Goal: Use online tool/utility: Utilize a website feature to perform a specific function

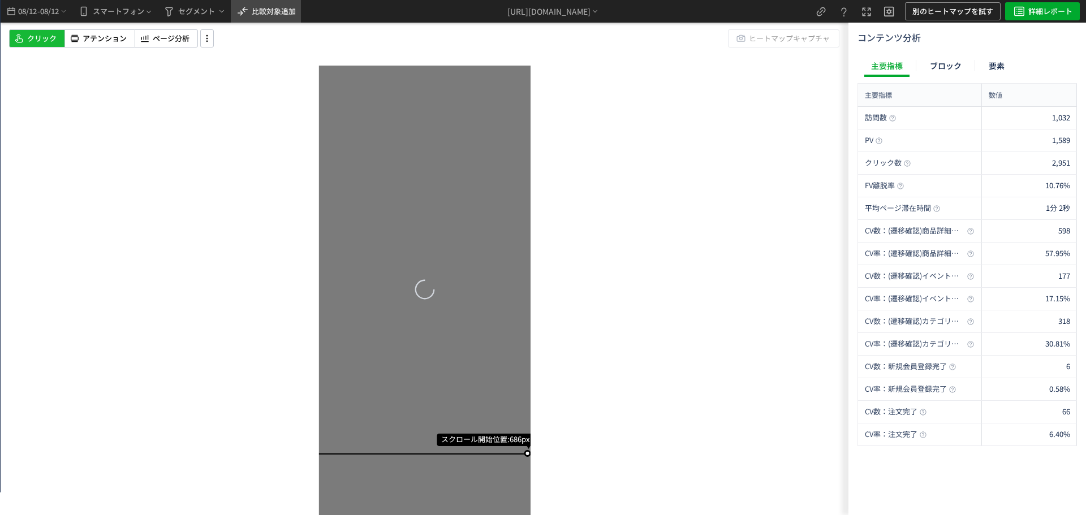
click at [289, 20] on span "比較対象追加" at bounding box center [274, 11] width 44 height 18
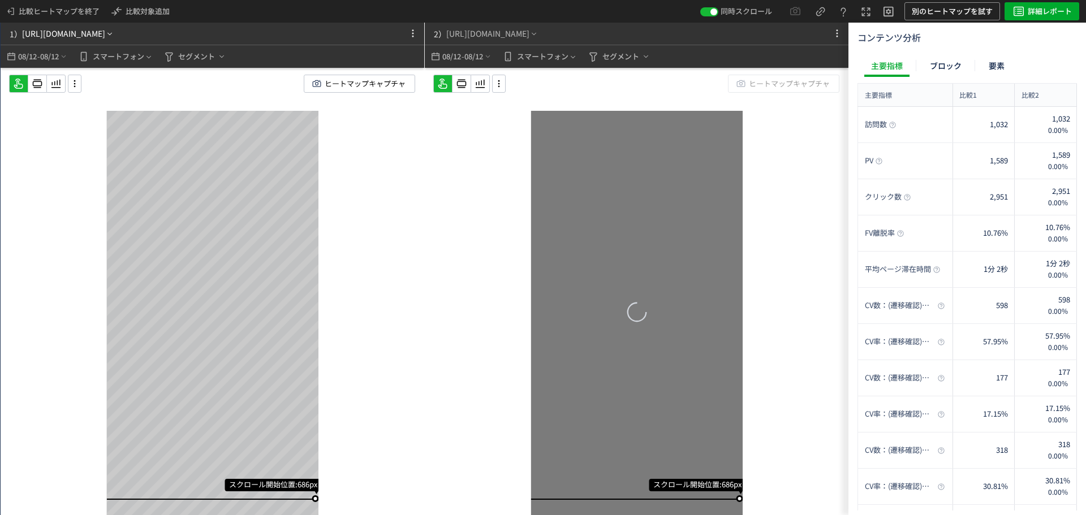
click at [105, 37] on div "[URL][DOMAIN_NAME]" at bounding box center [63, 34] width 83 height 12
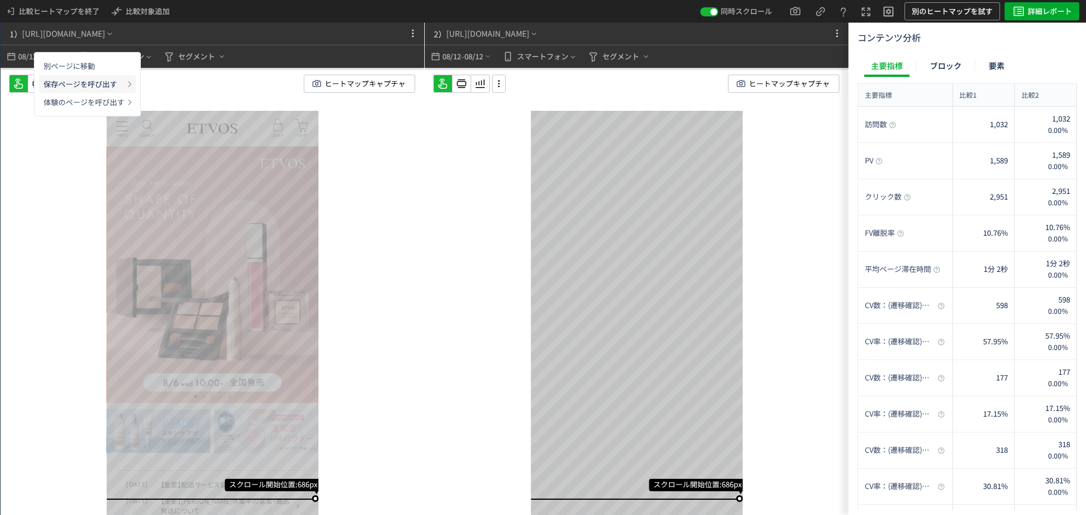
click at [118, 85] on p "保存ページを呼び出す" at bounding box center [84, 84] width 81 height 18
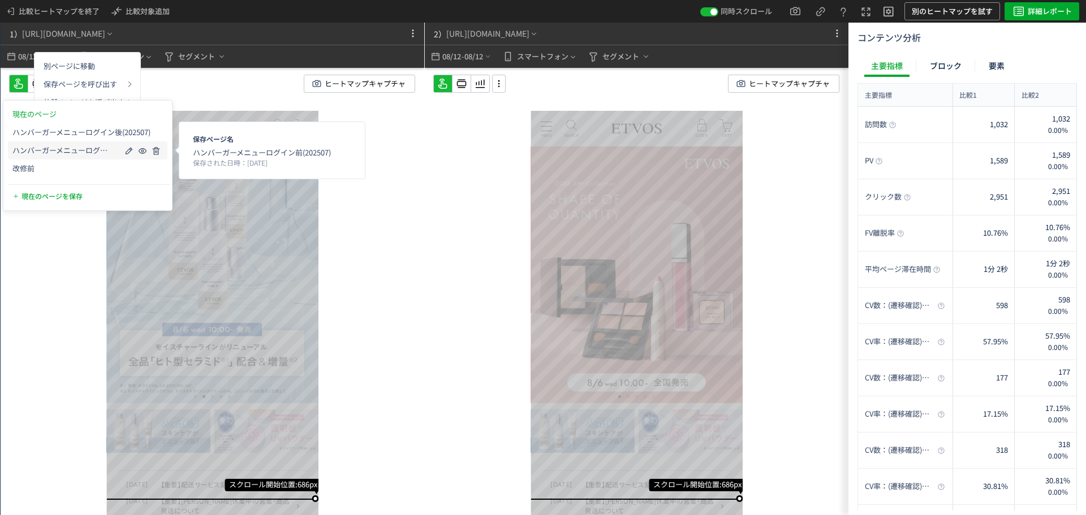
click at [78, 147] on span "ハンバーガーメニューログイン前(202507)" at bounding box center [61, 150] width 98 height 9
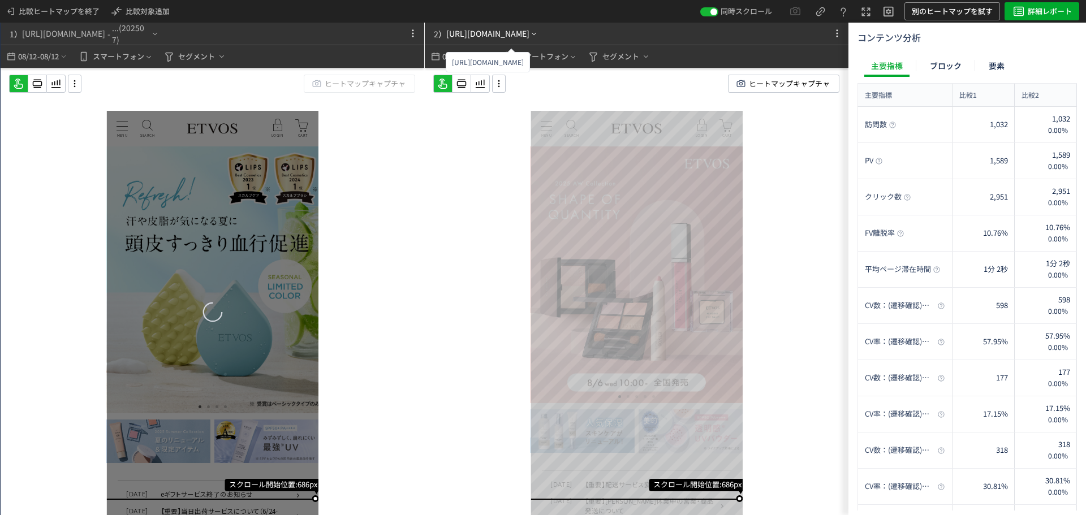
click at [518, 28] on div "[URL][DOMAIN_NAME]" at bounding box center [487, 34] width 83 height 12
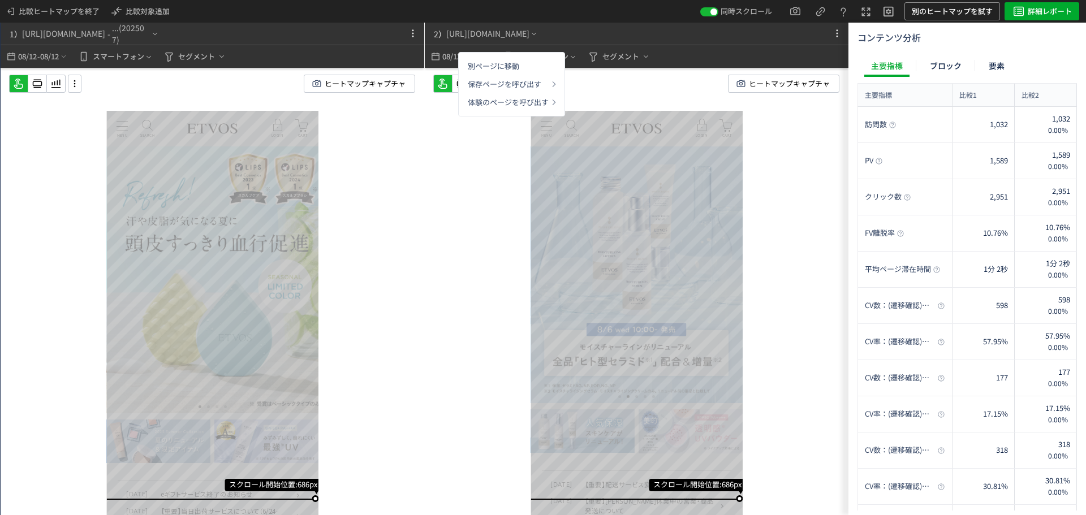
click at [446, 146] on div "スクロール開始位置:686px スクロール到達率 67% スクロール到達率 61% スクロール到達率 58% スクロール到達率 56% スクロール到達率 54…" at bounding box center [637, 314] width 424 height 493
click at [46, 59] on span "08/12" at bounding box center [49, 56] width 19 height 23
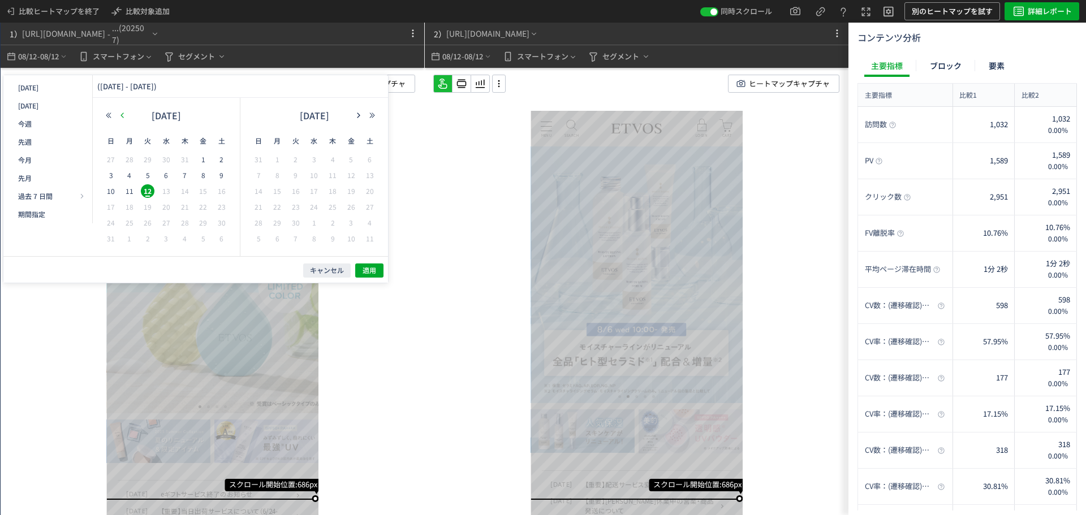
click at [124, 117] on icon "button" at bounding box center [122, 115] width 7 height 7
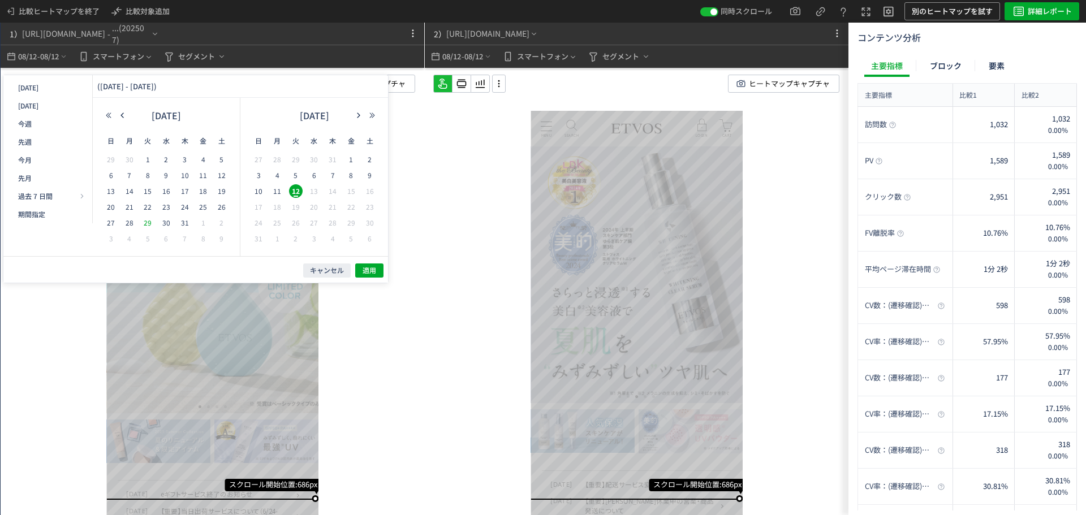
click at [150, 224] on span "29" at bounding box center [148, 223] width 14 height 14
click at [164, 208] on span "23" at bounding box center [167, 207] width 14 height 14
click at [368, 269] on span "適用" at bounding box center [370, 271] width 14 height 10
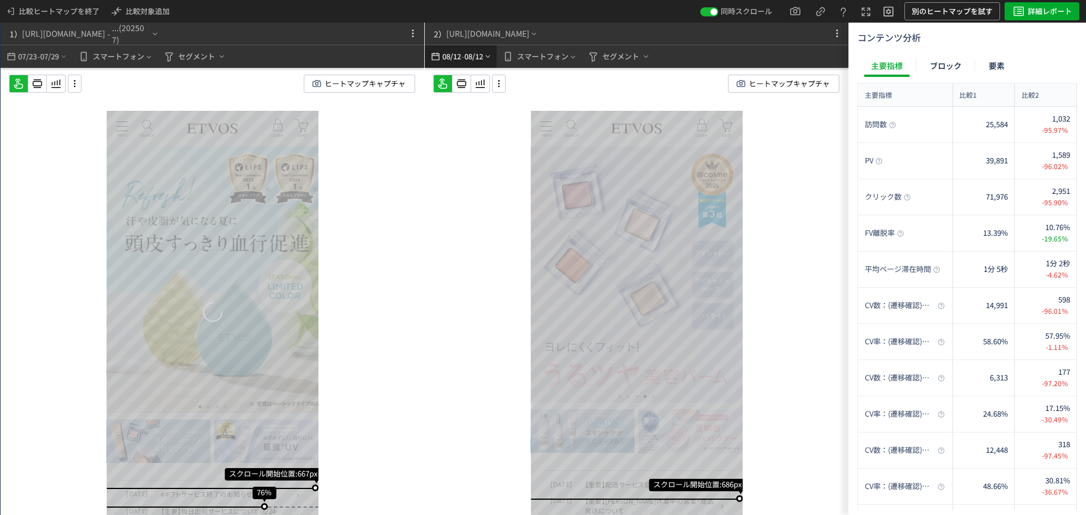
click at [462, 61] on span "-" at bounding box center [463, 56] width 3 height 23
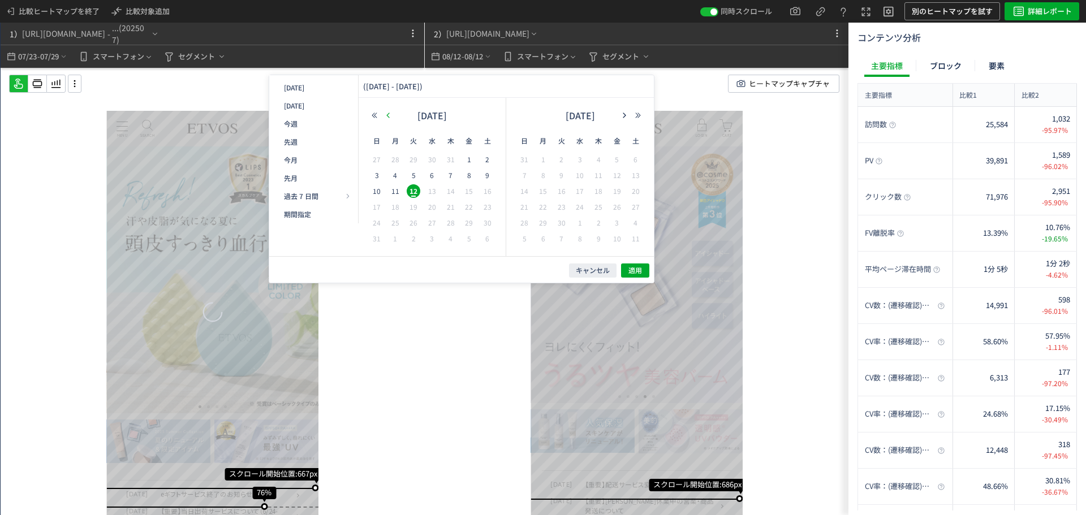
click at [392, 118] on button "button" at bounding box center [388, 115] width 14 height 8
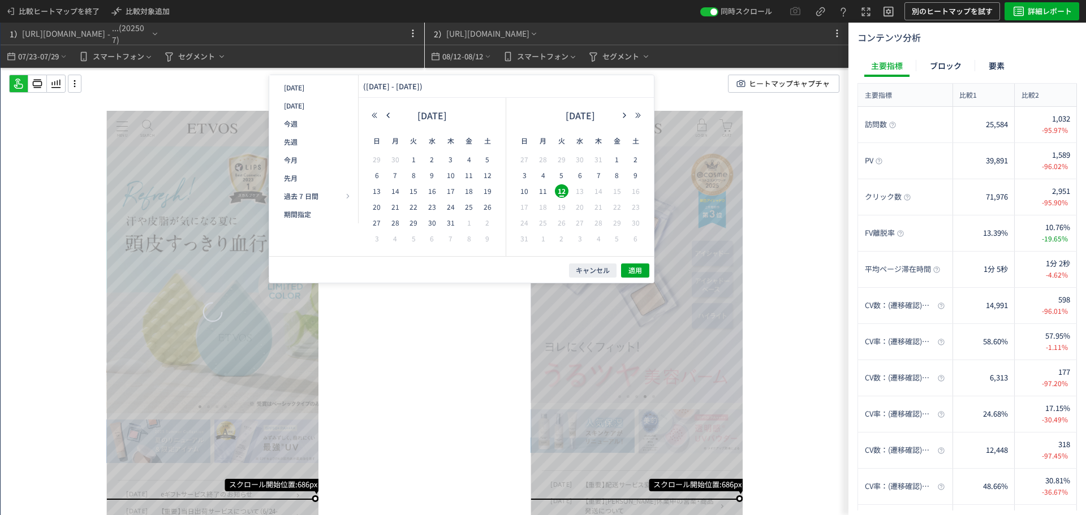
click at [429, 224] on span "30" at bounding box center [433, 223] width 14 height 14
click at [561, 173] on span "5" at bounding box center [562, 176] width 14 height 14
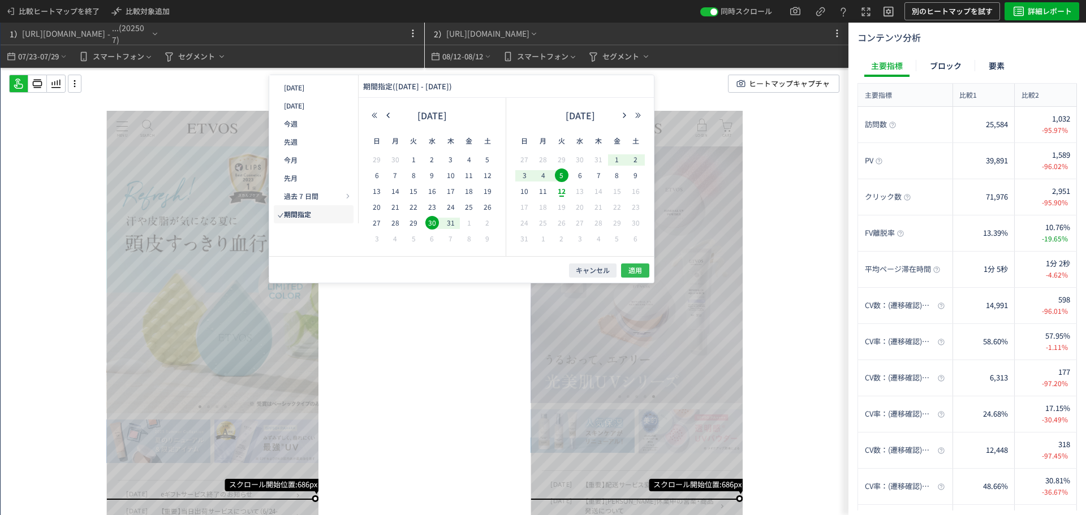
click at [642, 269] on span "適用" at bounding box center [636, 271] width 14 height 10
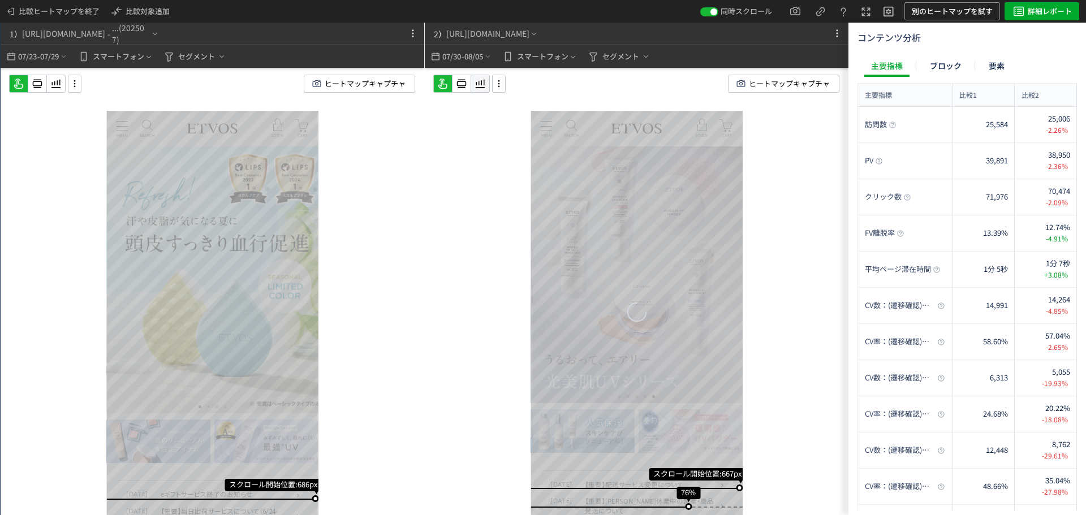
click at [63, 84] on icon at bounding box center [56, 84] width 14 height 14
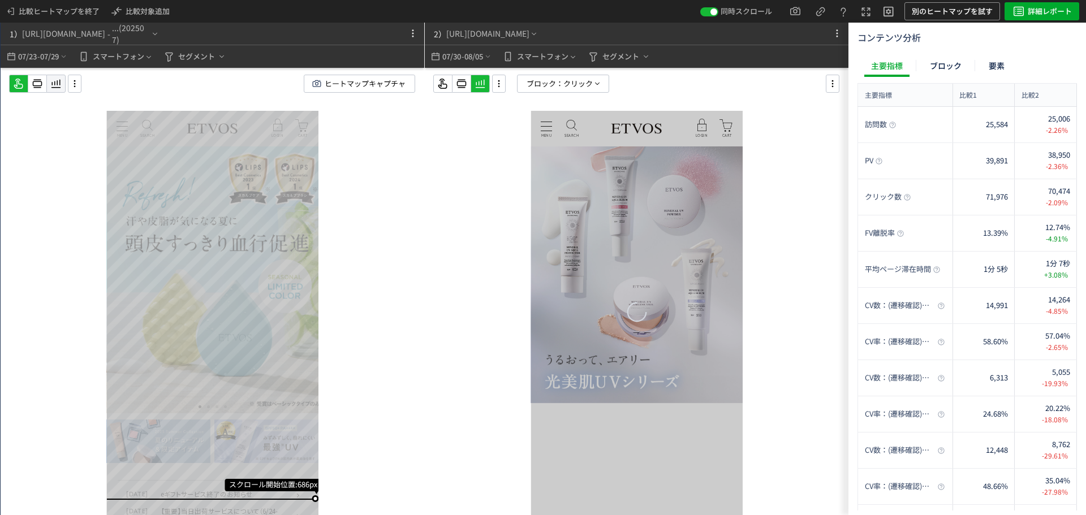
click at [58, 83] on use at bounding box center [56, 84] width 10 height 8
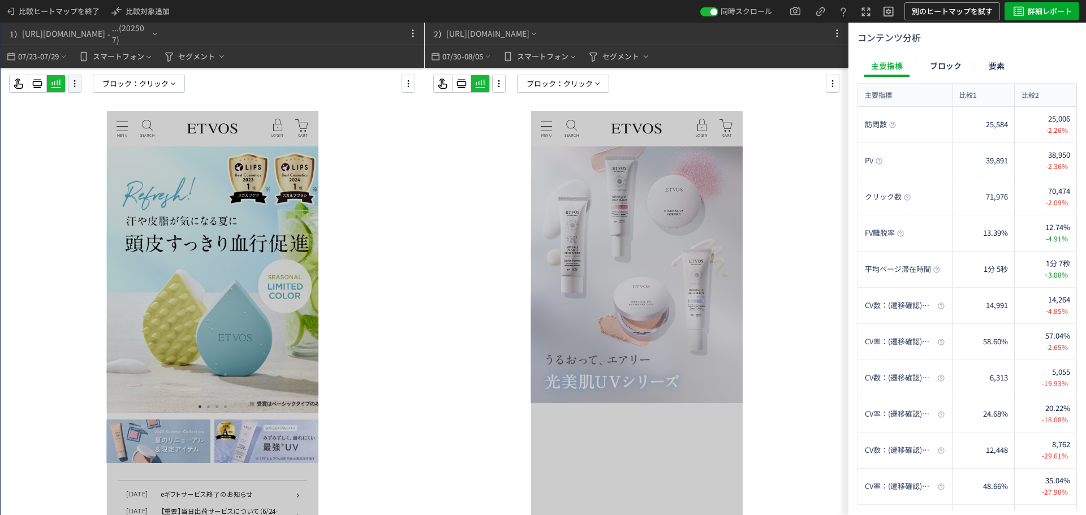
click at [76, 81] on icon at bounding box center [75, 84] width 14 height 12
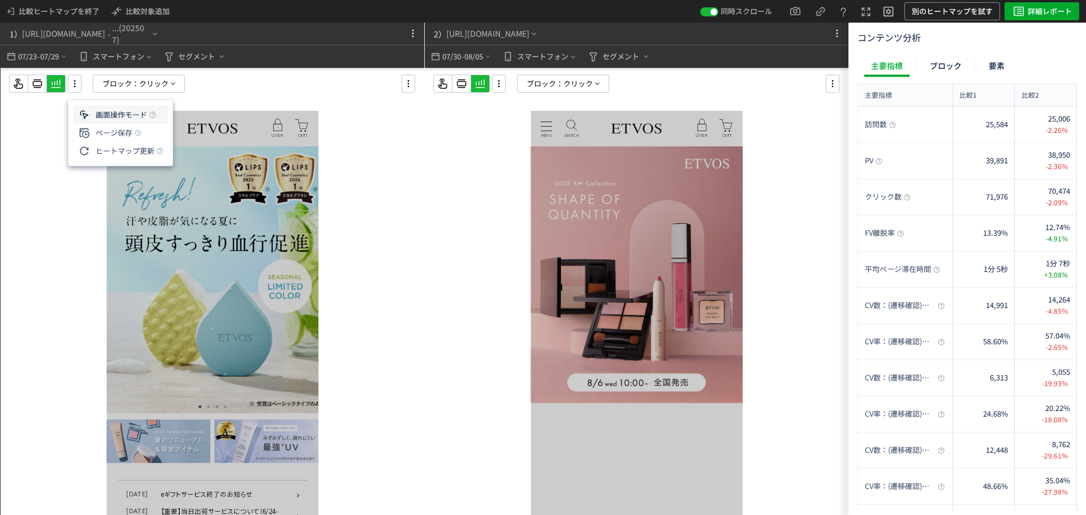
click at [135, 124] on li "画面操作モード" at bounding box center [120, 133] width 95 height 18
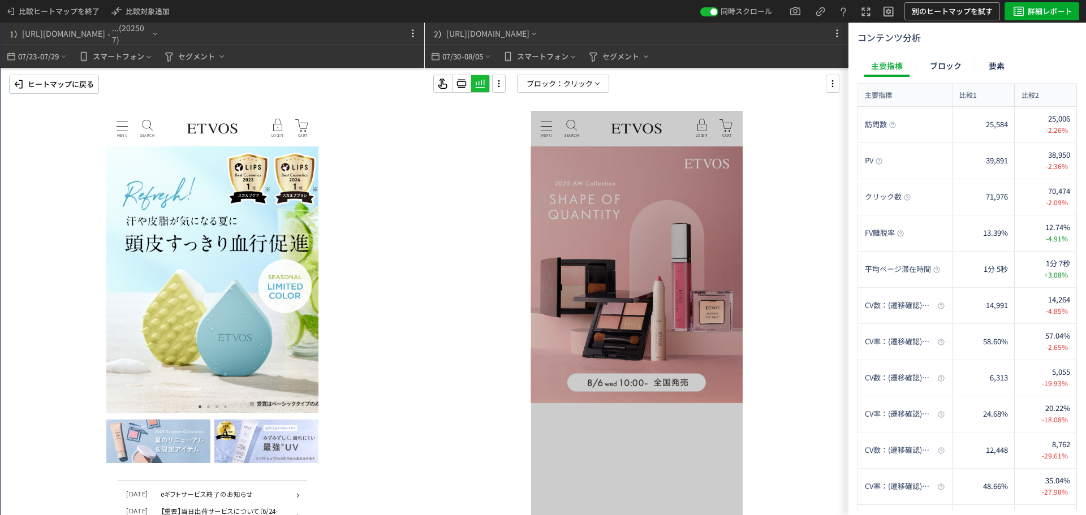
click at [124, 132] on div "MENU MENU" at bounding box center [122, 129] width 20 height 20
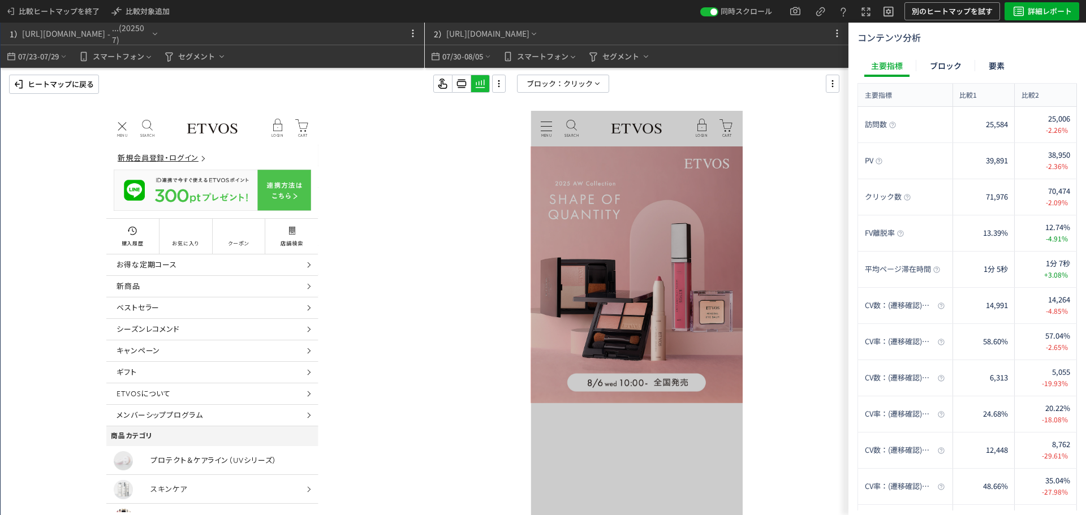
click at [81, 79] on p "ヒートマップに戻る" at bounding box center [61, 84] width 66 height 18
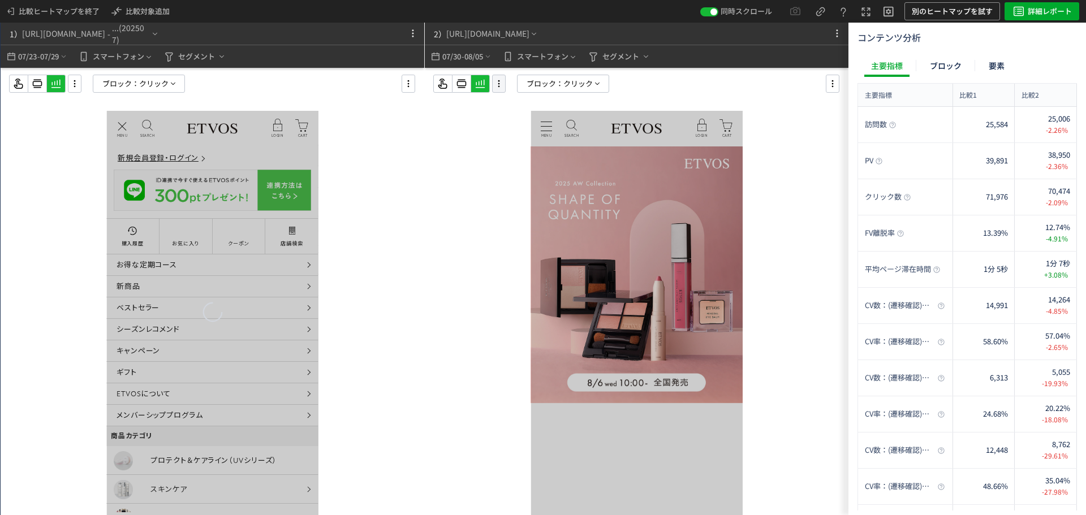
click at [500, 87] on icon at bounding box center [499, 84] width 14 height 12
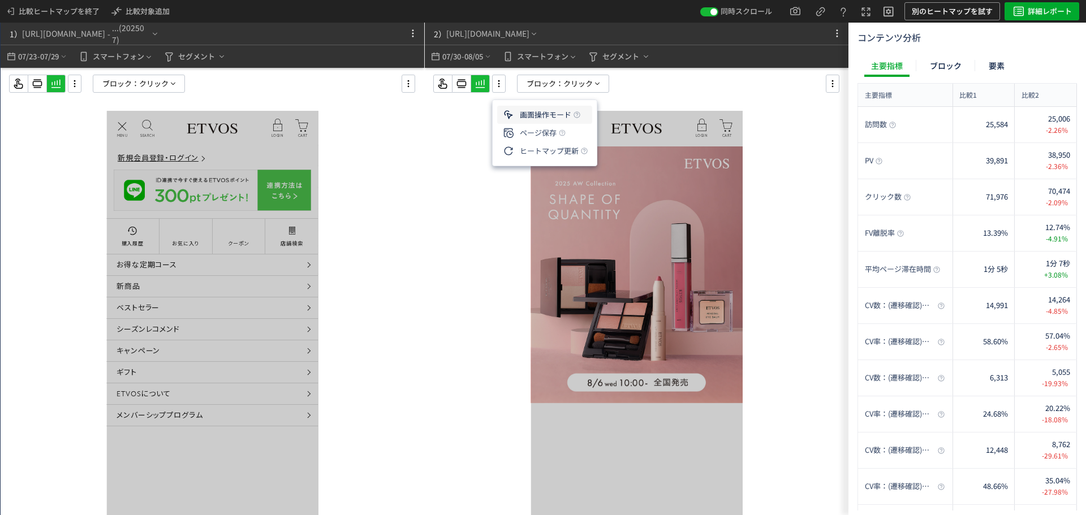
click at [546, 124] on li "画面操作モード" at bounding box center [544, 133] width 95 height 18
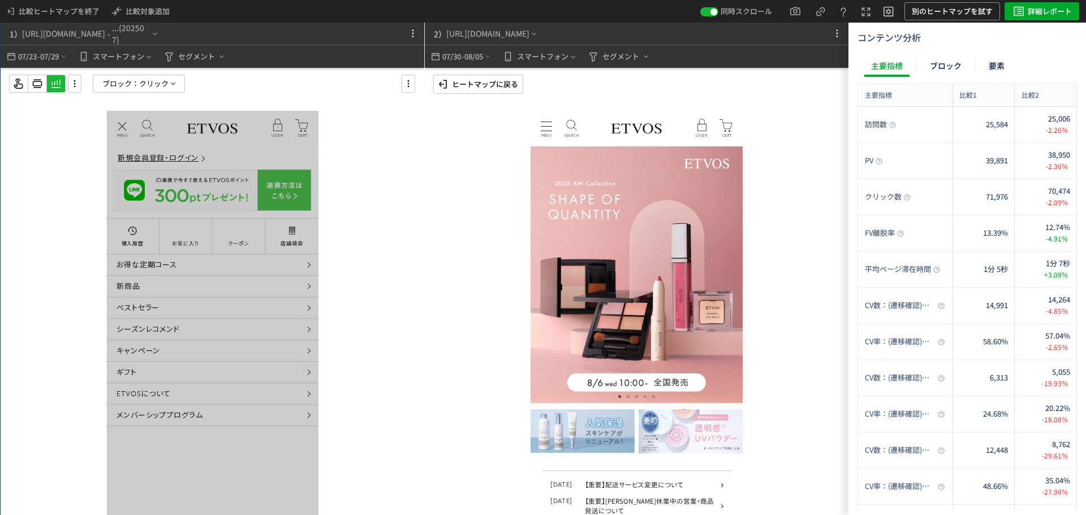
drag, startPoint x: 545, startPoint y: 127, endPoint x: 1056, endPoint y: 224, distance: 520.6
click at [545, 127] on div "MENU MENU" at bounding box center [546, 129] width 20 height 20
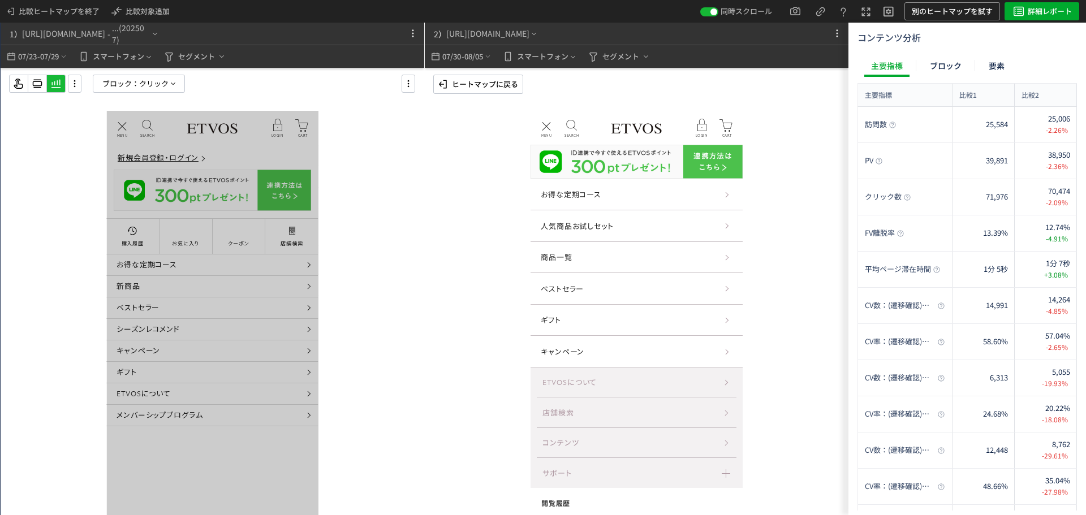
click at [500, 91] on p "ヒートマップに戻る" at bounding box center [485, 84] width 66 height 18
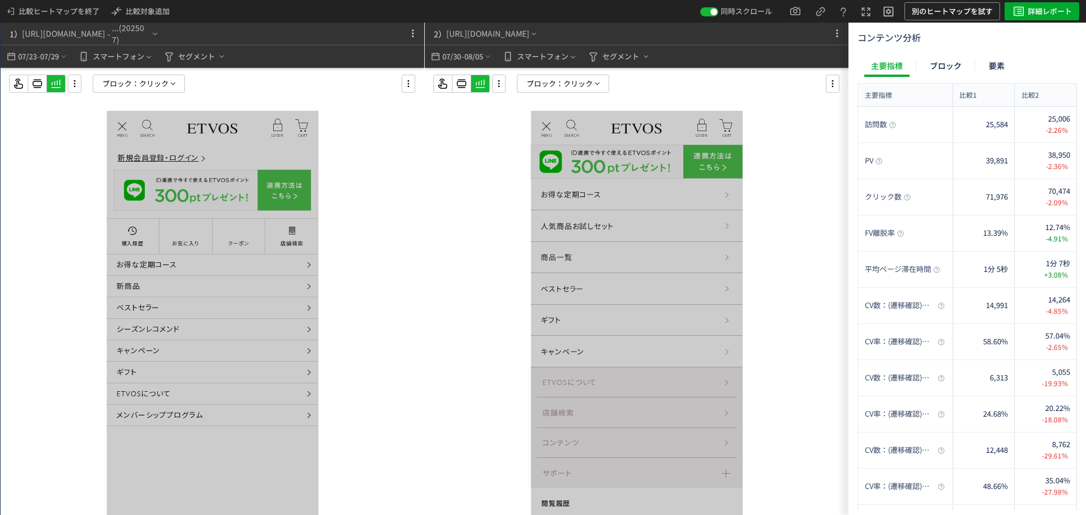
click at [61, 85] on use at bounding box center [56, 84] width 10 height 8
click at [496, 84] on icon at bounding box center [499, 84] width 14 height 12
click at [556, 88] on span "ブロック：" at bounding box center [545, 83] width 37 height 17
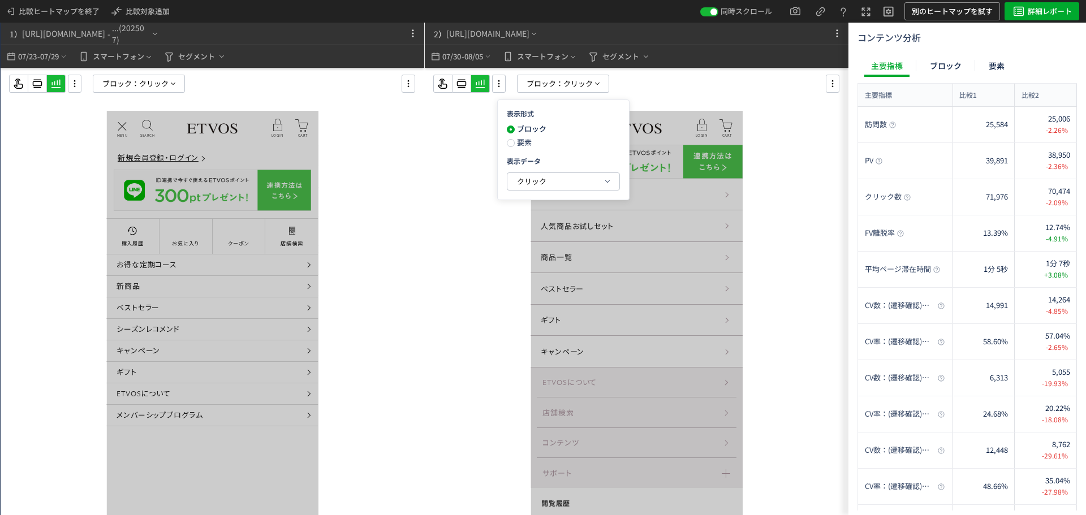
click at [465, 143] on div at bounding box center [637, 314] width 424 height 493
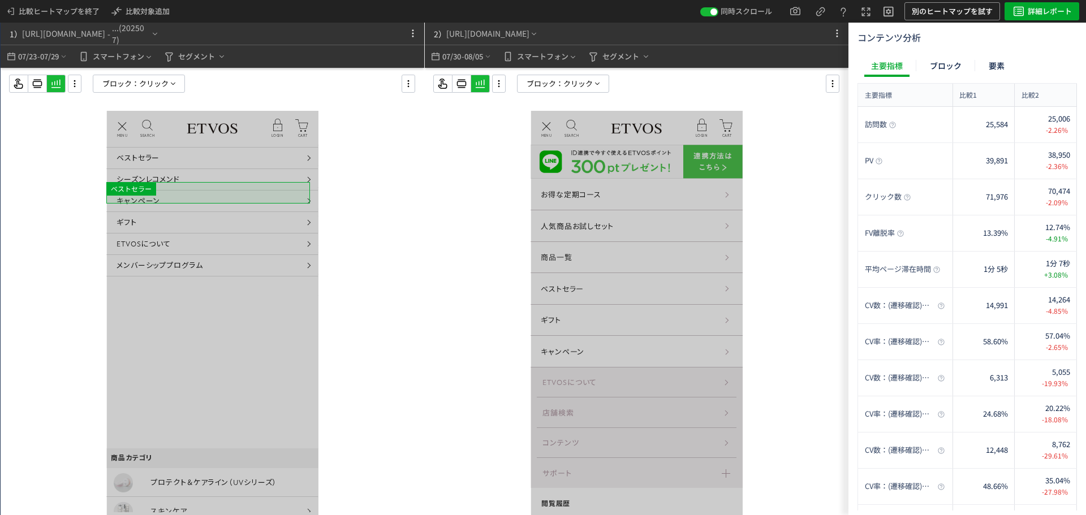
scroll to position [170, 0]
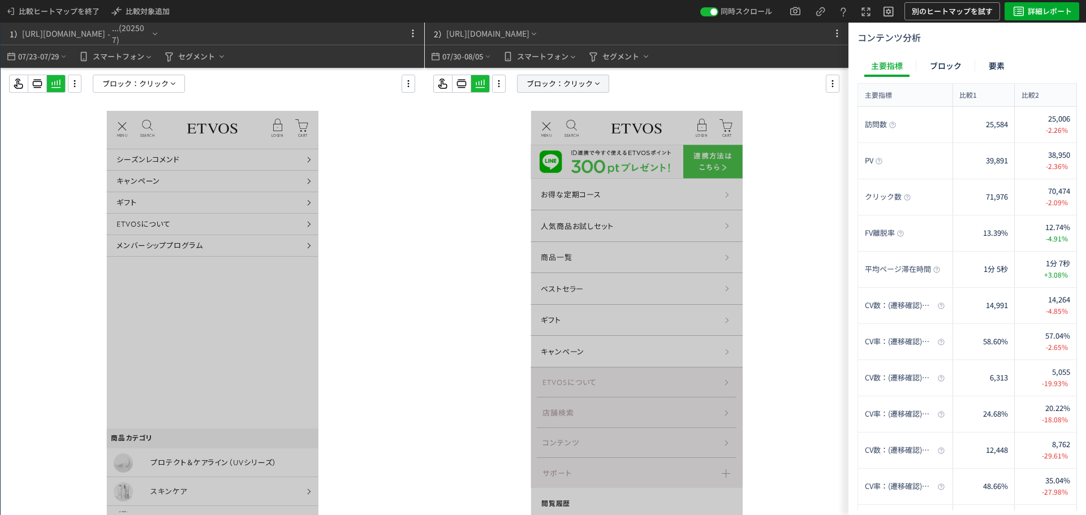
click at [577, 80] on span "クリック" at bounding box center [578, 83] width 29 height 17
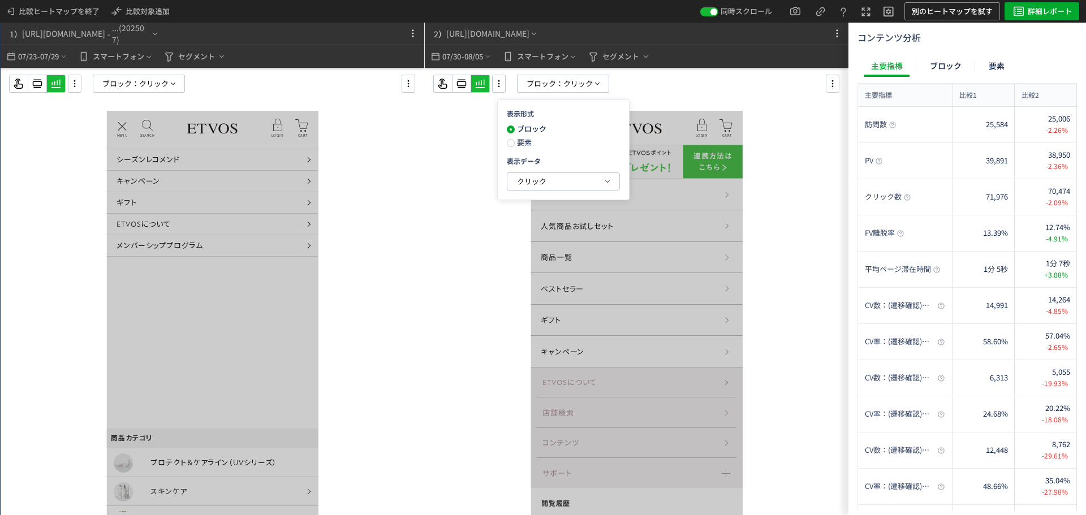
click at [522, 141] on span "要素" at bounding box center [523, 142] width 17 height 11
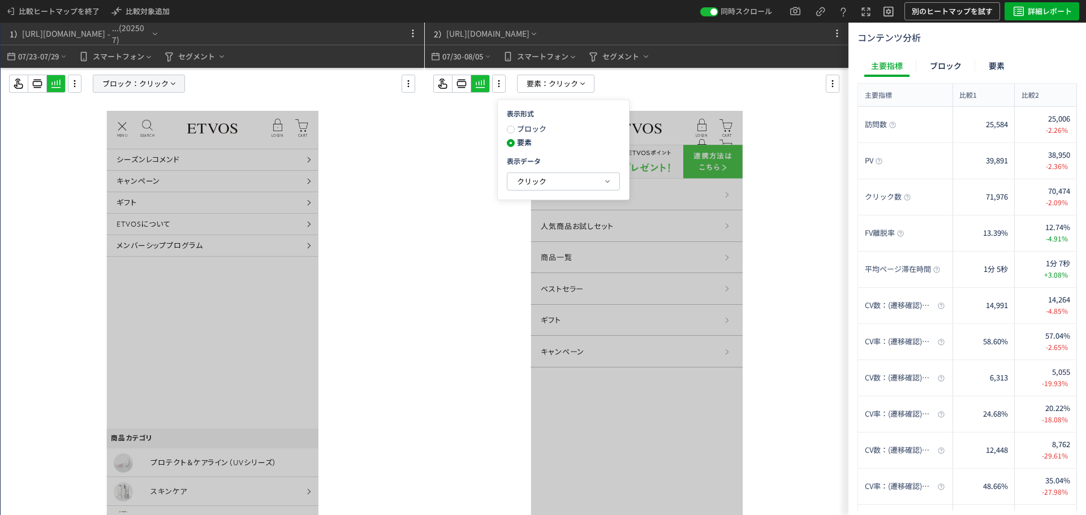
click at [144, 82] on span "クリック" at bounding box center [153, 83] width 29 height 17
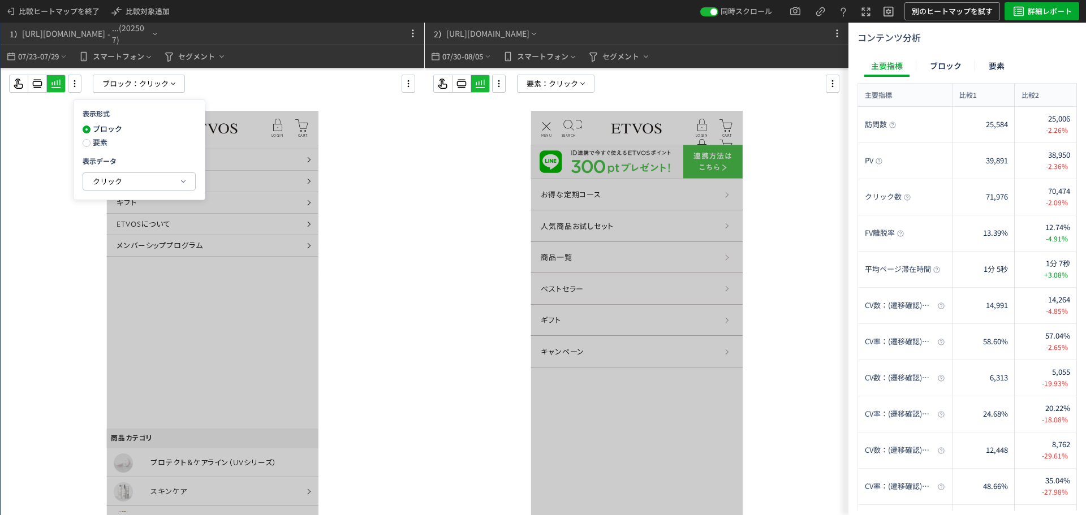
click at [104, 141] on span "要素" at bounding box center [99, 142] width 17 height 11
click at [118, 181] on span "クリック" at bounding box center [107, 181] width 29 height 11
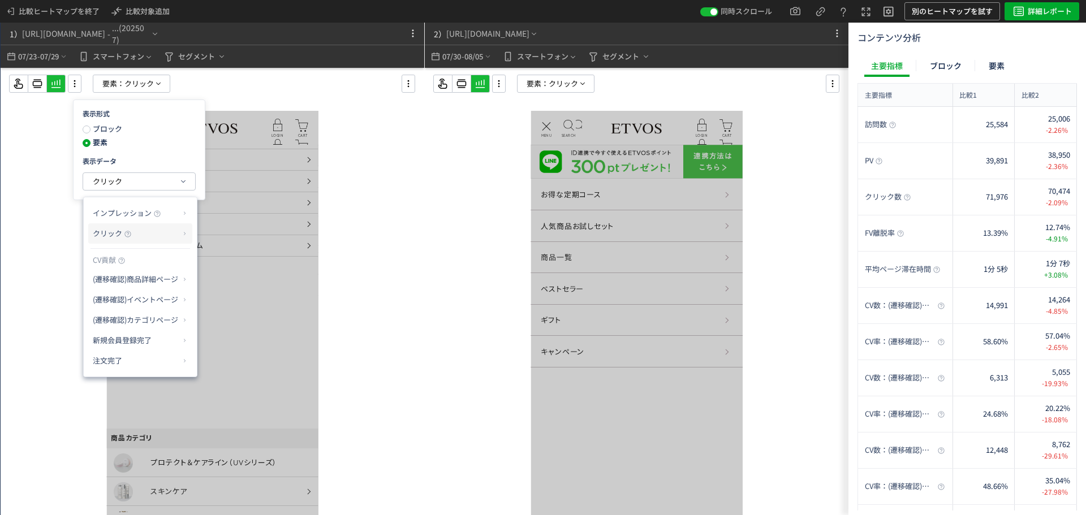
click at [164, 237] on p "クリック" at bounding box center [136, 233] width 87 height 19
click at [221, 271] on li "クリック" at bounding box center [230, 281] width 61 height 20
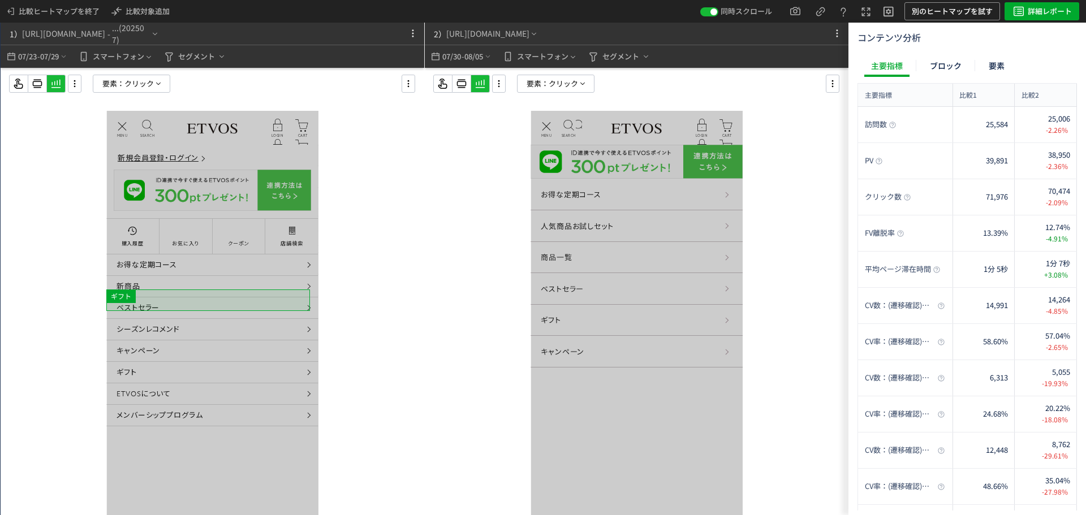
scroll to position [283, 0]
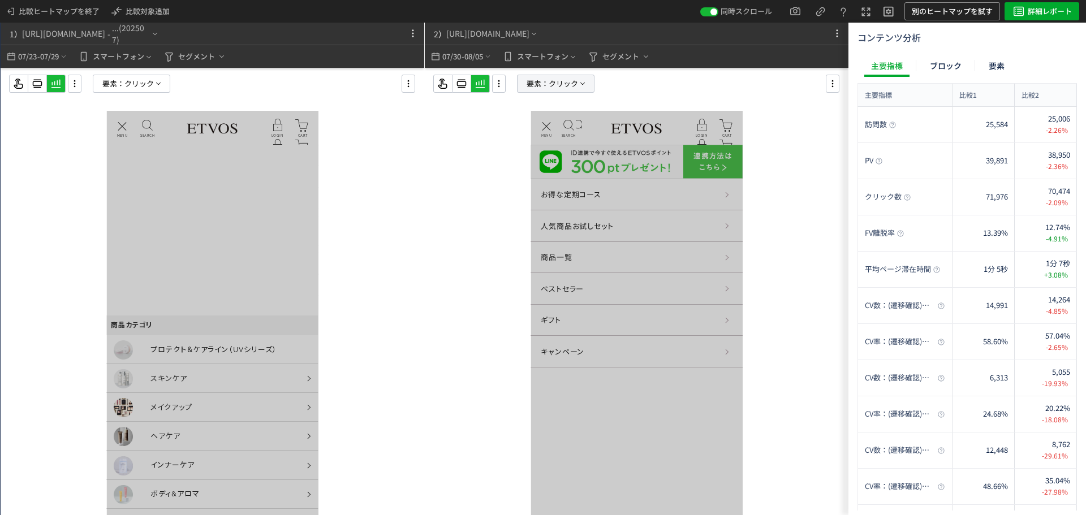
click at [556, 81] on span "クリック" at bounding box center [563, 83] width 29 height 17
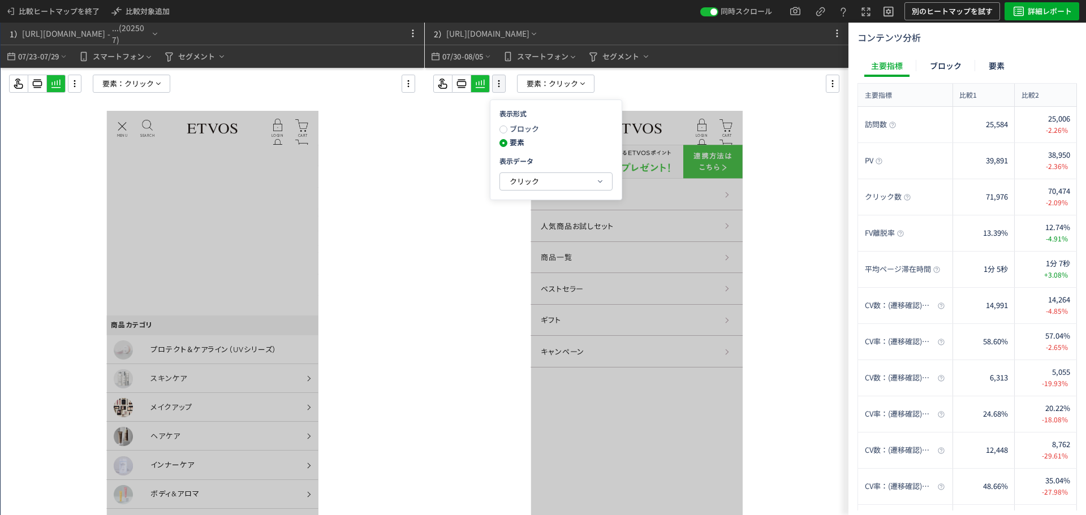
click at [502, 83] on icon at bounding box center [499, 84] width 14 height 12
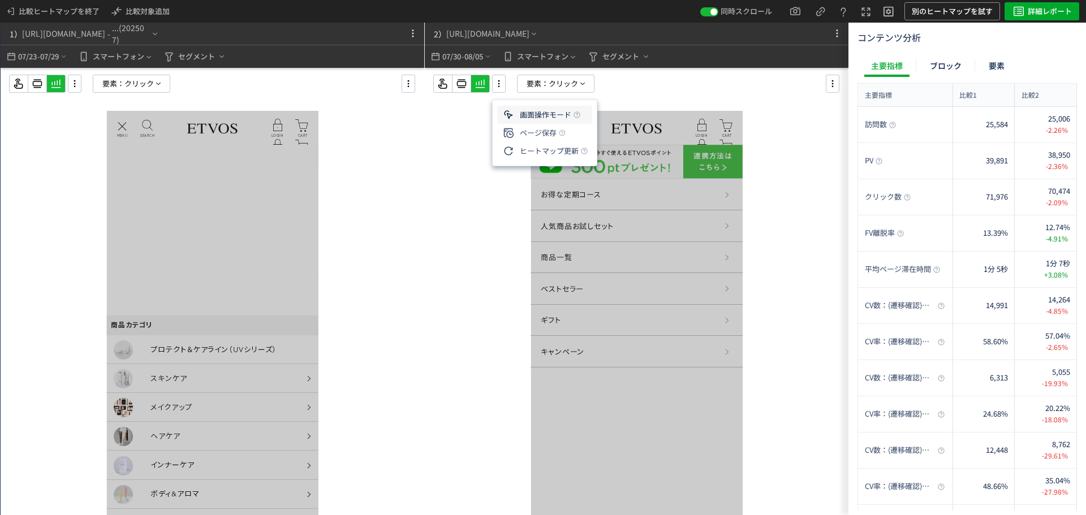
click at [521, 124] on li "画面操作モード" at bounding box center [544, 133] width 95 height 18
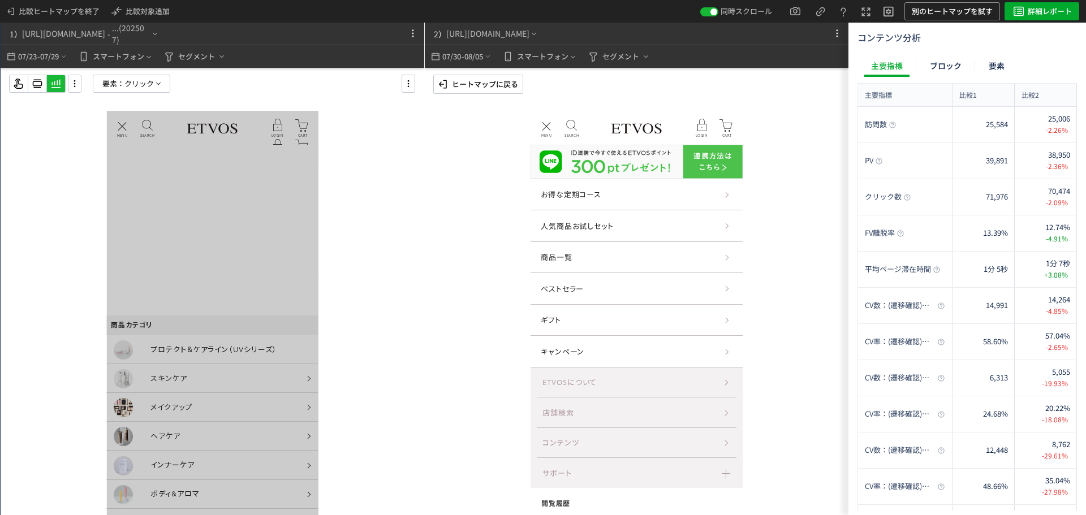
click at [628, 260] on div "商品一覧" at bounding box center [637, 258] width 212 height 32
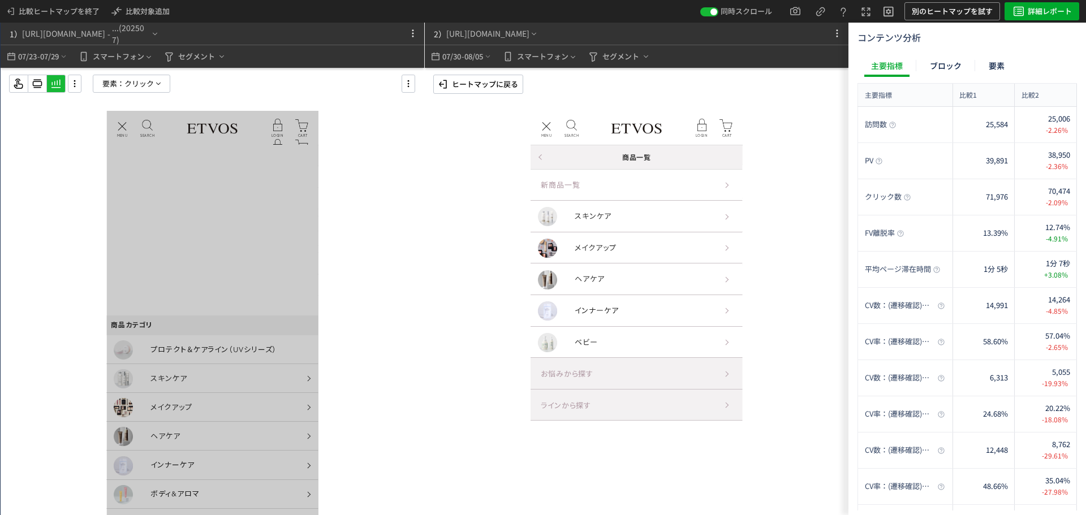
click at [504, 87] on p "ヒートマップに戻る" at bounding box center [485, 84] width 66 height 18
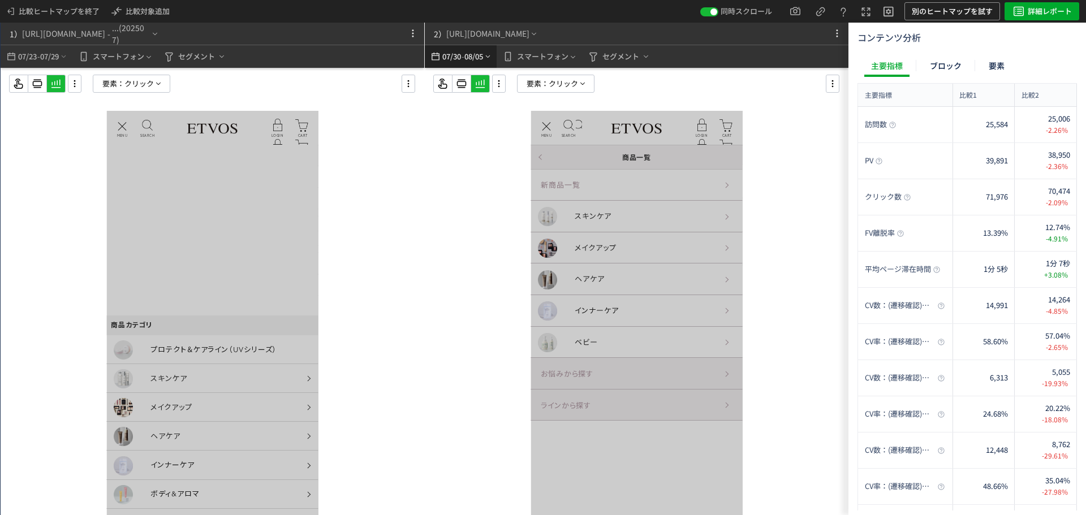
click at [481, 53] on span "08/05" at bounding box center [474, 56] width 19 height 23
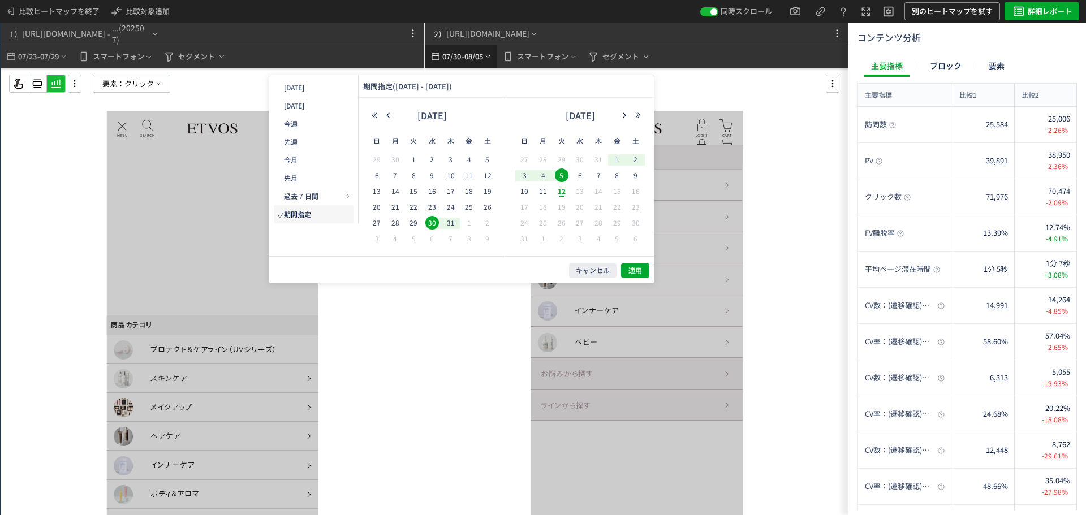
click at [481, 53] on span "08/05" at bounding box center [474, 56] width 19 height 23
click at [492, 53] on icon "heatmap-top-bar" at bounding box center [488, 56] width 8 height 9
click at [800, 98] on div at bounding box center [637, 314] width 424 height 493
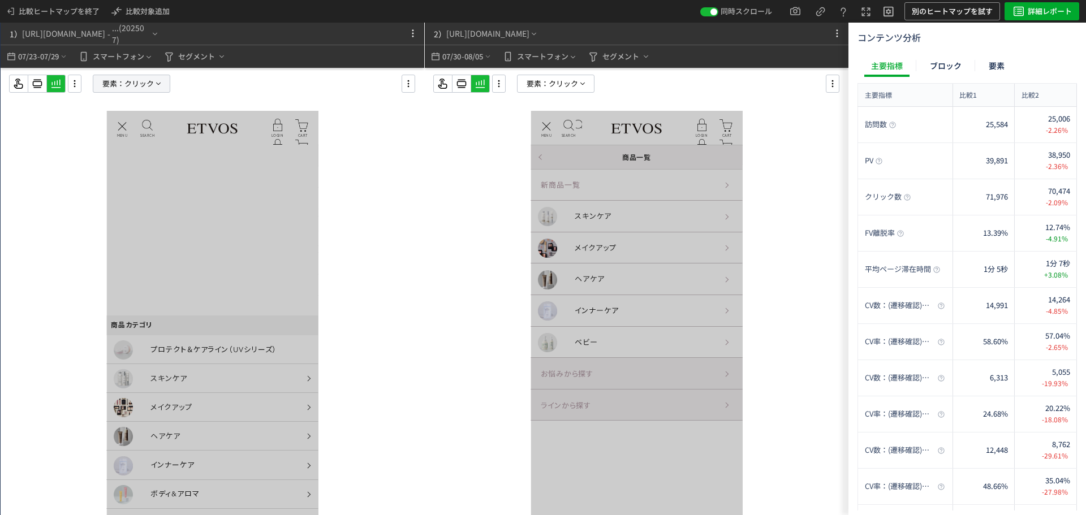
click at [140, 82] on span "クリック" at bounding box center [138, 83] width 29 height 17
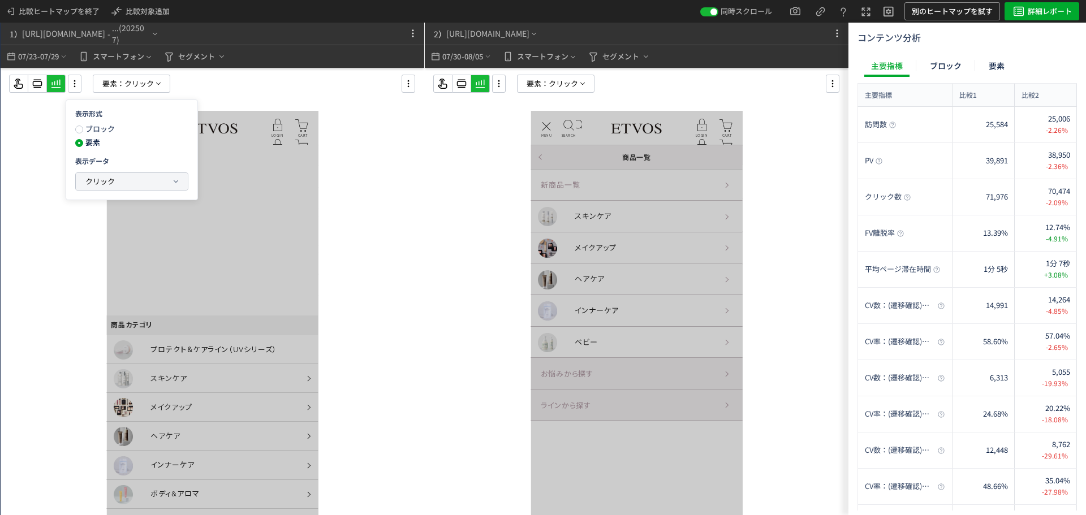
click at [136, 179] on button "クリック" at bounding box center [132, 181] width 112 height 17
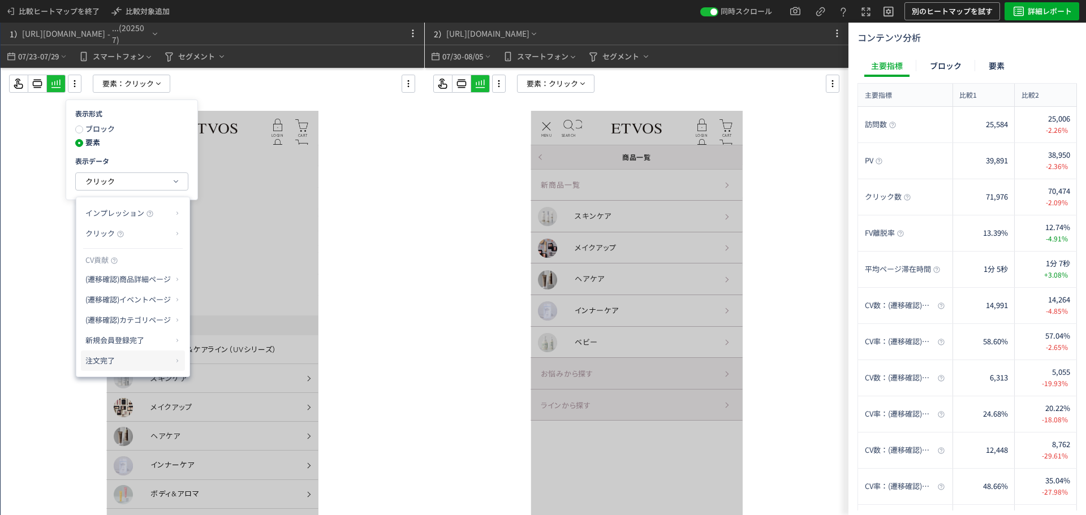
drag, startPoint x: 106, startPoint y: 360, endPoint x: 184, endPoint y: 370, distance: 78.7
click at [112, 363] on p "注文完了" at bounding box center [128, 360] width 87 height 19
click at [223, 369] on li "CV貢献" at bounding box center [212, 368] width 40 height 20
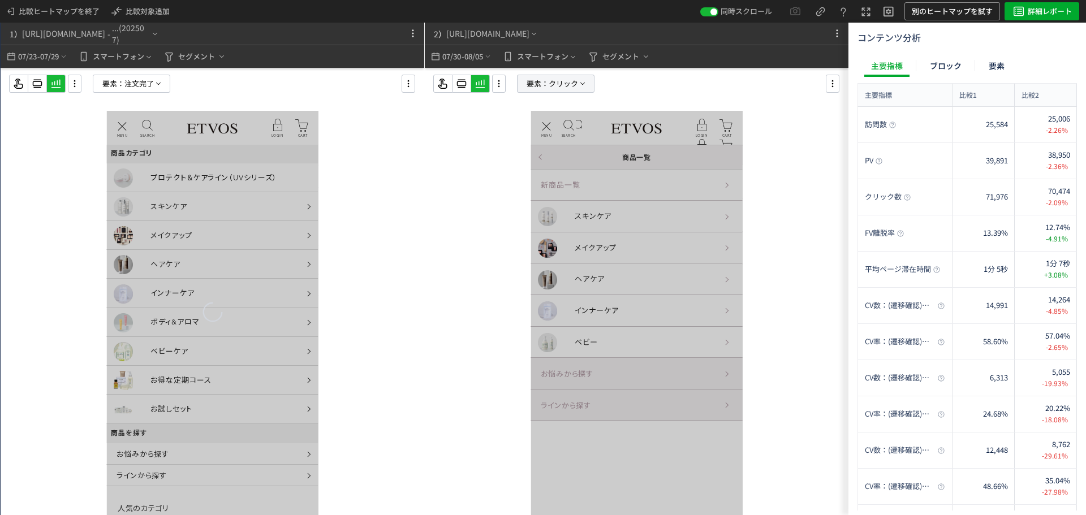
click at [531, 82] on span "要素：" at bounding box center [538, 83] width 22 height 17
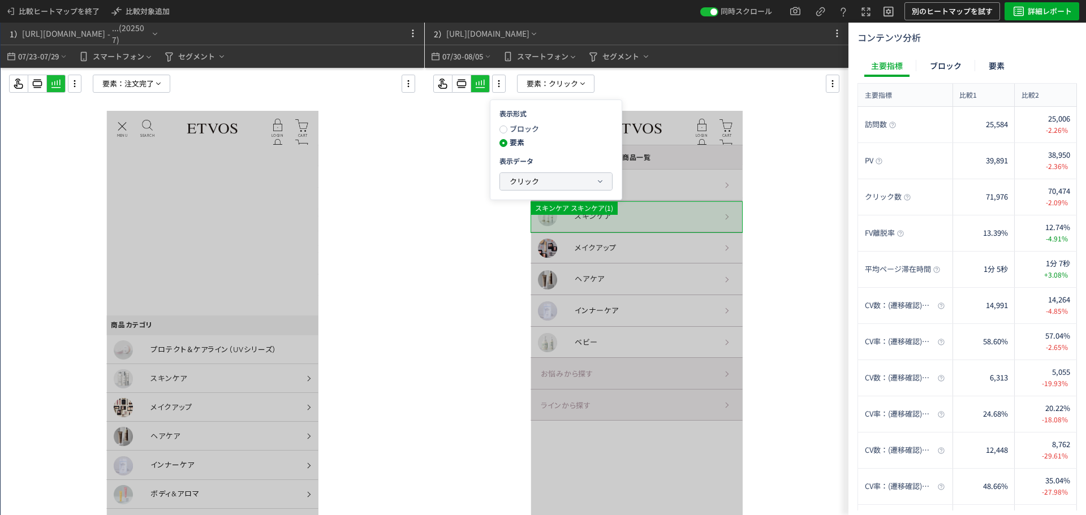
click at [546, 182] on button "クリック" at bounding box center [556, 181] width 112 height 17
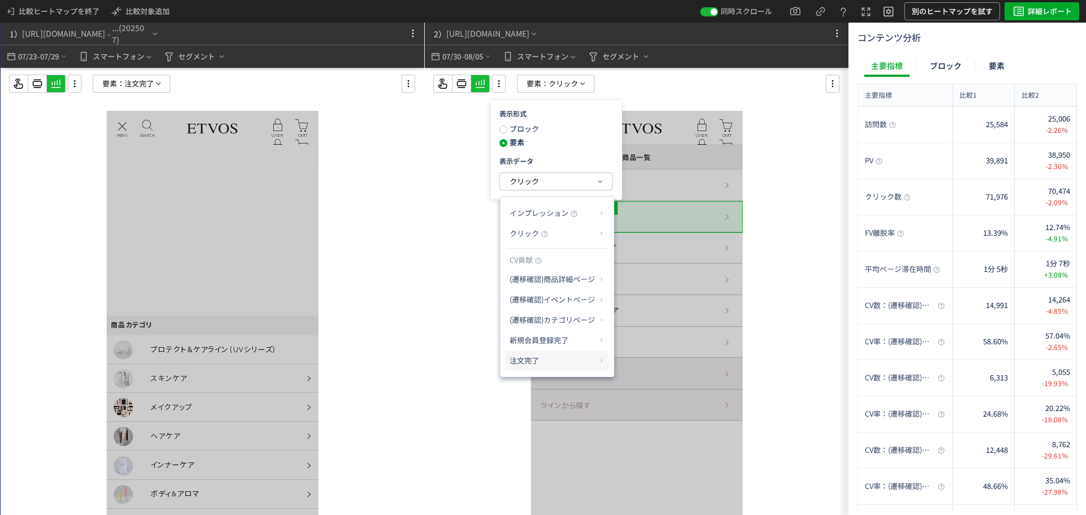
click at [566, 355] on p "注文完了" at bounding box center [553, 360] width 87 height 19
click at [628, 364] on li "CV貢献" at bounding box center [637, 368] width 40 height 20
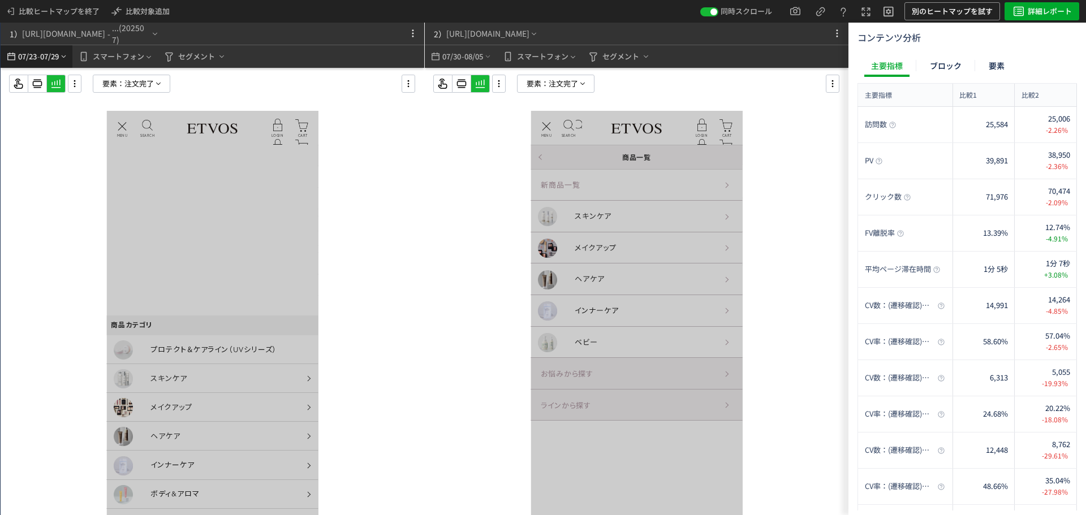
click at [45, 50] on span "07/29" at bounding box center [49, 56] width 19 height 23
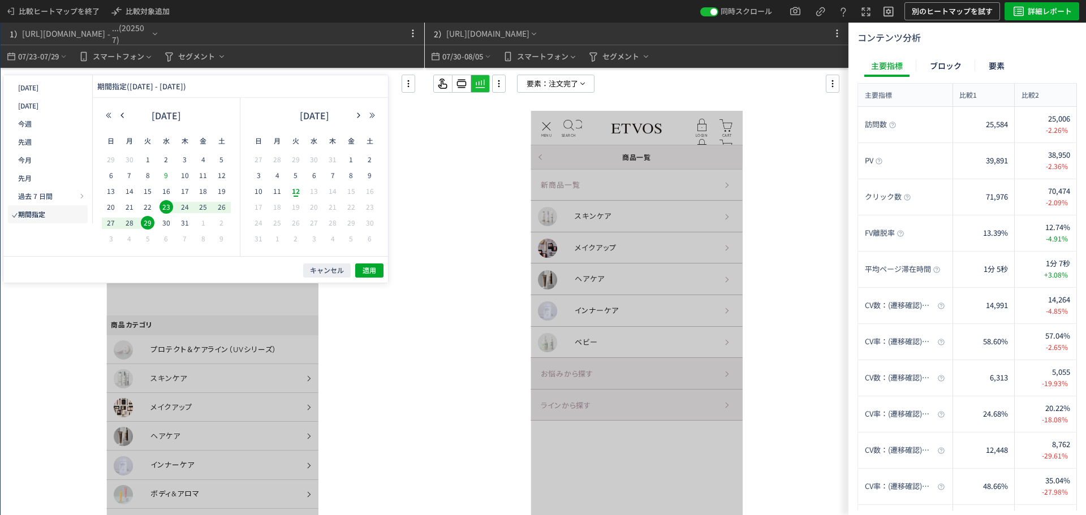
click at [168, 174] on span "9" at bounding box center [167, 176] width 14 height 14
click at [151, 194] on span "15" at bounding box center [148, 191] width 14 height 14
click at [377, 272] on button "適用" at bounding box center [369, 271] width 28 height 14
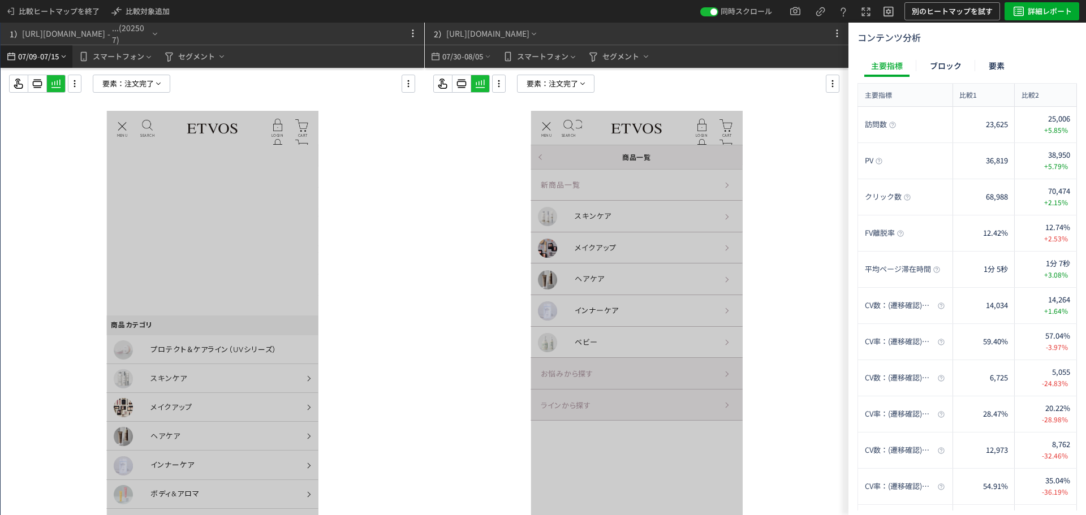
click at [56, 62] on span "07/15" at bounding box center [49, 56] width 19 height 23
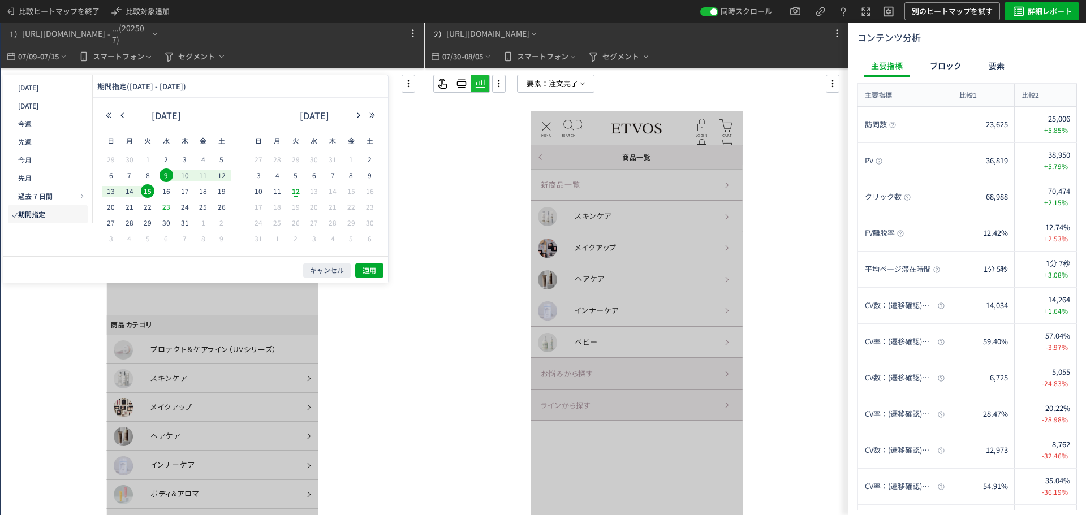
click at [170, 205] on span "23" at bounding box center [167, 207] width 14 height 14
click at [152, 222] on span "29" at bounding box center [148, 223] width 14 height 14
click at [356, 265] on button "適用" at bounding box center [369, 271] width 28 height 14
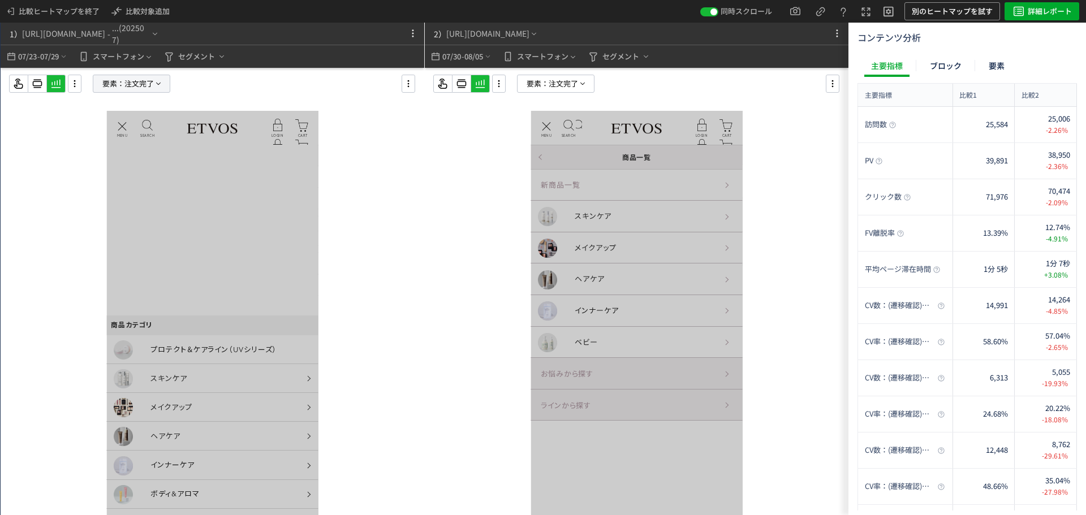
click at [129, 88] on span "注文完了" at bounding box center [138, 83] width 29 height 17
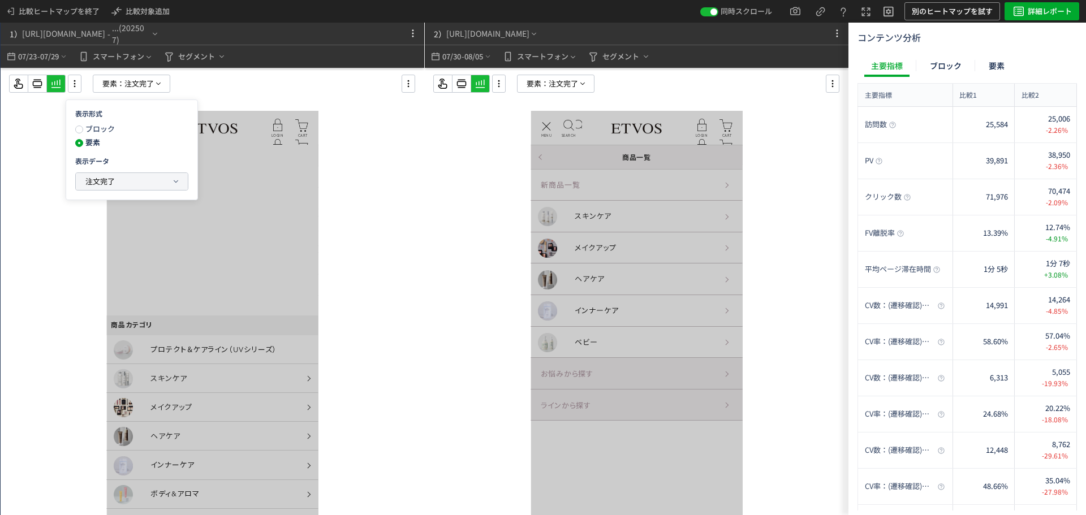
click at [144, 185] on button "注文完了" at bounding box center [132, 181] width 112 height 17
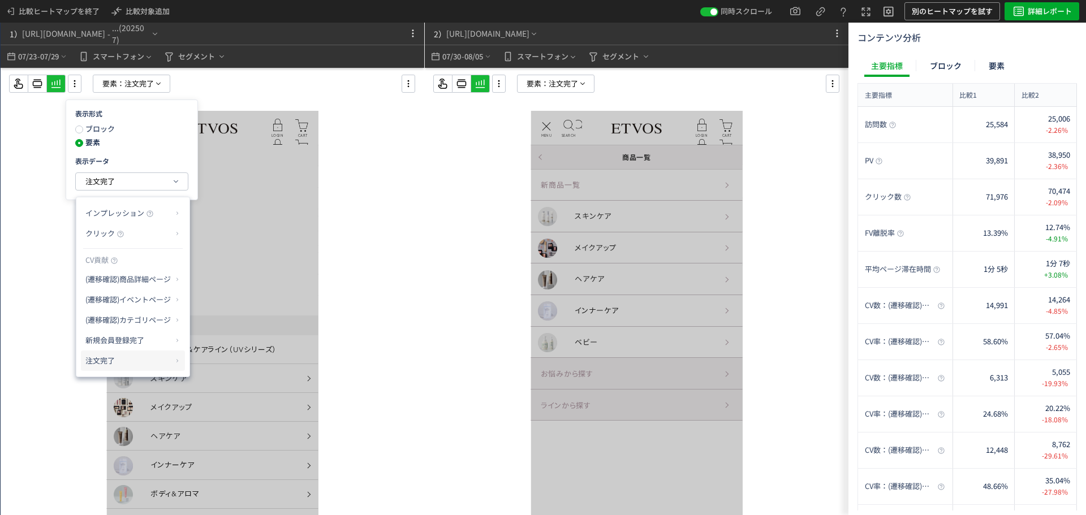
click at [153, 355] on p "注文完了" at bounding box center [128, 360] width 87 height 19
click at [216, 385] on li "CV貢献率" at bounding box center [212, 388] width 40 height 20
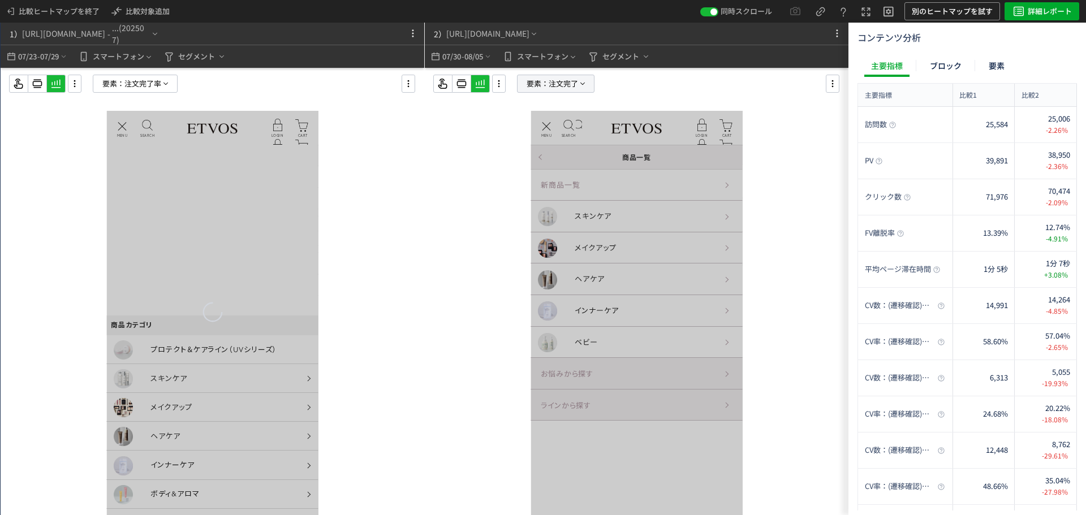
click at [570, 79] on span "注文完了" at bounding box center [563, 83] width 29 height 17
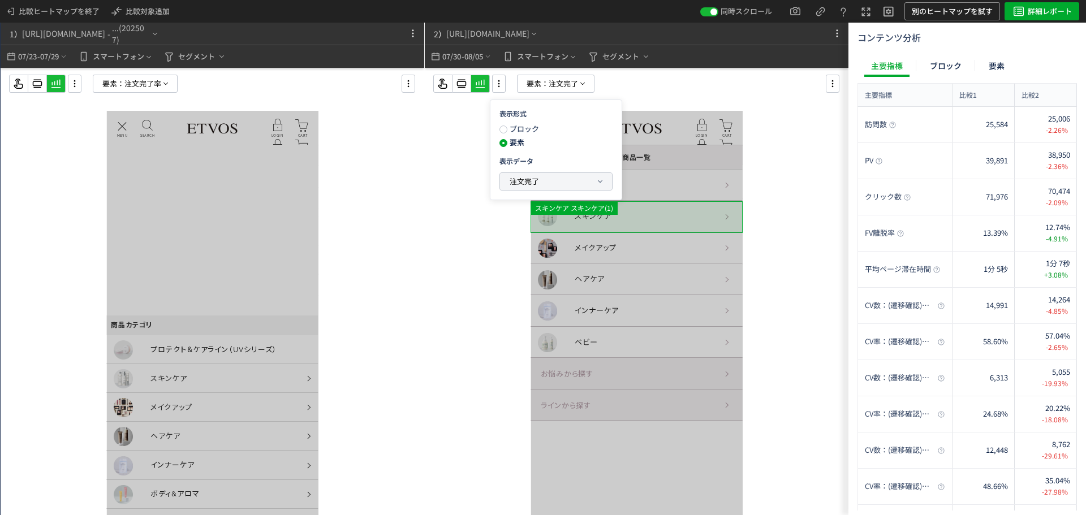
click at [565, 175] on button "注文完了" at bounding box center [556, 181] width 112 height 17
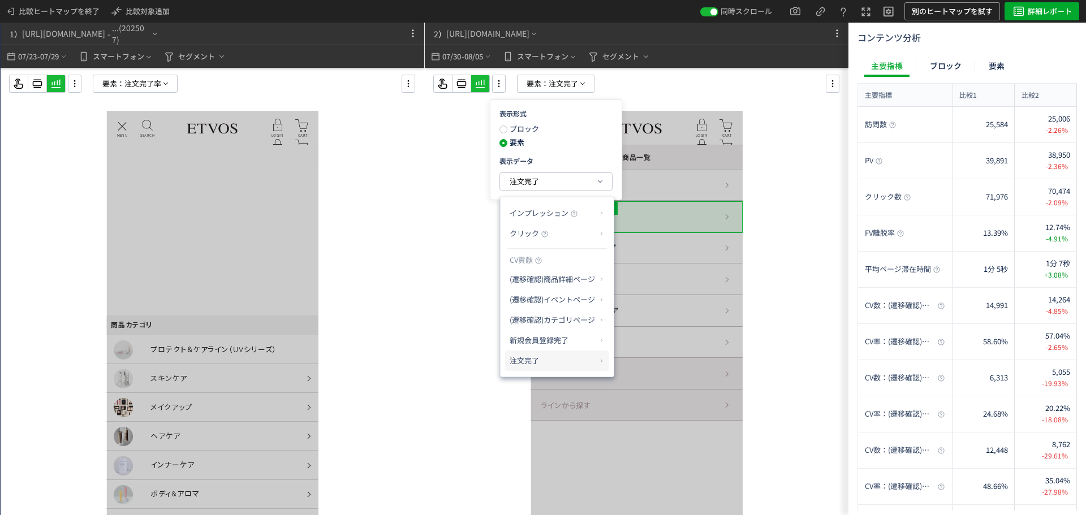
click at [564, 360] on p "注文完了" at bounding box center [553, 360] width 87 height 19
click at [636, 392] on li "CV貢献率" at bounding box center [637, 388] width 40 height 20
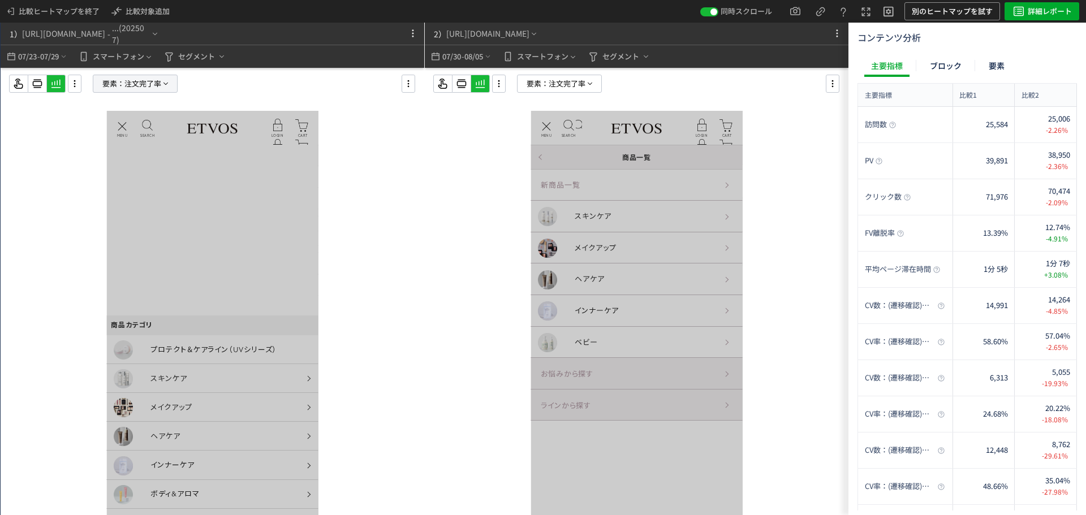
click at [113, 78] on span "要素：" at bounding box center [113, 83] width 22 height 17
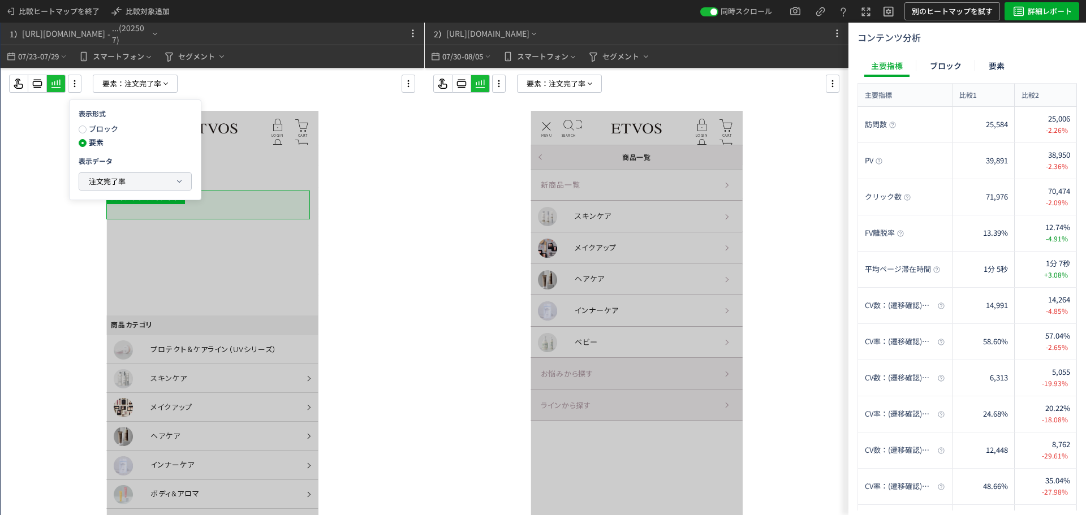
click at [146, 184] on button "注文完了率" at bounding box center [135, 181] width 112 height 17
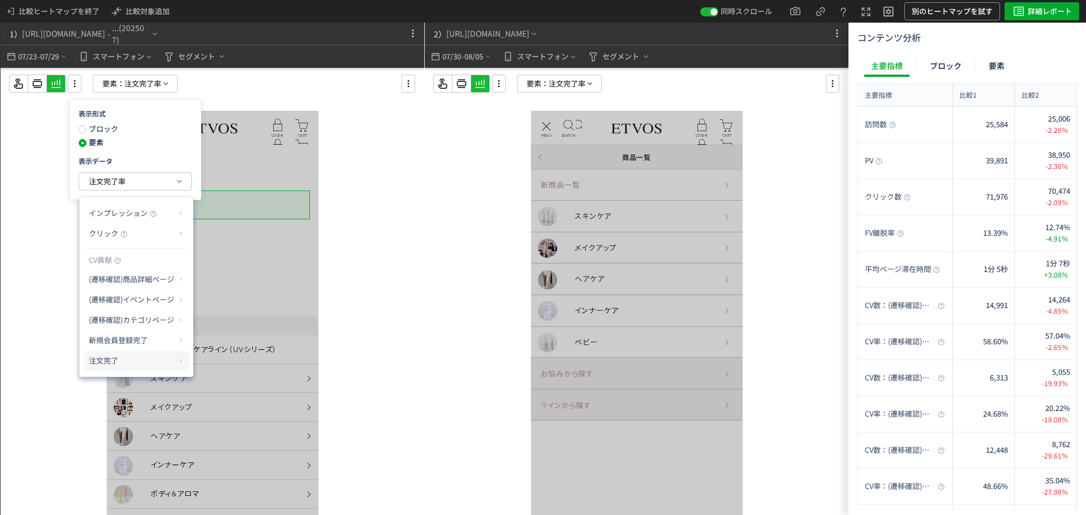
drag, startPoint x: 140, startPoint y: 358, endPoint x: 179, endPoint y: 359, distance: 39.6
click at [140, 358] on p "注文完了" at bounding box center [132, 360] width 87 height 19
click at [213, 368] on li "CV貢献" at bounding box center [216, 368] width 40 height 20
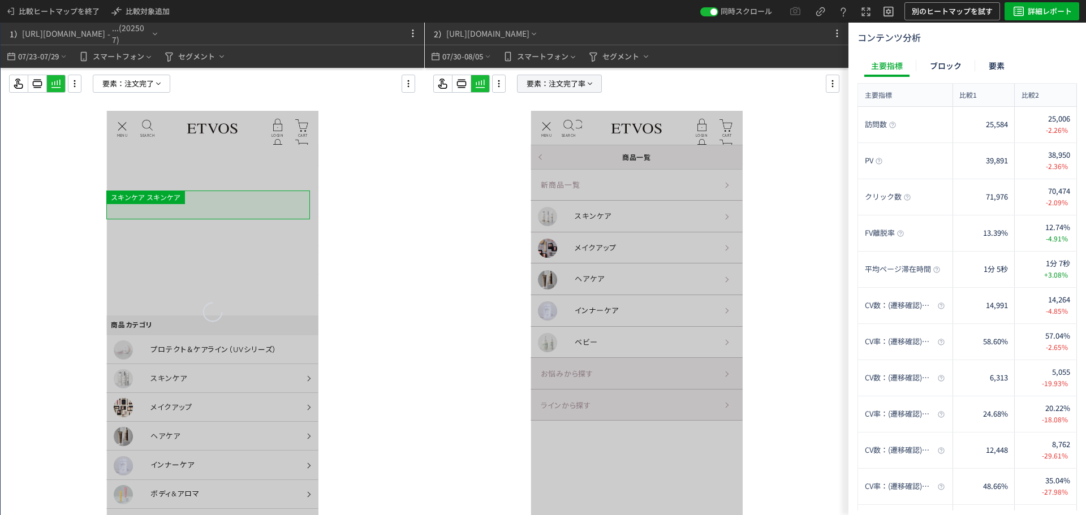
click at [560, 84] on span "注文完了率" at bounding box center [567, 83] width 37 height 17
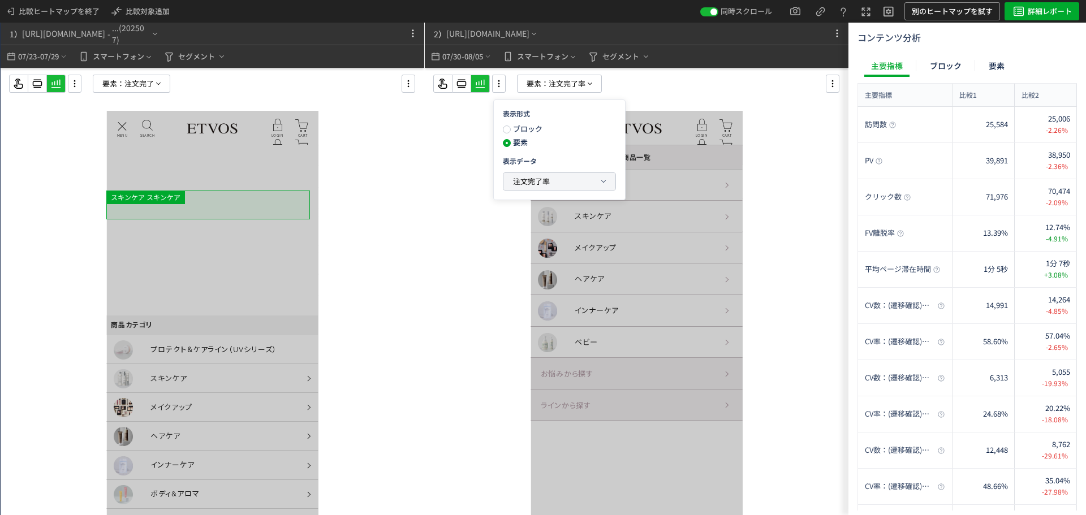
click at [543, 181] on span "注文完了率" at bounding box center [531, 181] width 37 height 11
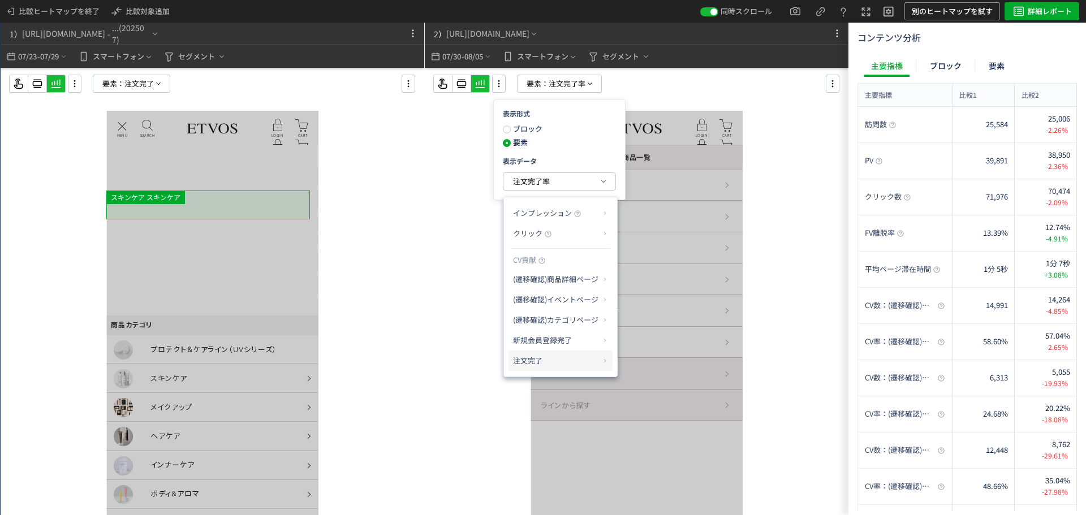
click at [542, 359] on p "注文完了" at bounding box center [556, 360] width 87 height 19
click at [630, 366] on li "CV貢献" at bounding box center [640, 368] width 40 height 20
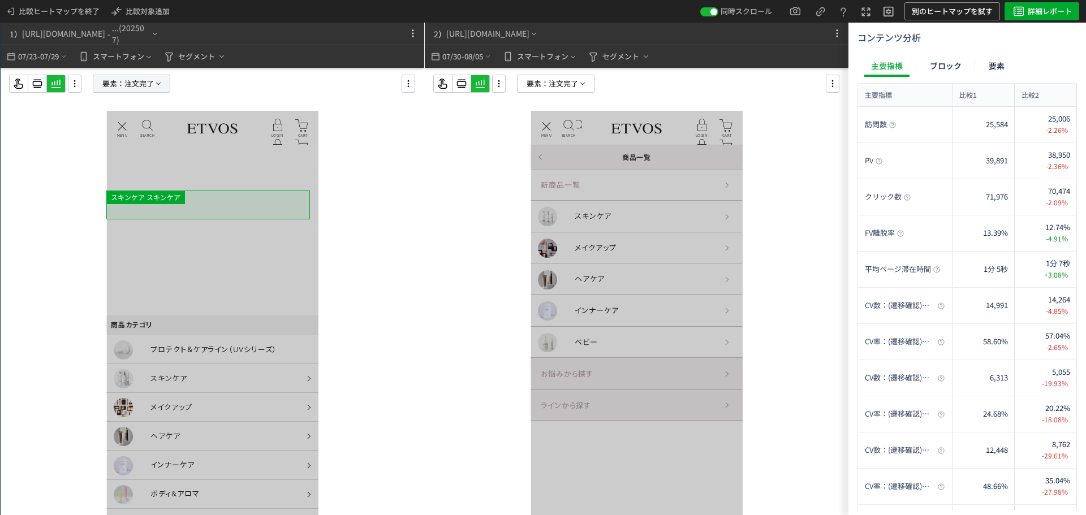
click at [159, 84] on use at bounding box center [158, 84] width 5 height 2
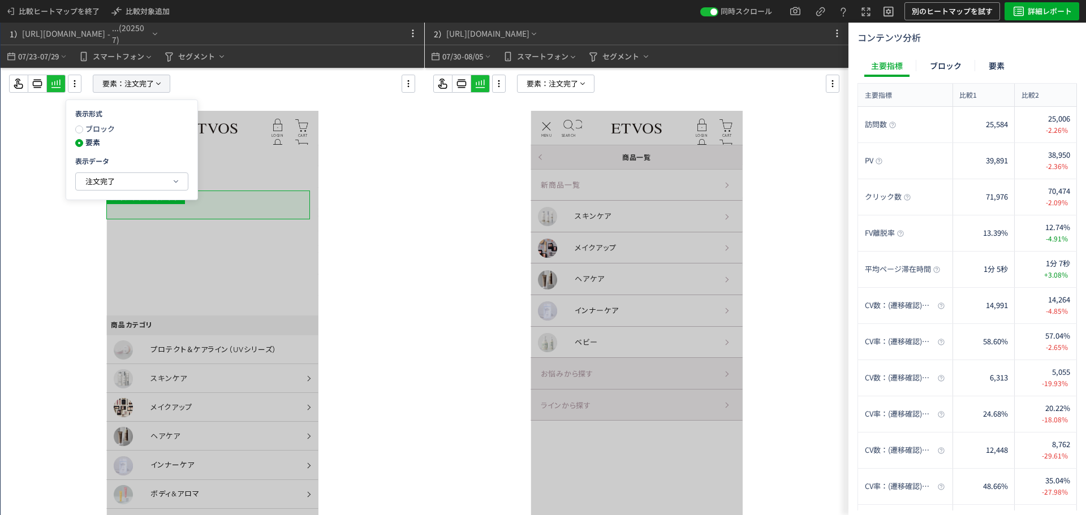
click at [159, 84] on use at bounding box center [158, 84] width 5 height 2
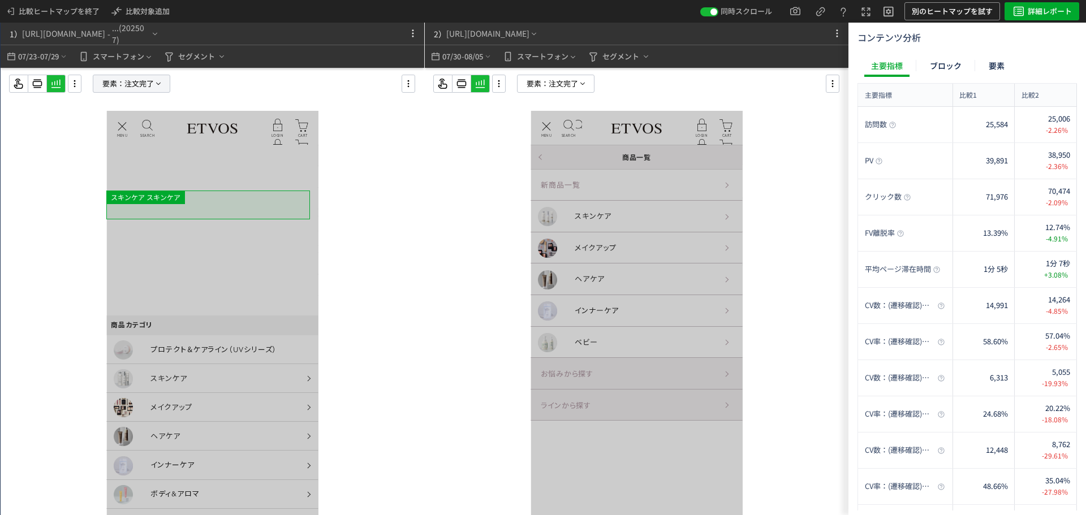
click at [159, 84] on use at bounding box center [158, 84] width 5 height 2
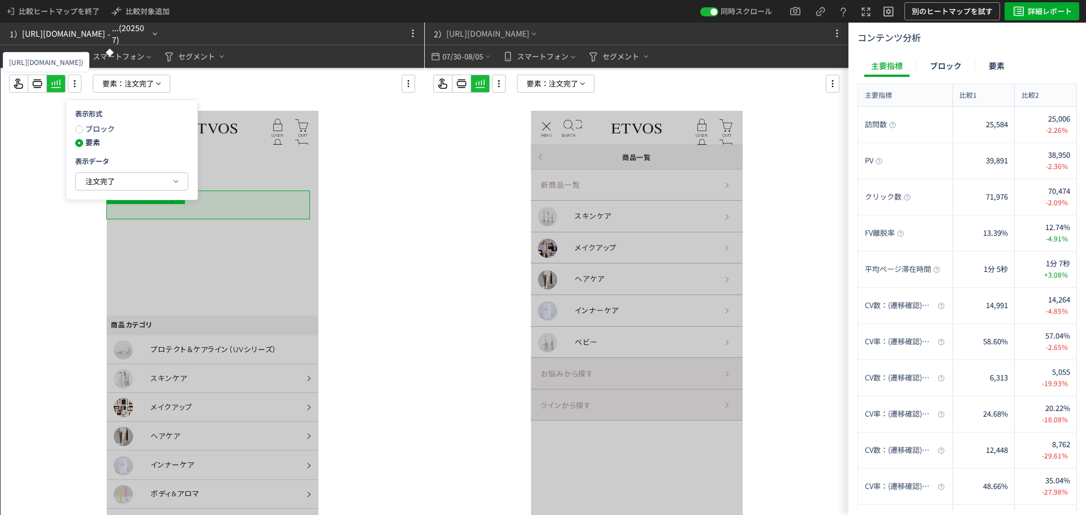
click at [151, 36] on div "...(202507)" at bounding box center [131, 34] width 38 height 24
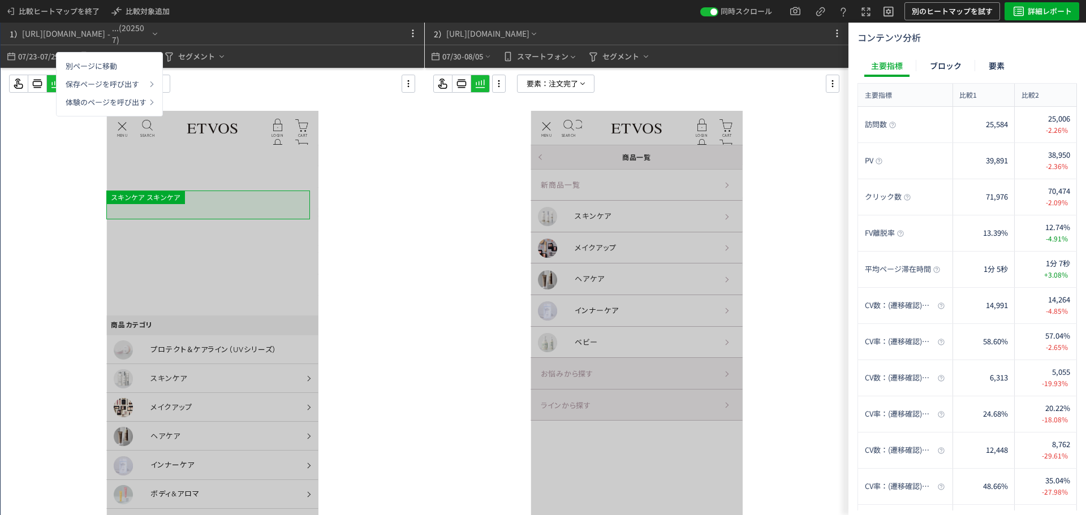
click at [333, 85] on div "要素： 注文完了" at bounding box center [221, 84] width 424 height 18
click at [173, 86] on div "要素： 注文完了" at bounding box center [221, 84] width 424 height 18
click at [167, 87] on p "要素： 注文完了" at bounding box center [132, 84] width 78 height 18
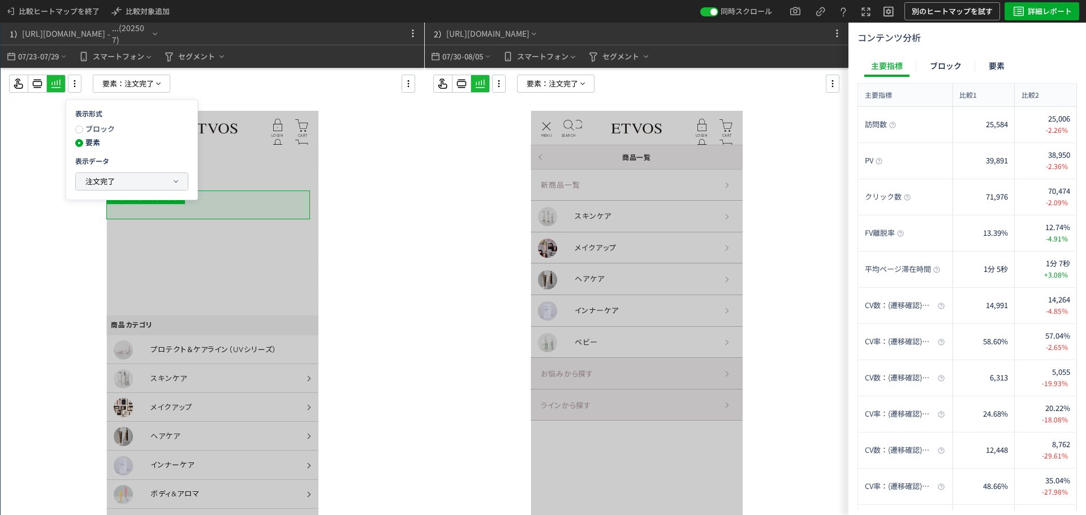
click at [109, 178] on span "注文完了" at bounding box center [99, 181] width 29 height 11
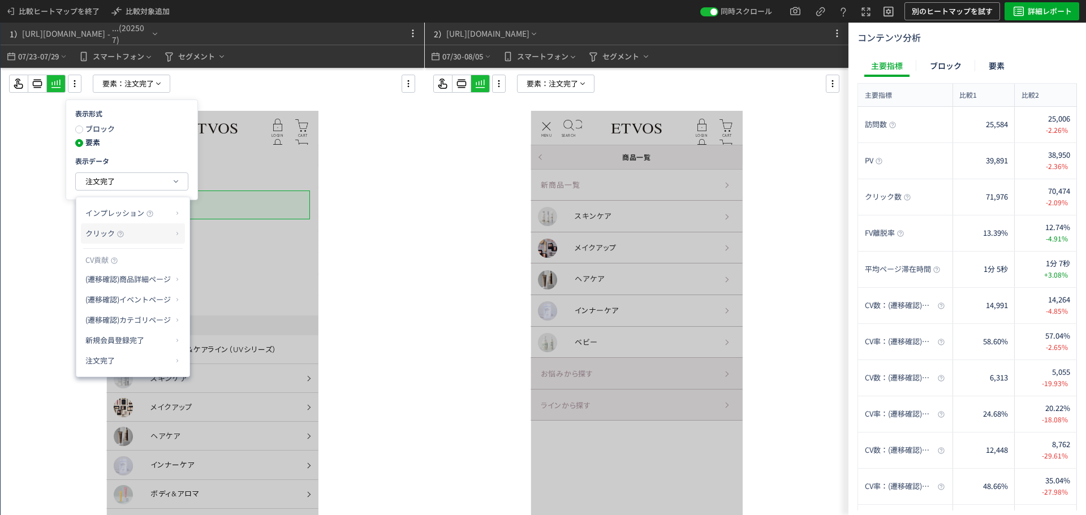
click at [147, 235] on p "クリック" at bounding box center [128, 233] width 87 height 19
click at [233, 263] on li "クリック率" at bounding box center [222, 261] width 61 height 20
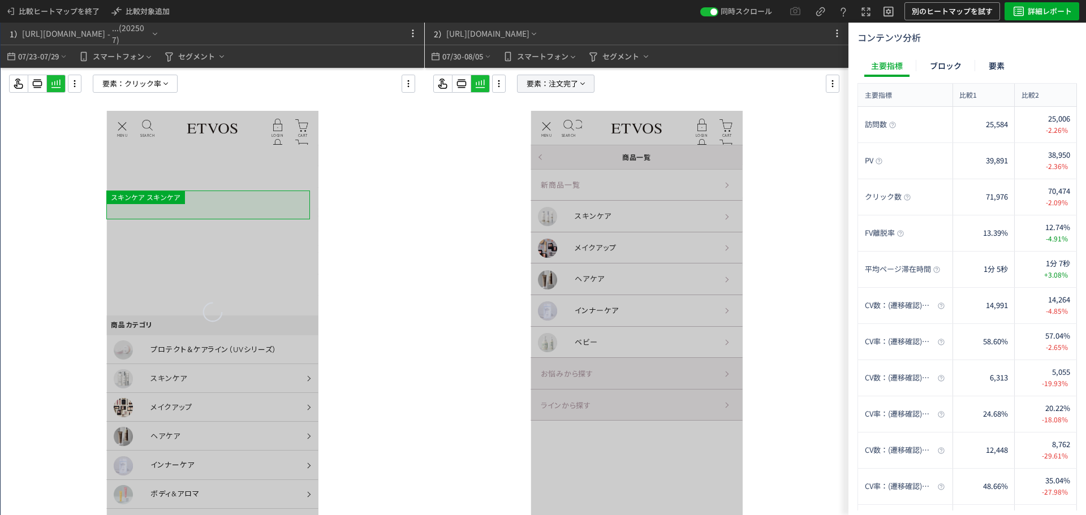
click at [569, 89] on span "注文完了" at bounding box center [563, 83] width 29 height 17
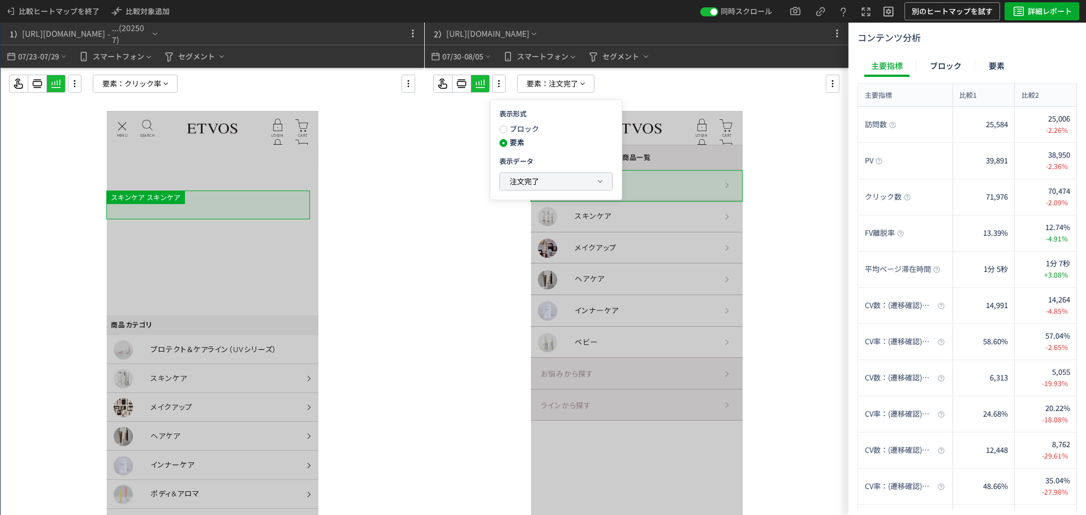
click at [595, 181] on button "注文完了" at bounding box center [556, 181] width 112 height 17
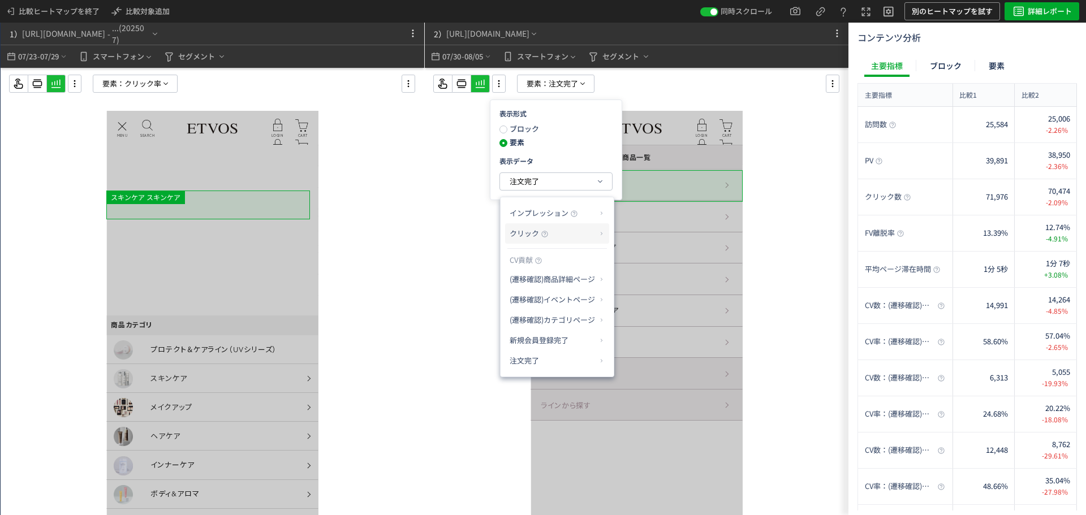
click at [592, 237] on p "クリック" at bounding box center [553, 233] width 87 height 19
click at [636, 259] on li "クリック率" at bounding box center [647, 261] width 61 height 20
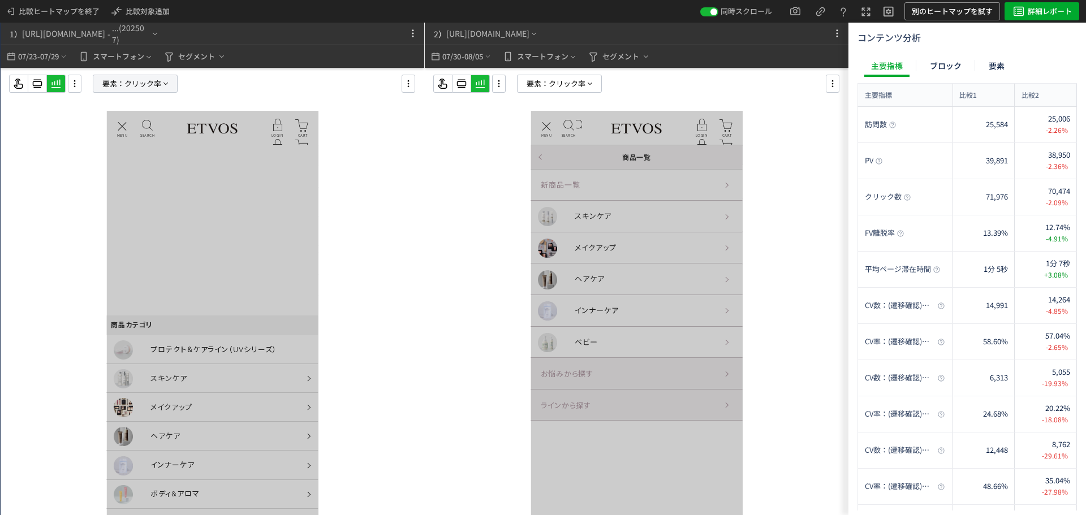
click at [158, 81] on span "クリック率" at bounding box center [142, 83] width 37 height 17
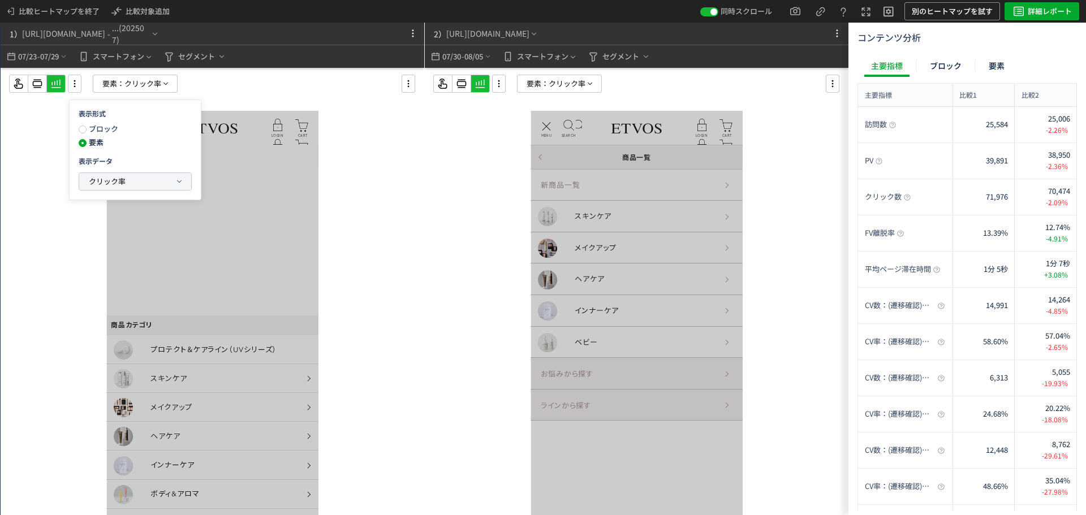
click at [171, 182] on button "クリック率" at bounding box center [135, 181] width 112 height 17
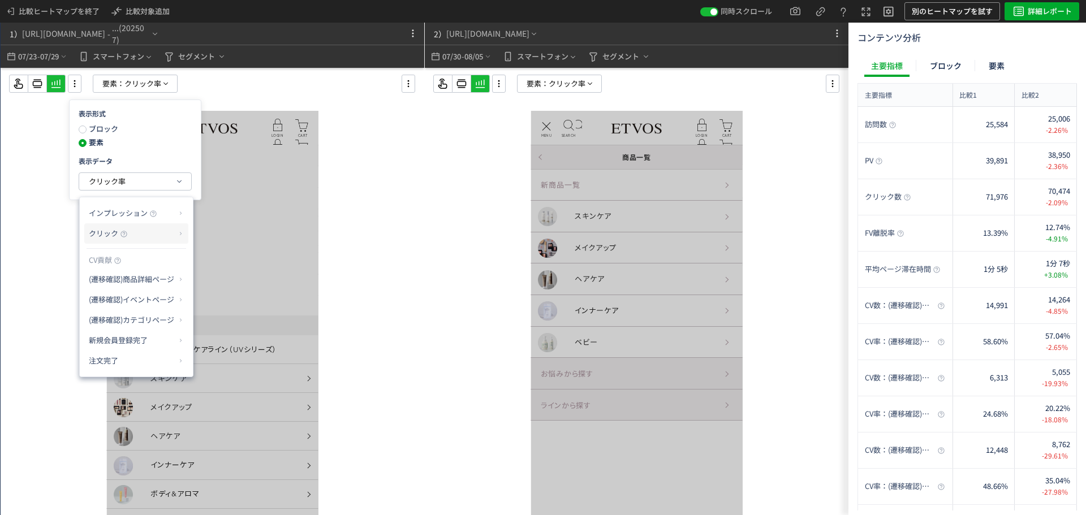
click at [157, 233] on p "クリック" at bounding box center [132, 233] width 87 height 19
click at [244, 271] on li "クリック" at bounding box center [226, 281] width 61 height 20
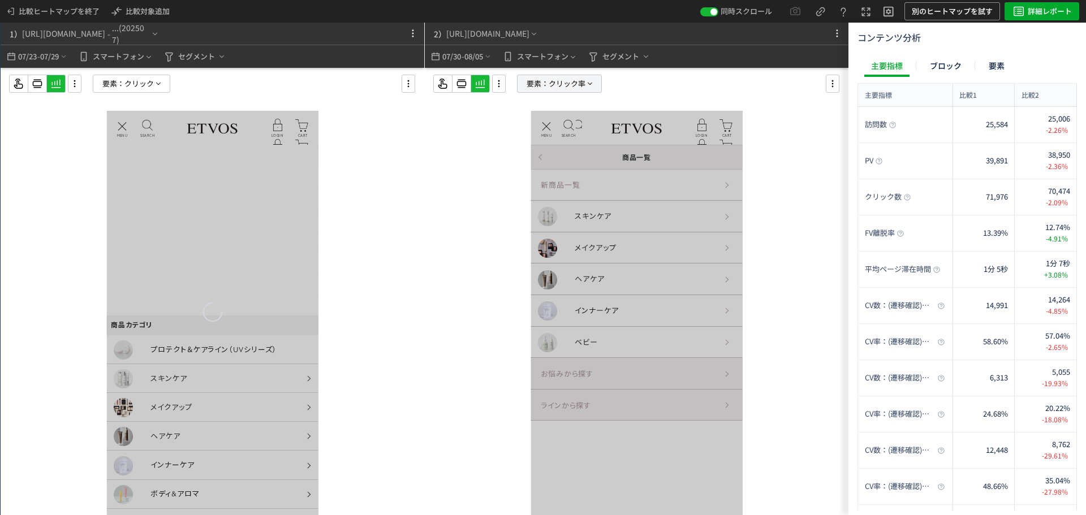
click at [575, 91] on span "クリック率" at bounding box center [567, 83] width 37 height 17
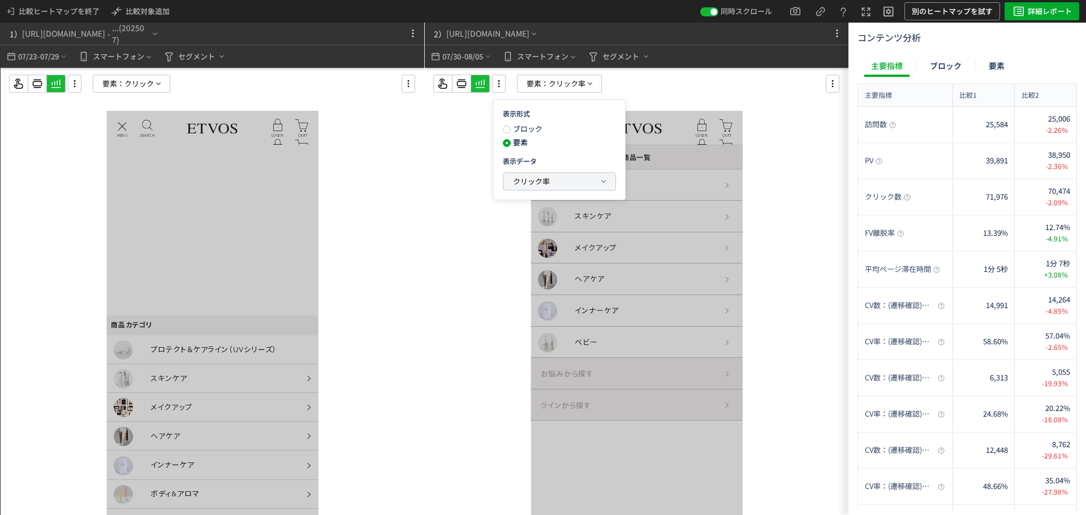
click at [572, 179] on button "クリック率" at bounding box center [560, 181] width 112 height 17
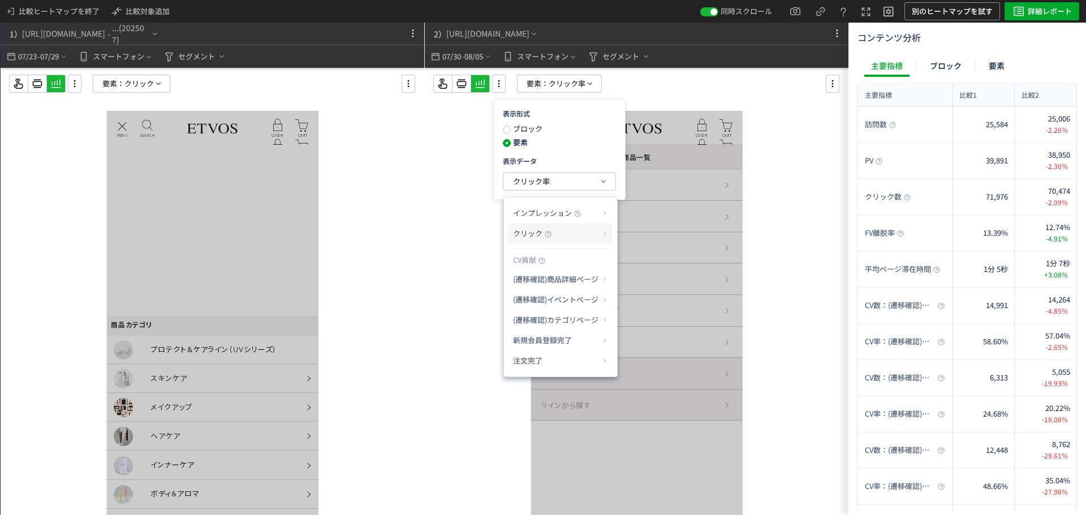
click at [582, 234] on p "クリック" at bounding box center [556, 233] width 87 height 19
click at [655, 271] on li "クリック" at bounding box center [650, 281] width 61 height 20
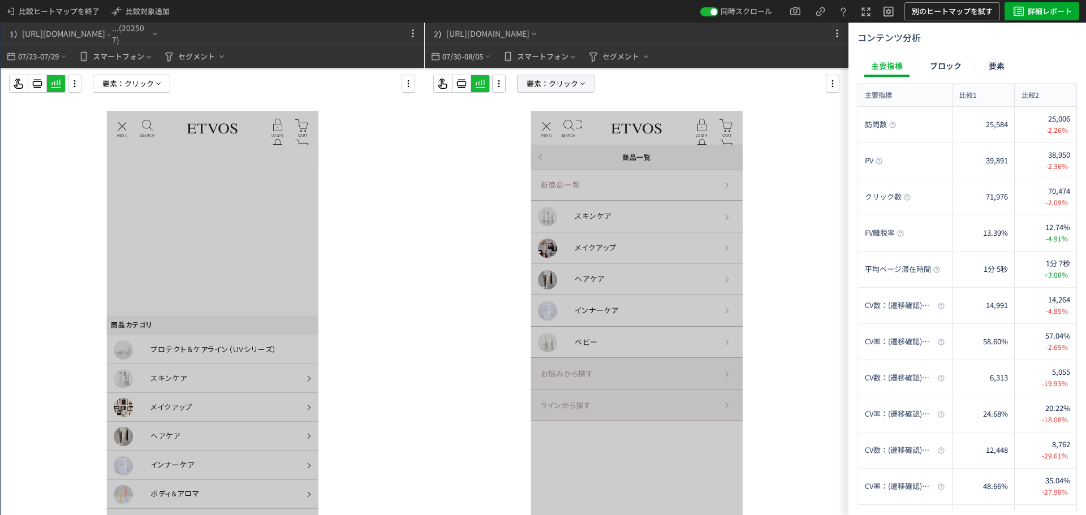
click at [560, 81] on span "クリック" at bounding box center [563, 83] width 29 height 17
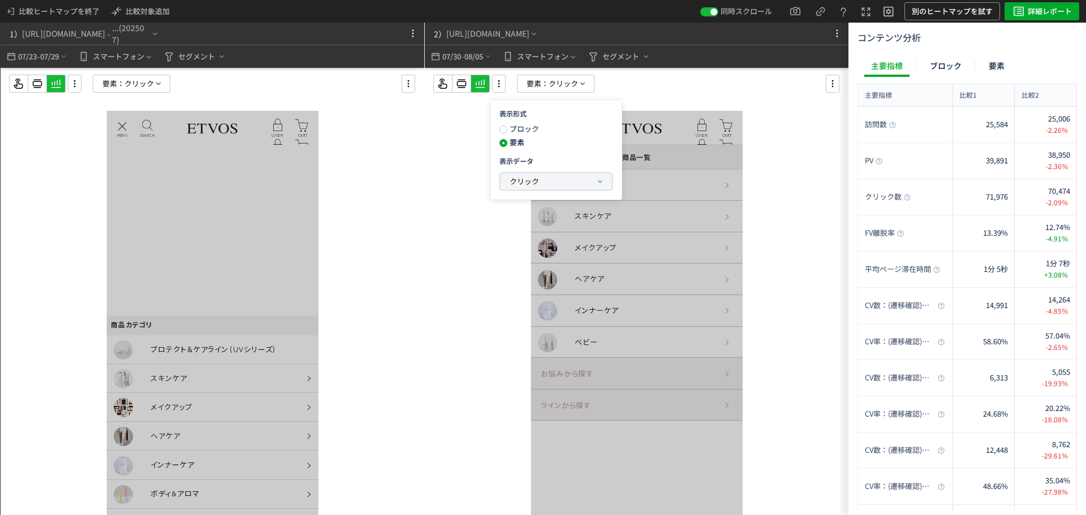
click at [581, 186] on button "クリック" at bounding box center [556, 181] width 112 height 17
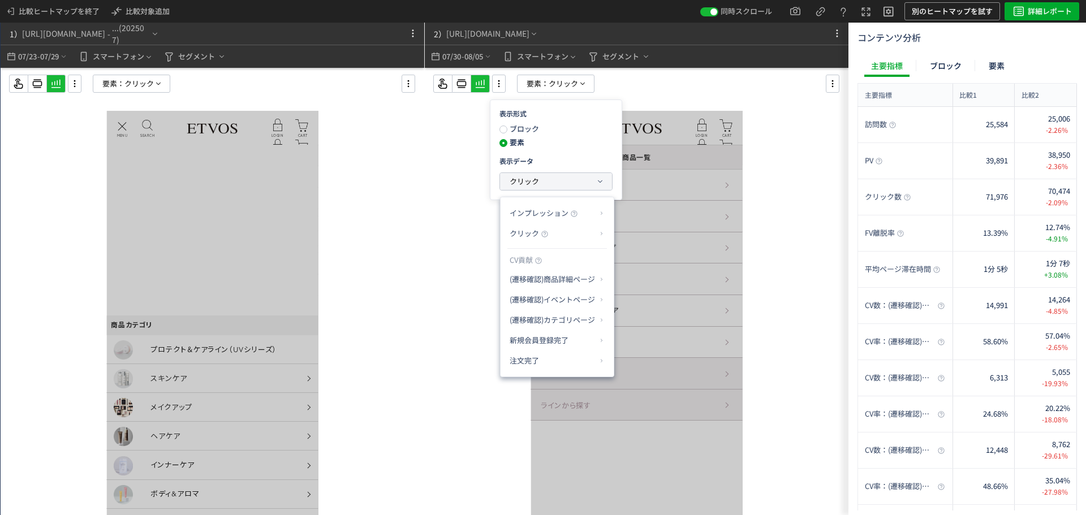
click at [594, 179] on button "クリック" at bounding box center [556, 181] width 112 height 17
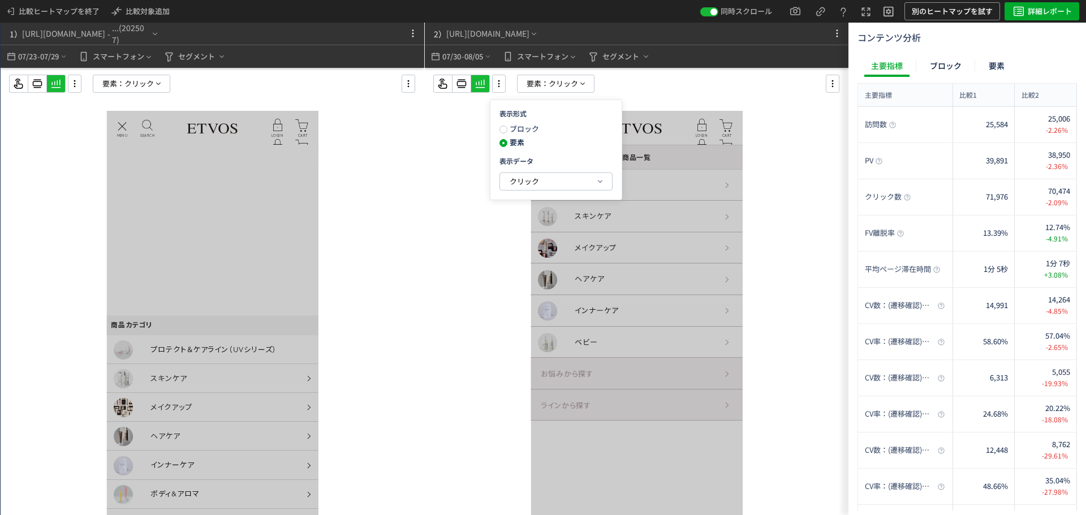
click at [362, 153] on div at bounding box center [213, 314] width 424 height 493
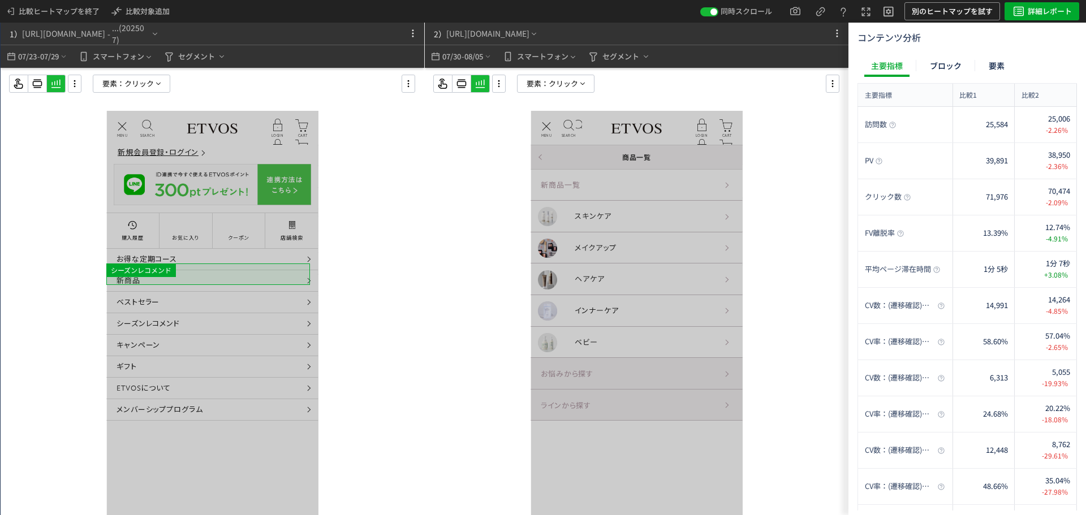
scroll to position [0, 0]
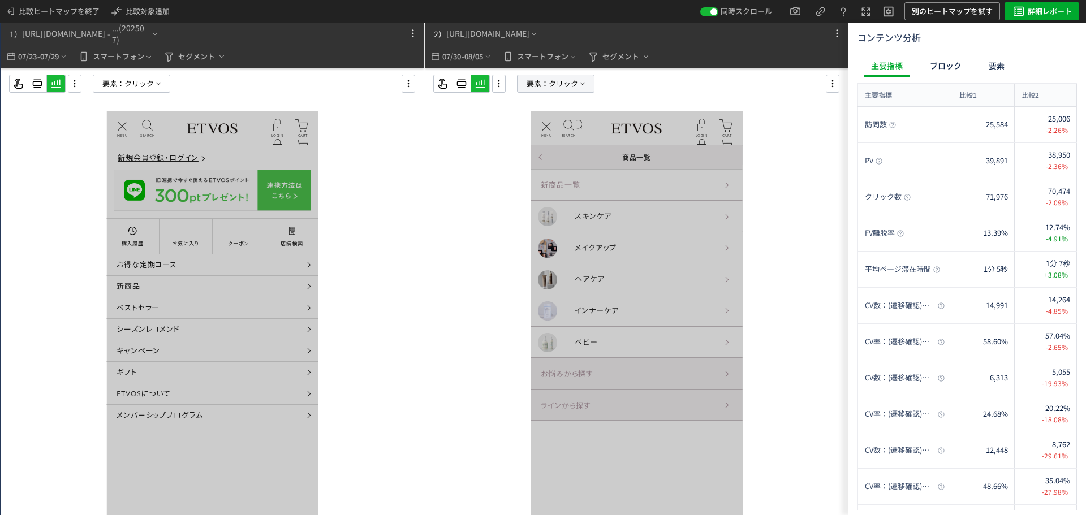
click at [549, 90] on span "クリック" at bounding box center [563, 83] width 29 height 17
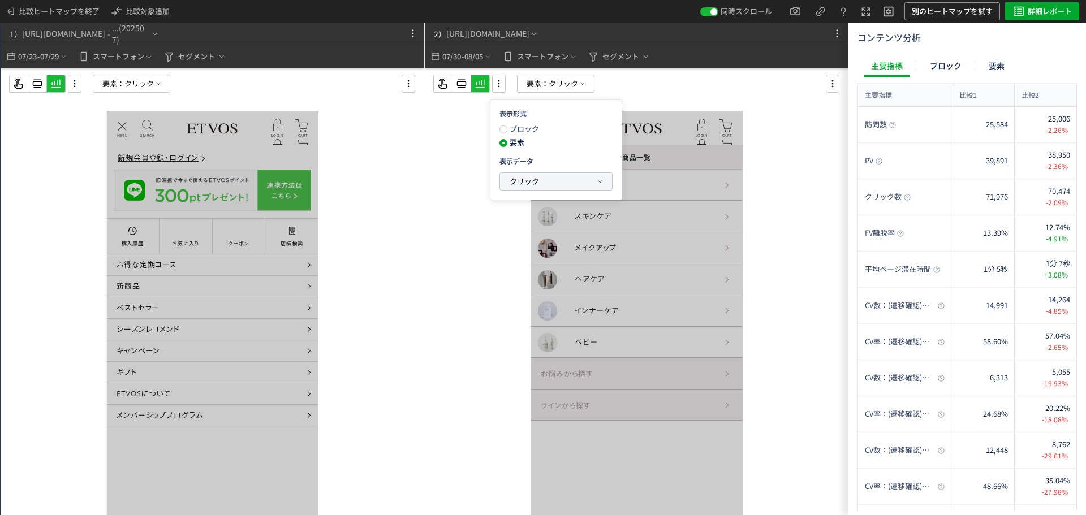
click at [539, 182] on span "クリック" at bounding box center [524, 181] width 29 height 11
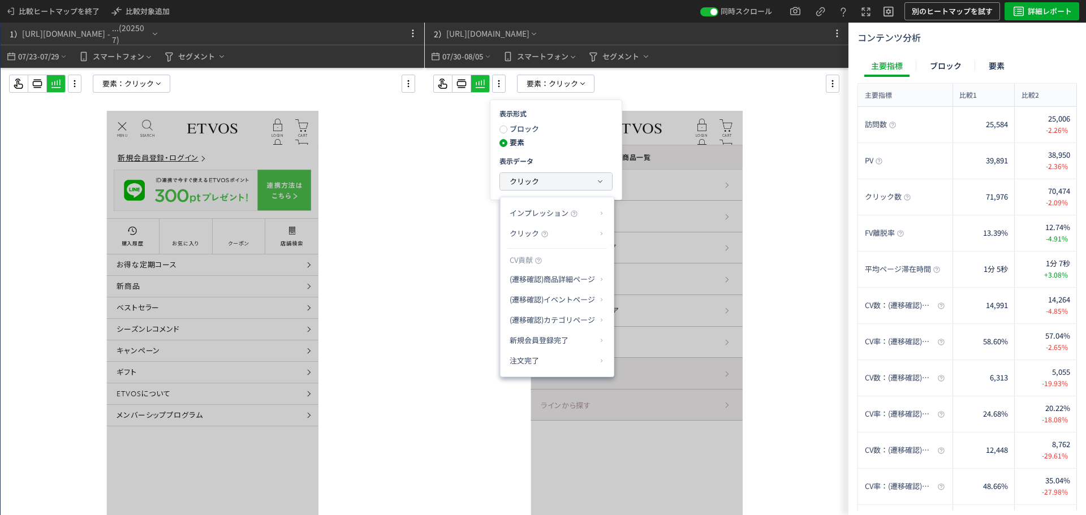
click at [539, 182] on span "クリック" at bounding box center [524, 181] width 29 height 11
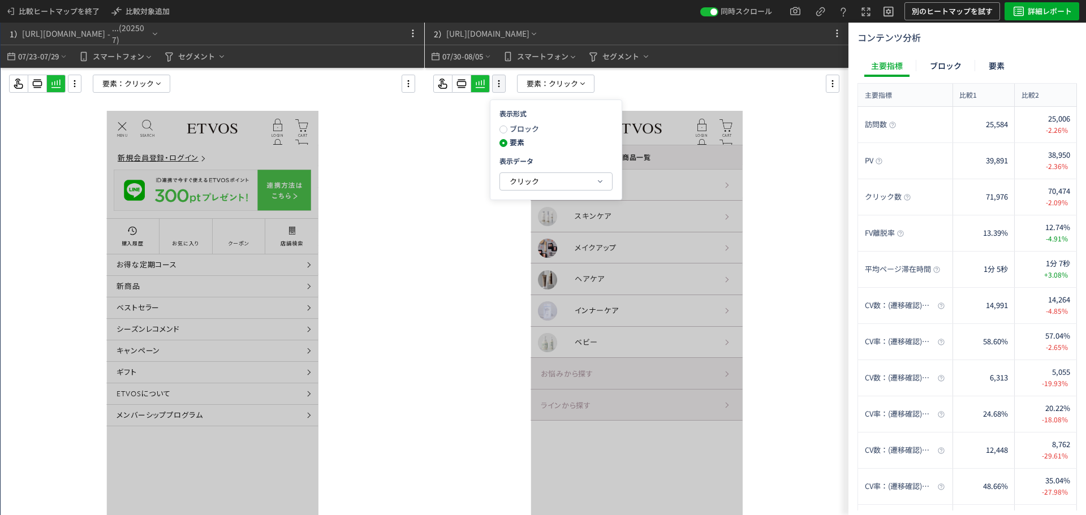
click at [503, 87] on icon at bounding box center [499, 84] width 14 height 12
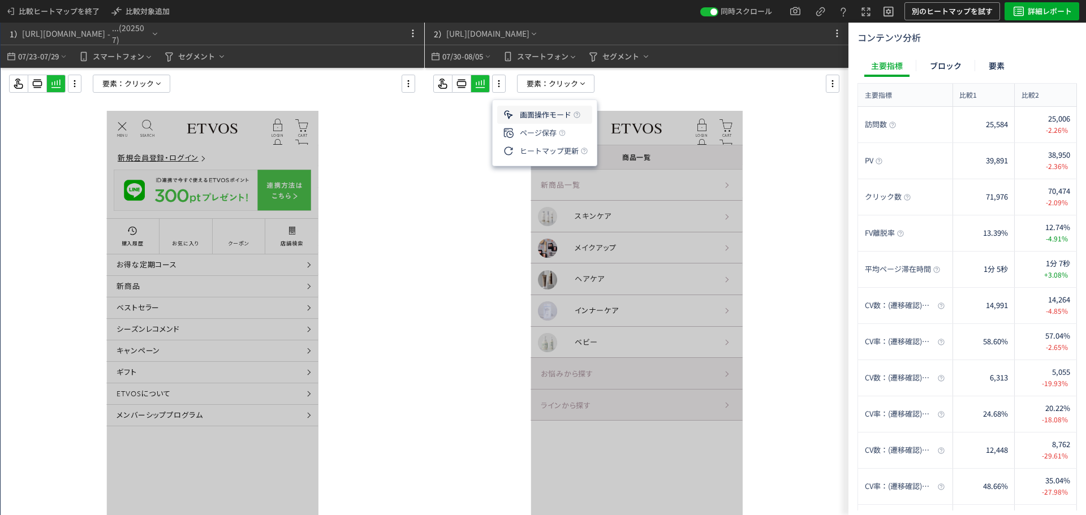
click at [549, 124] on li "画面操作モード" at bounding box center [544, 133] width 95 height 18
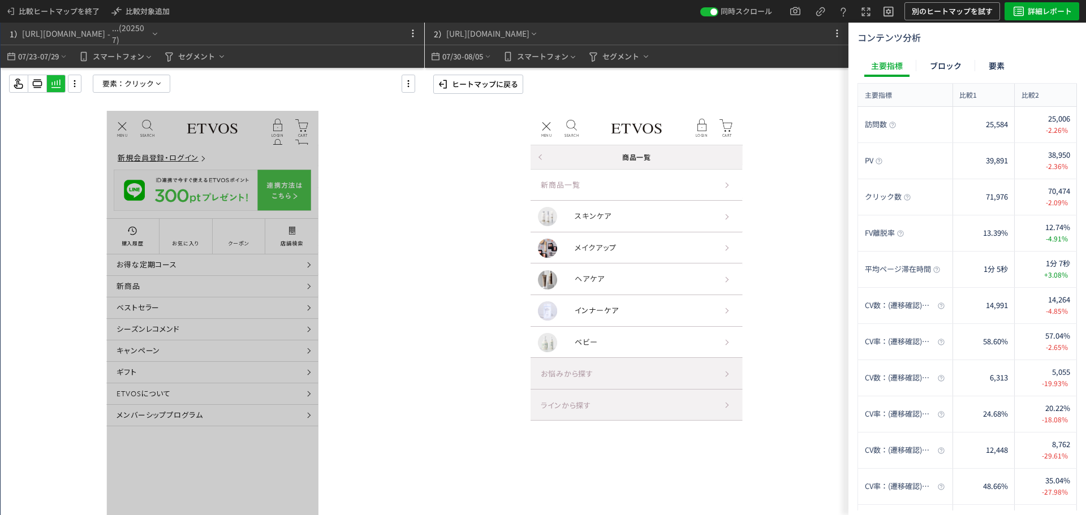
click at [541, 160] on div "商品一覧" at bounding box center [637, 157] width 212 height 24
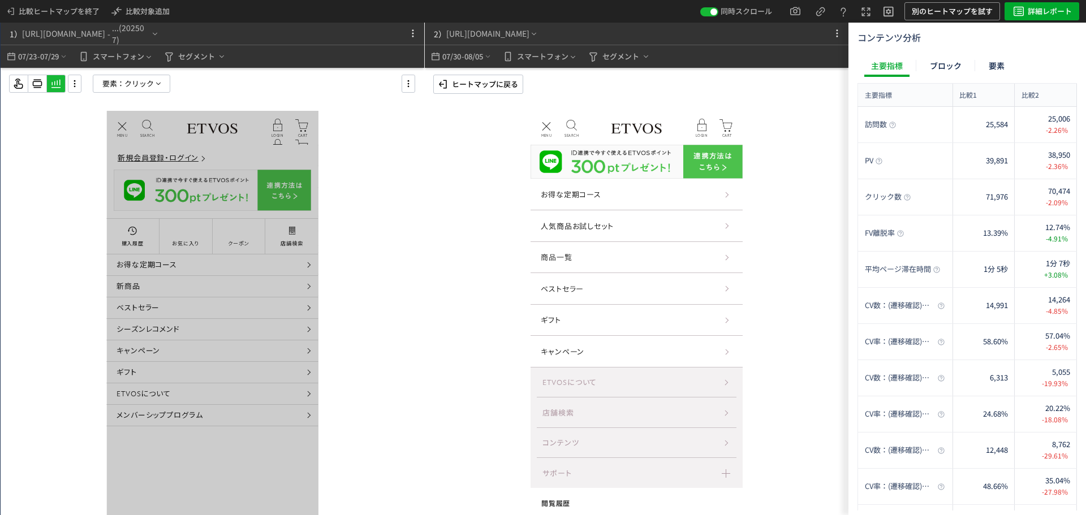
click at [508, 81] on p "ヒートマップに戻る" at bounding box center [485, 84] width 66 height 18
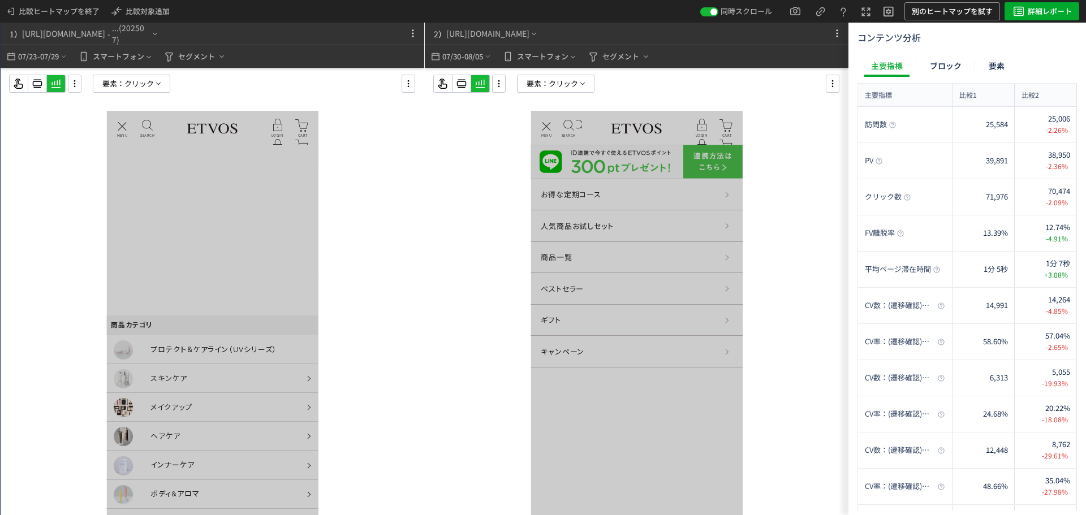
scroll to position [226, 0]
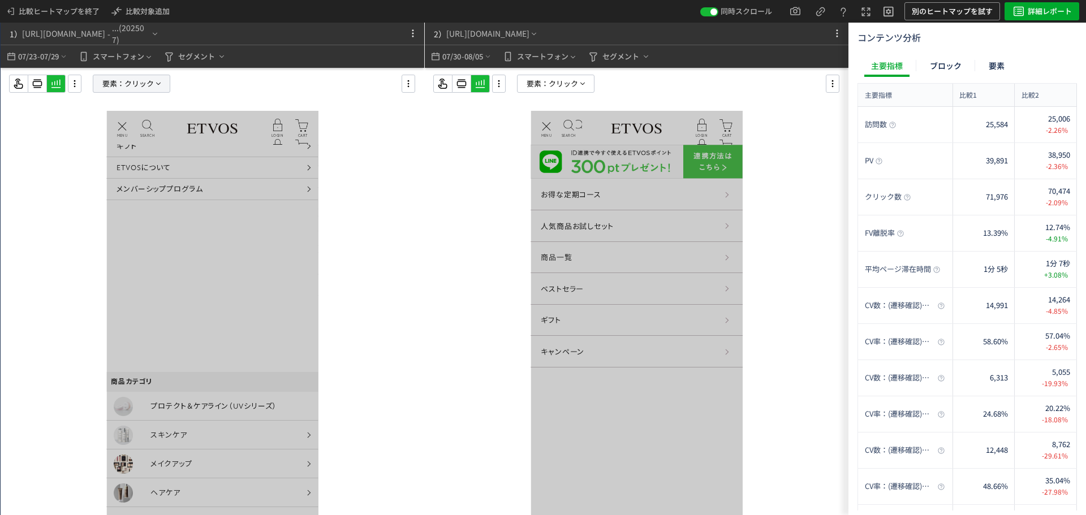
click at [115, 80] on span "要素：" at bounding box center [113, 83] width 22 height 17
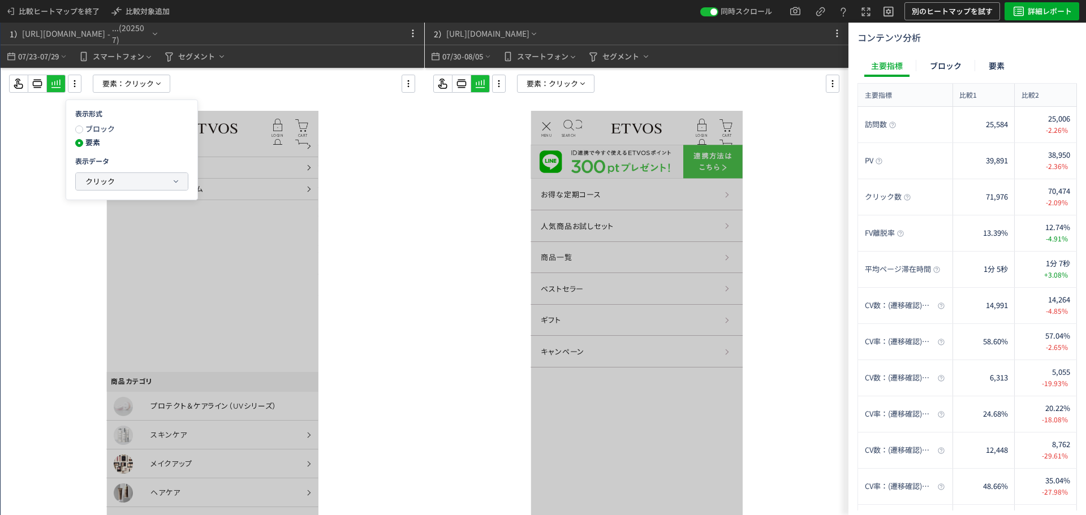
click at [101, 181] on span "クリック" at bounding box center [99, 181] width 29 height 11
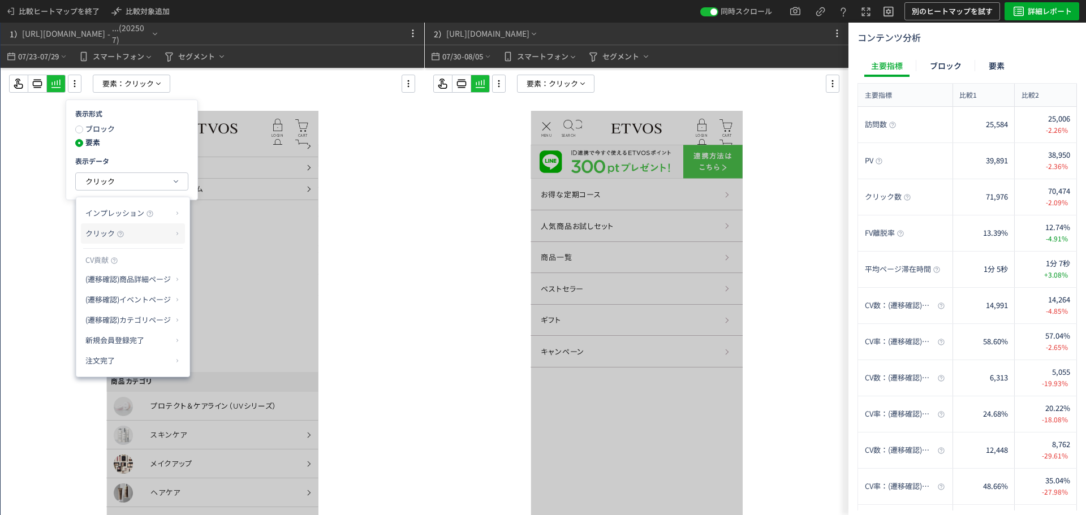
drag, startPoint x: 151, startPoint y: 238, endPoint x: 178, endPoint y: 238, distance: 27.7
click at [151, 238] on p "クリック" at bounding box center [128, 233] width 87 height 19
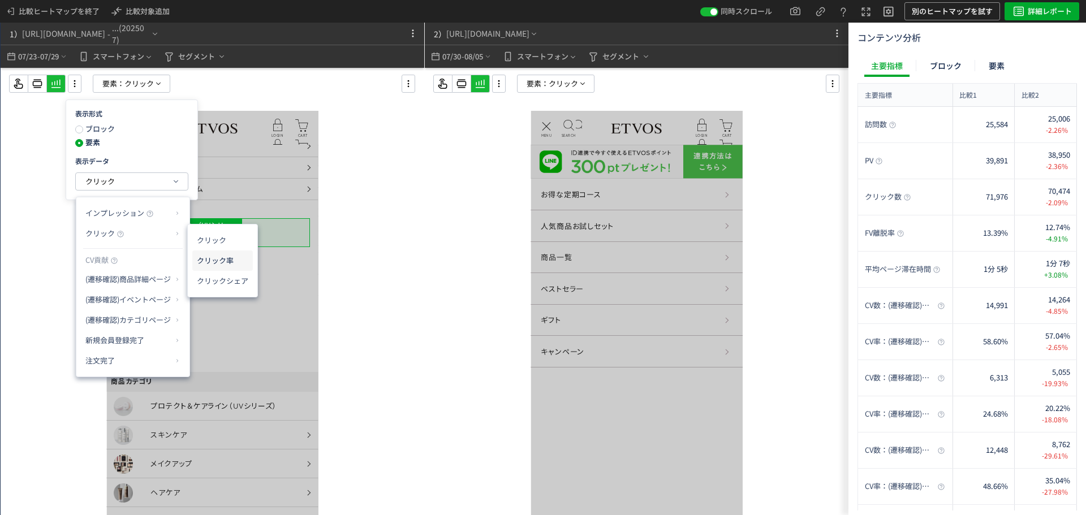
click at [234, 260] on li "クリック率" at bounding box center [222, 261] width 61 height 20
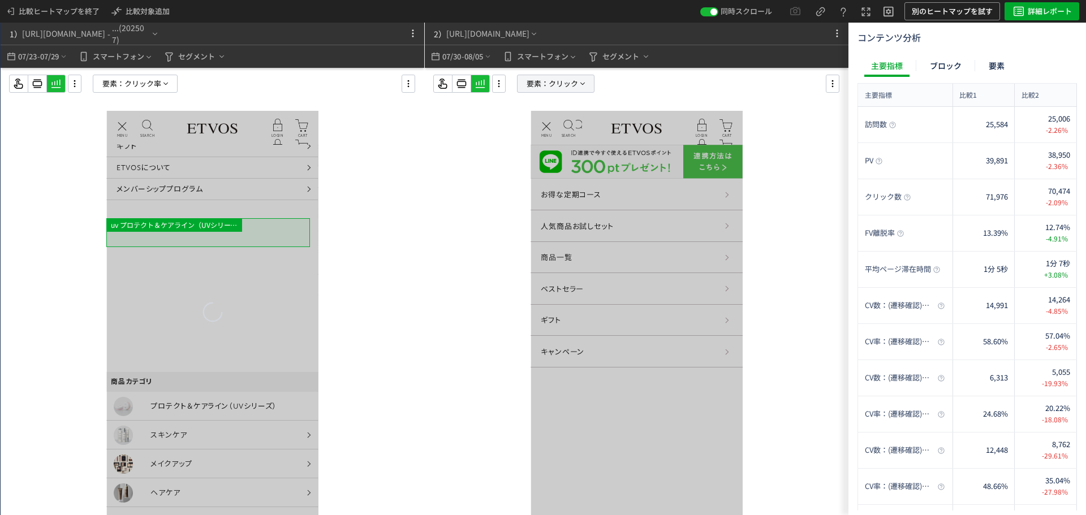
click at [560, 87] on span "クリック" at bounding box center [563, 83] width 29 height 17
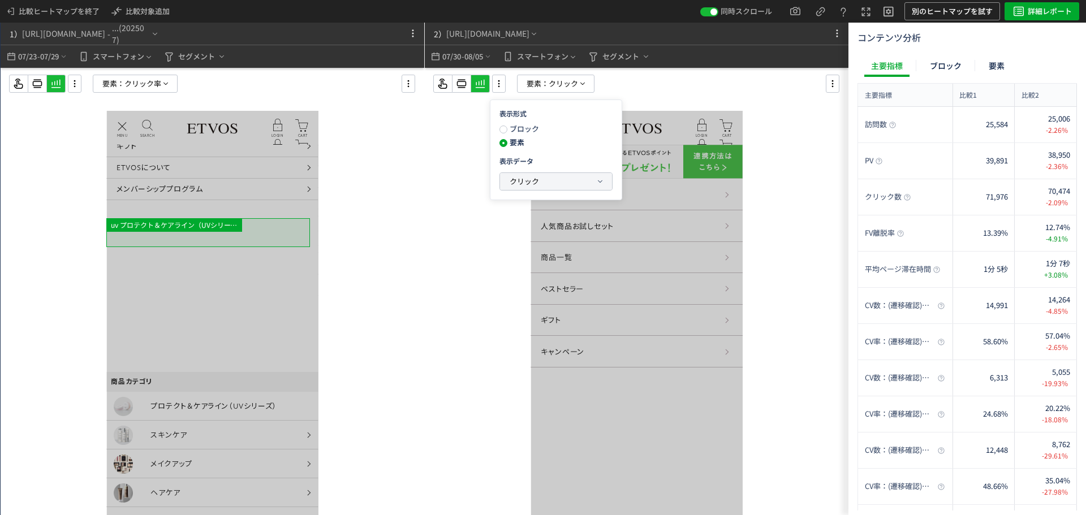
click at [570, 188] on button "クリック" at bounding box center [556, 181] width 112 height 17
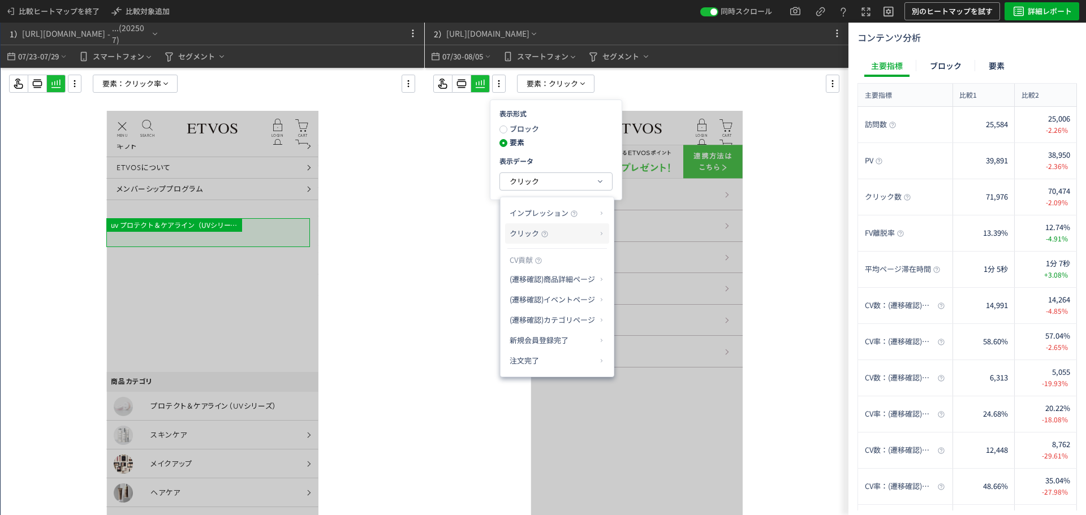
click at [582, 233] on p "クリック" at bounding box center [553, 233] width 87 height 19
click at [657, 267] on li "クリック率" at bounding box center [647, 261] width 61 height 20
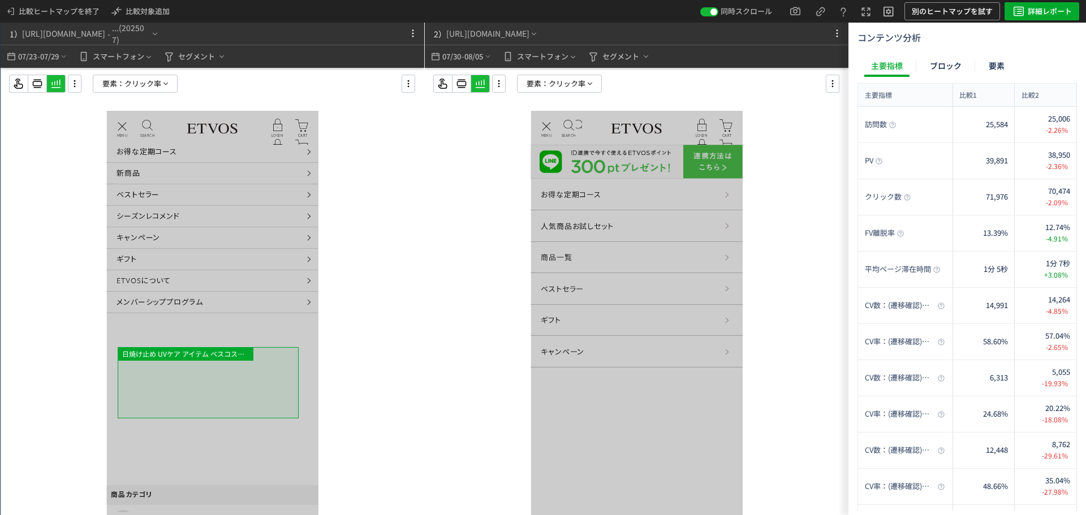
scroll to position [0, 0]
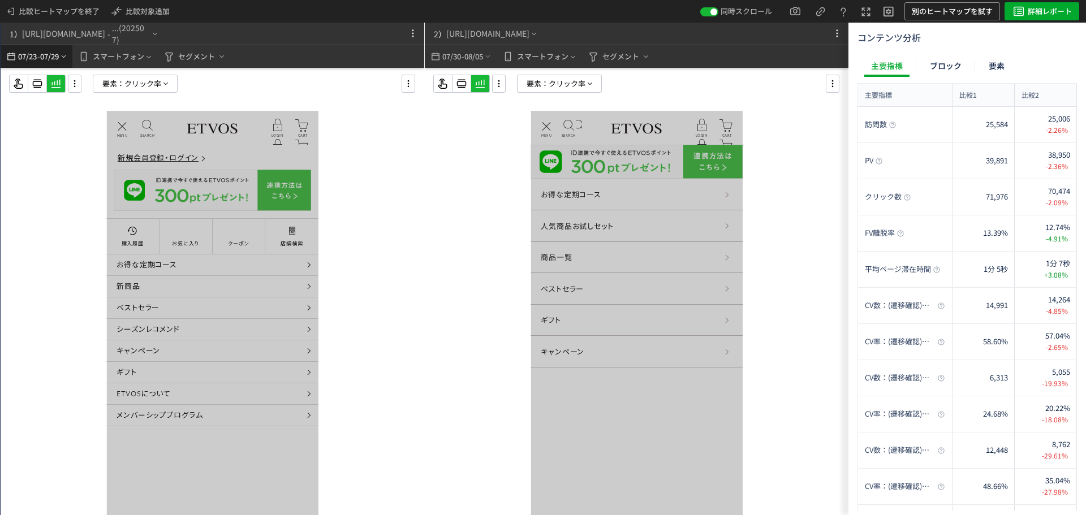
click at [68, 62] on div "07/23 - 07/29" at bounding box center [36, 56] width 63 height 23
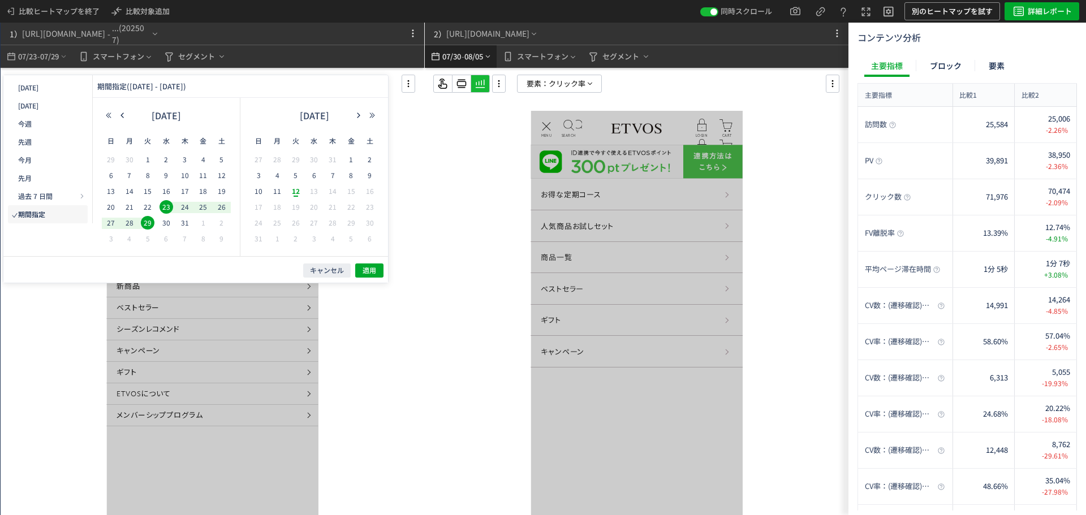
click at [492, 61] on div "07/30 - 08/05" at bounding box center [460, 56] width 63 height 23
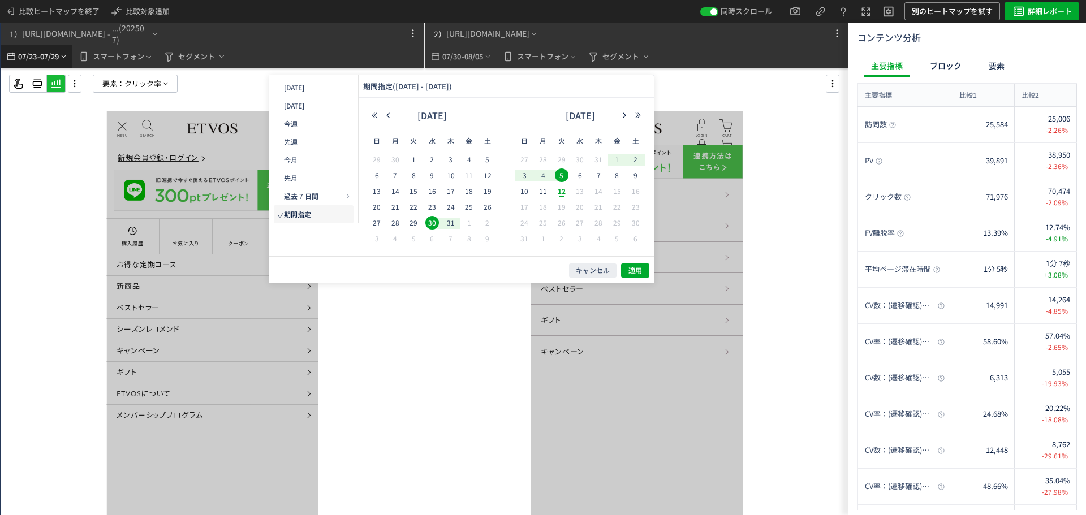
click at [68, 55] on icon "heatmap-top-bar" at bounding box center [63, 56] width 8 height 9
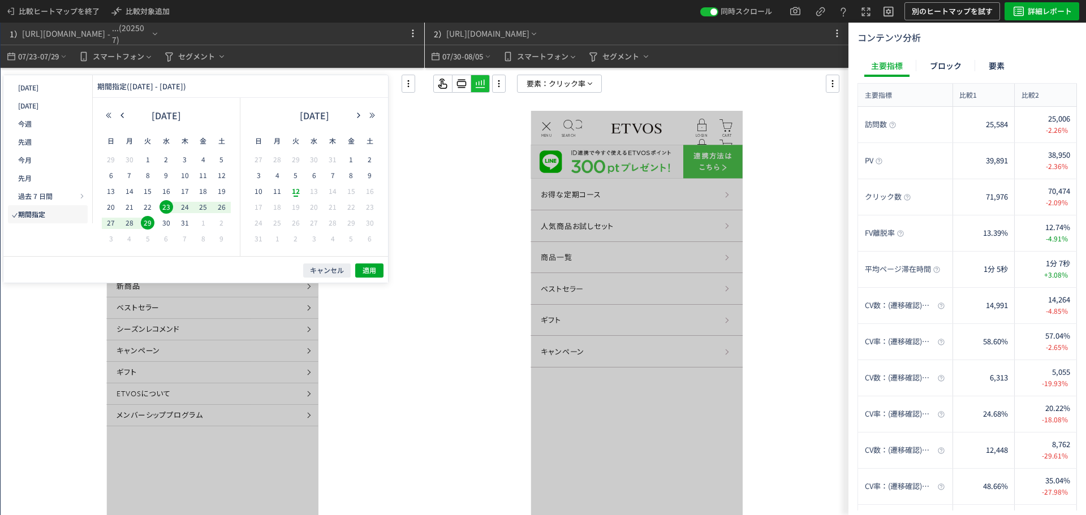
click at [442, 186] on div at bounding box center [637, 314] width 424 height 493
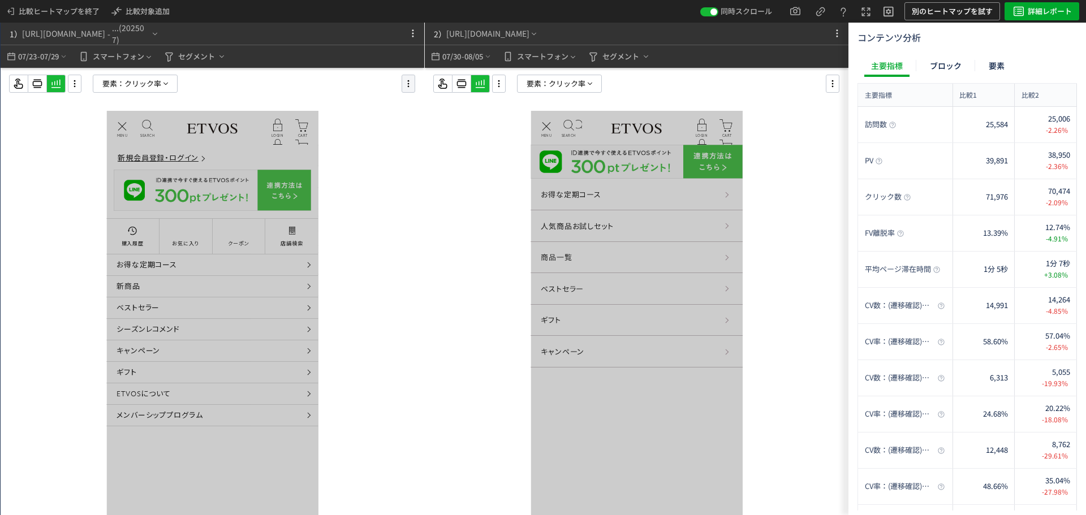
click at [407, 84] on icon at bounding box center [409, 84] width 14 height 12
click at [439, 124] on li "要素編集" at bounding box center [461, 133] width 108 height 18
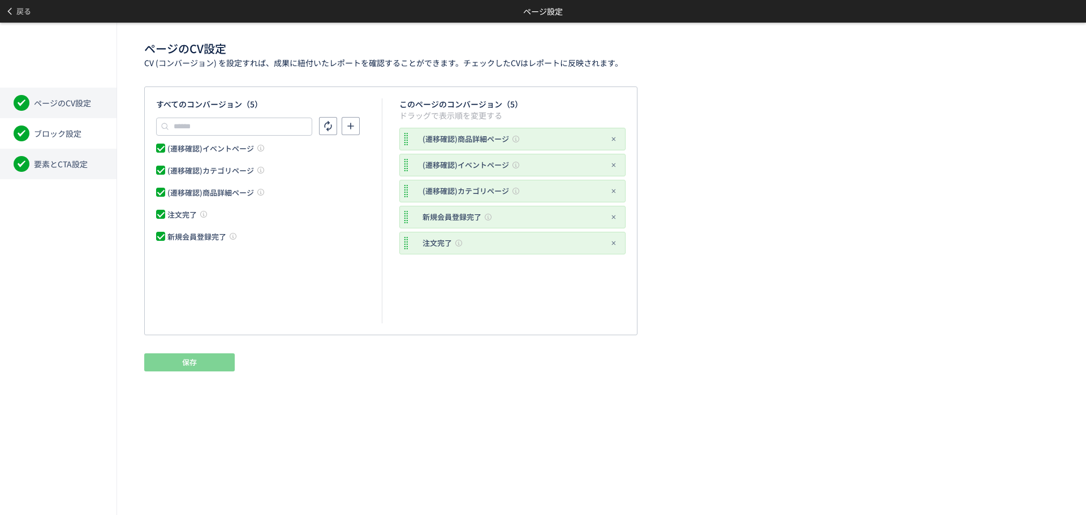
click at [84, 172] on li "要素とCTA設定" at bounding box center [58, 164] width 117 height 31
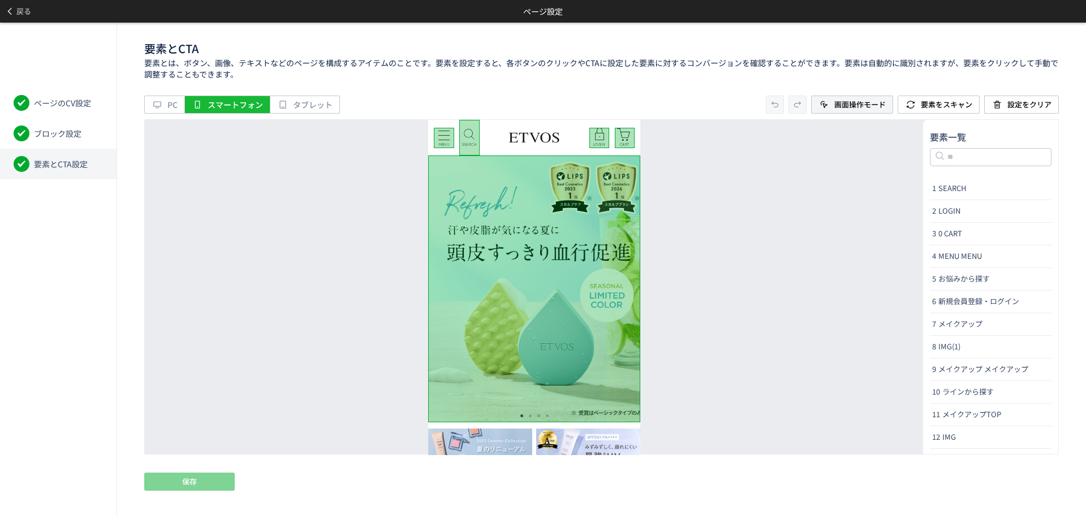
click at [860, 111] on span "画面操作モード" at bounding box center [860, 105] width 51 height 18
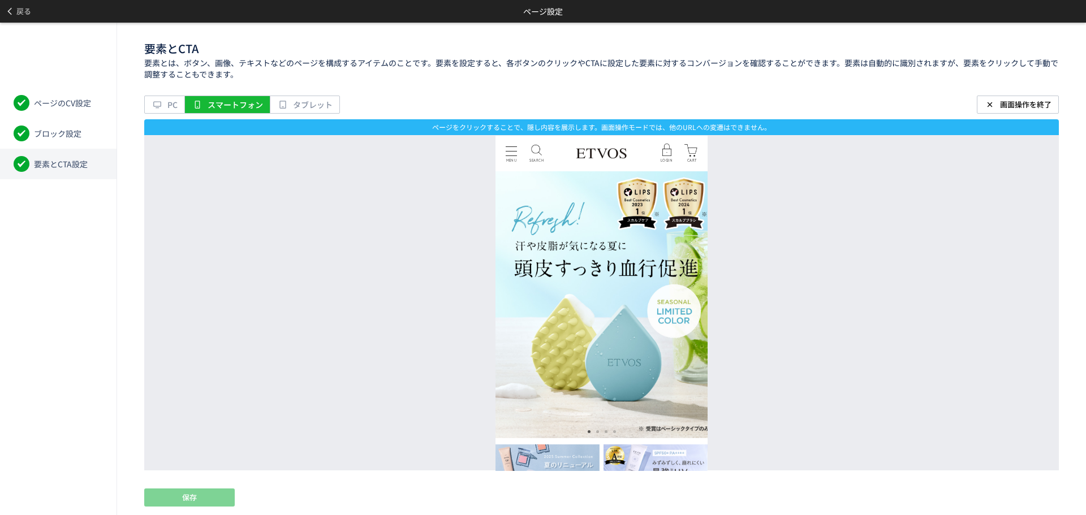
click at [511, 152] on div "MENU MENU" at bounding box center [511, 153] width 20 height 20
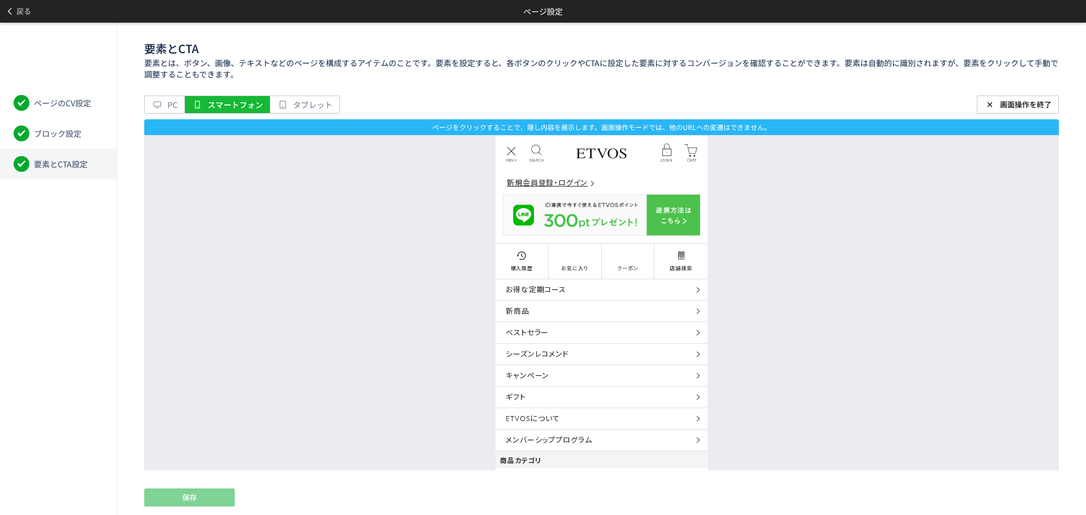
click at [564, 185] on link "新規会員登録・ログイン" at bounding box center [548, 180] width 104 height 23
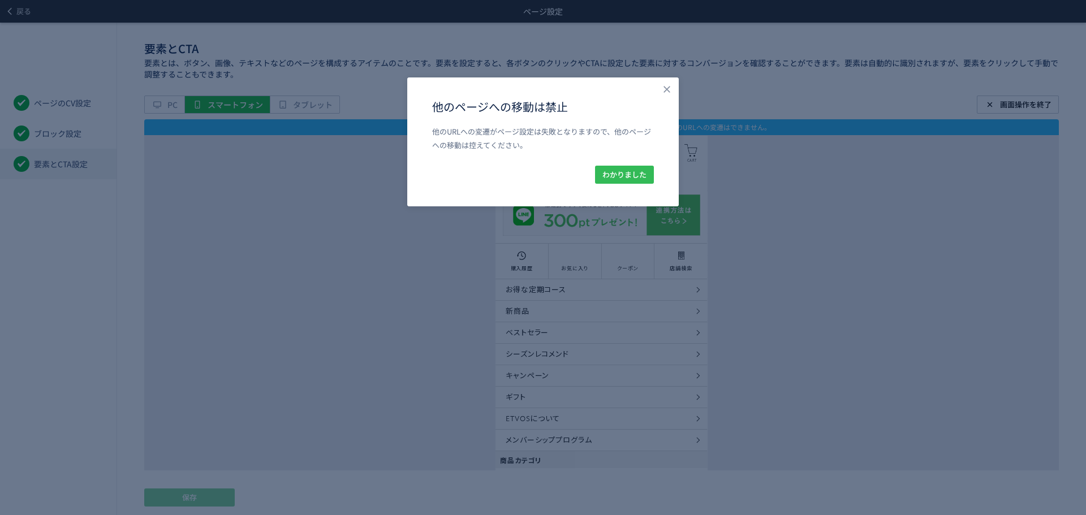
click at [635, 176] on span "わかりました" at bounding box center [625, 175] width 44 height 18
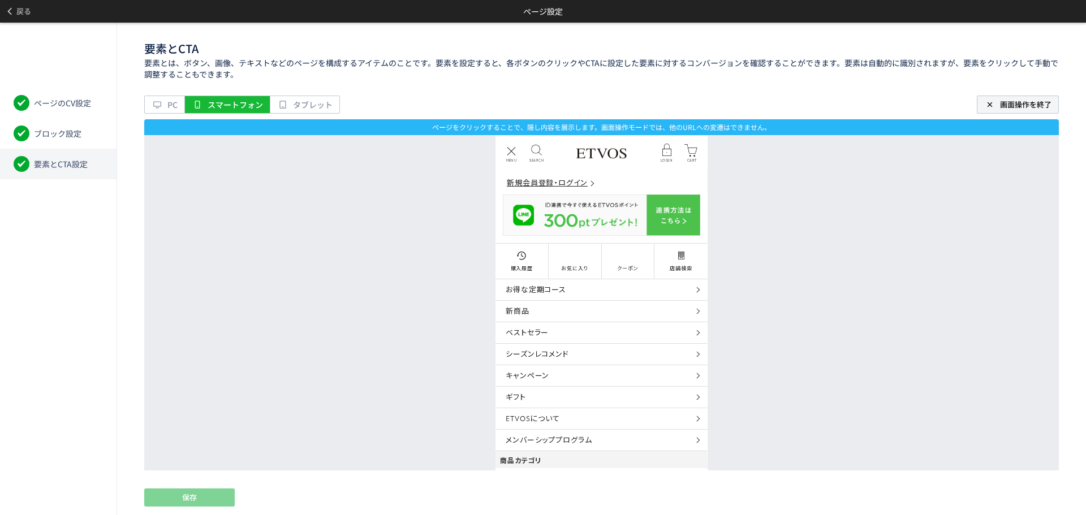
click at [1024, 105] on span "画面操作を終了" at bounding box center [1025, 104] width 51 height 11
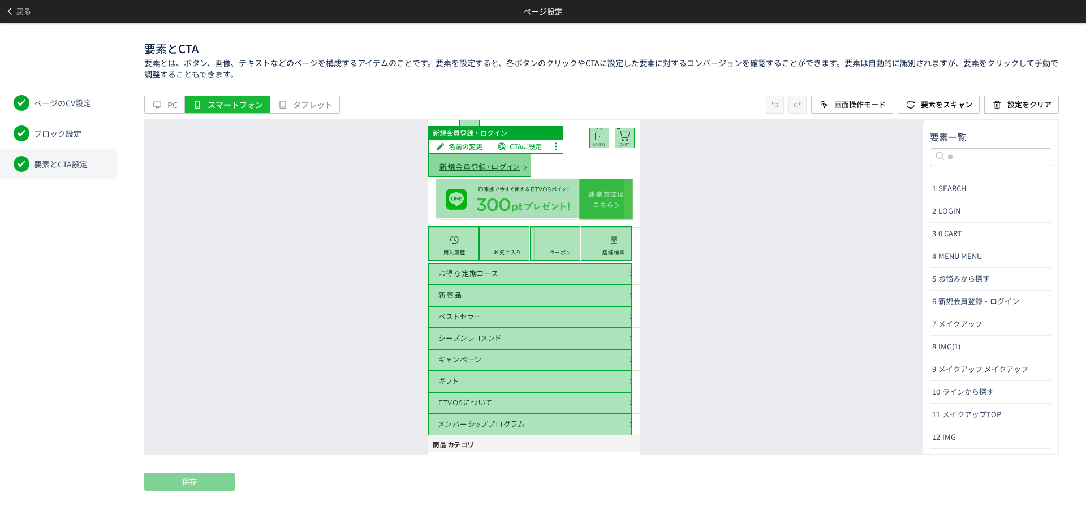
click at [501, 165] on div at bounding box center [479, 164] width 103 height 23
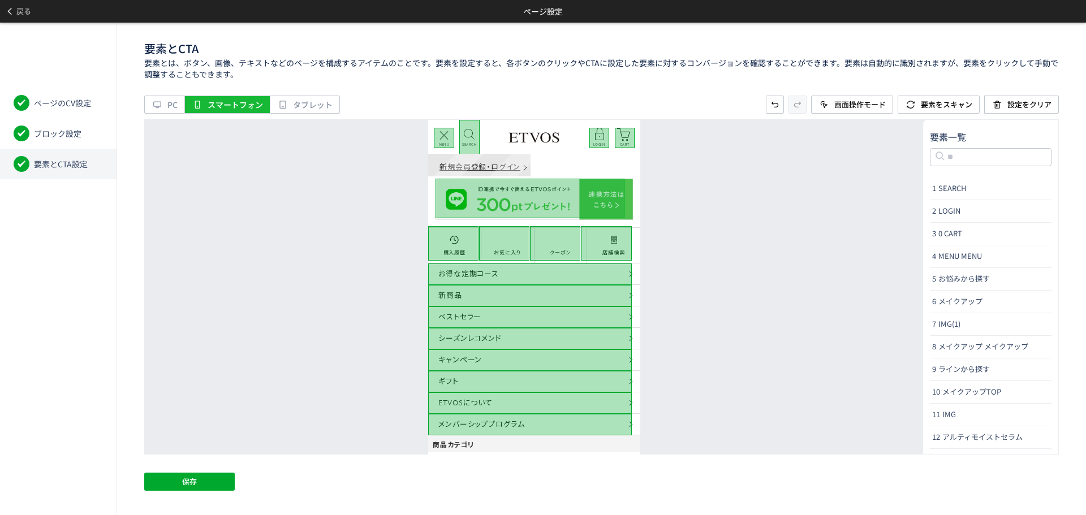
click at [499, 161] on link "新規会員登録・ログイン" at bounding box center [480, 164] width 104 height 23
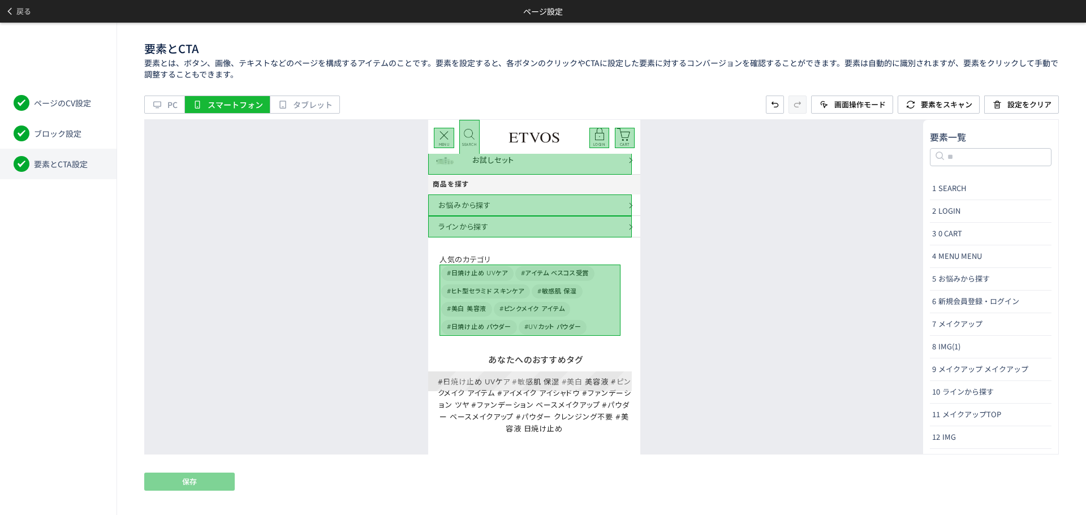
scroll to position [419, 0]
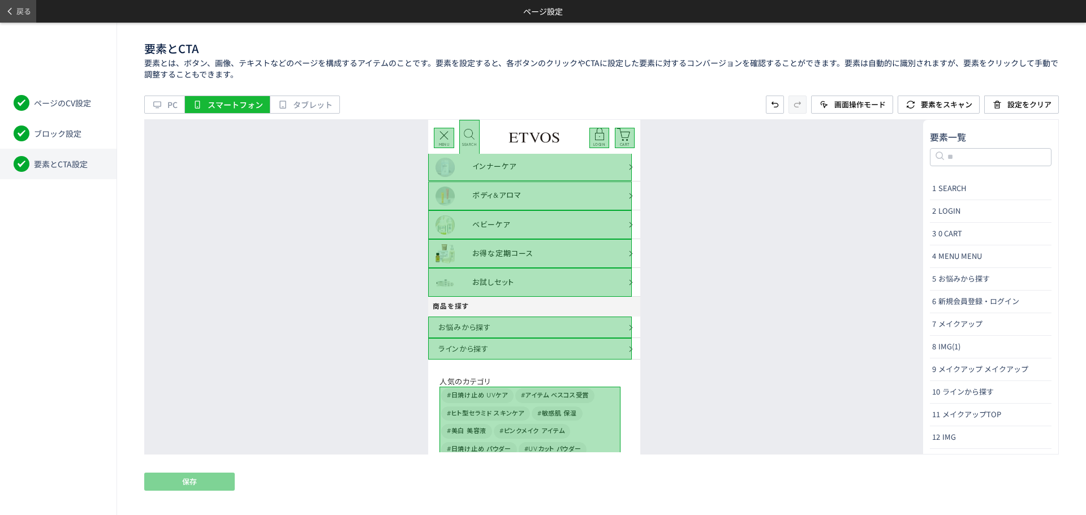
click at [27, 14] on span "戻る" at bounding box center [23, 11] width 15 height 18
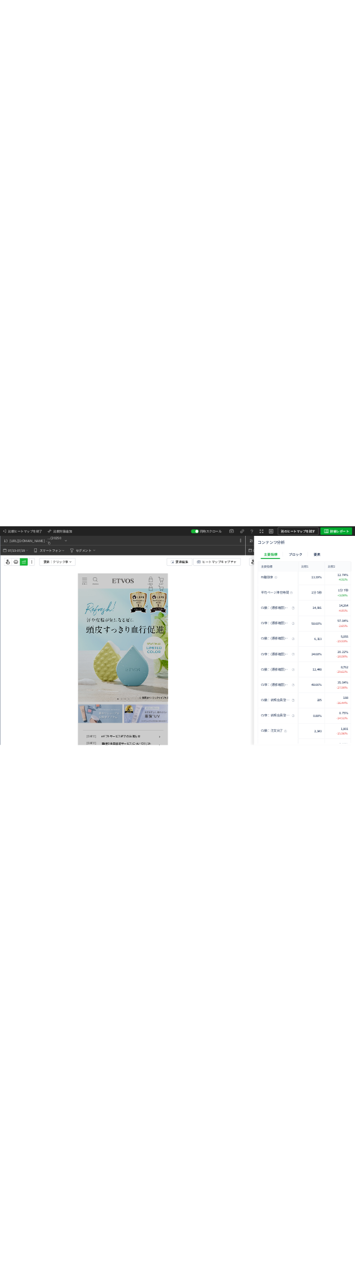
scroll to position [0, 0]
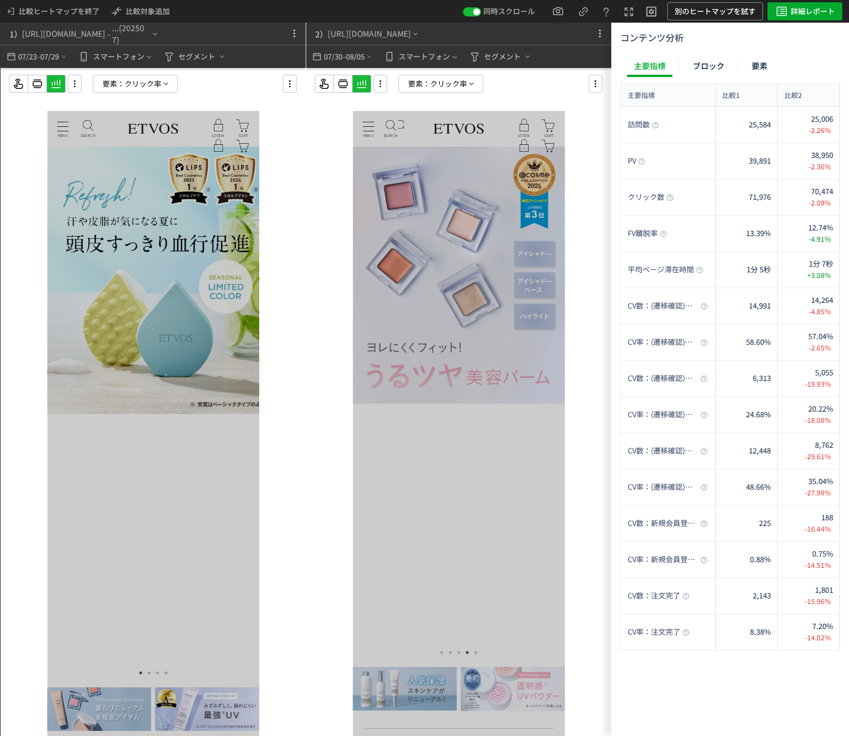
click at [381, 81] on use at bounding box center [381, 83] width 2 height 7
click at [391, 116] on use at bounding box center [390, 115] width 8 height 8
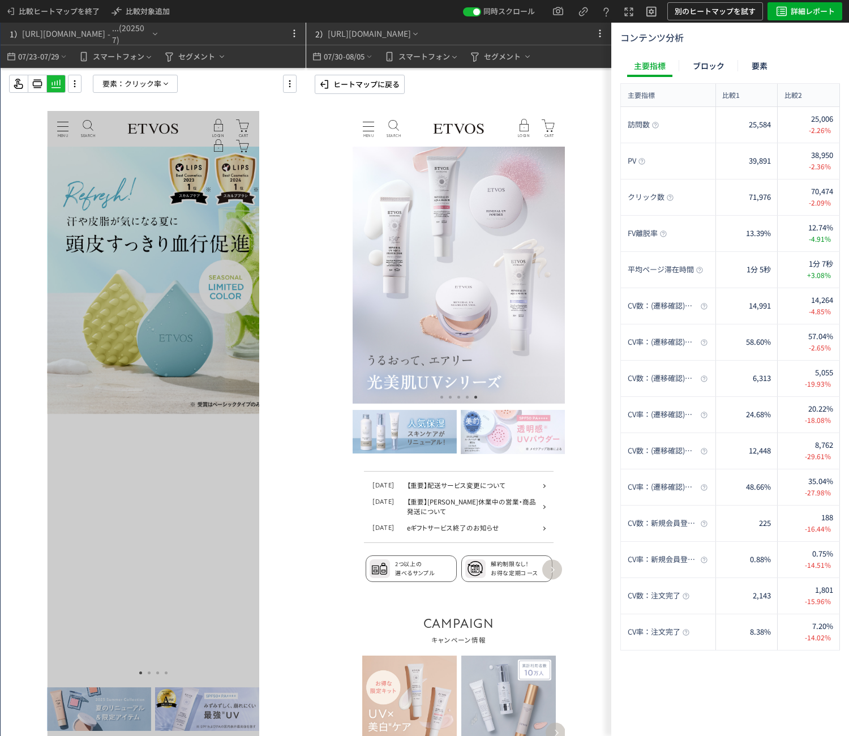
click at [368, 127] on p "MENU" at bounding box center [368, 126] width 11 height 1
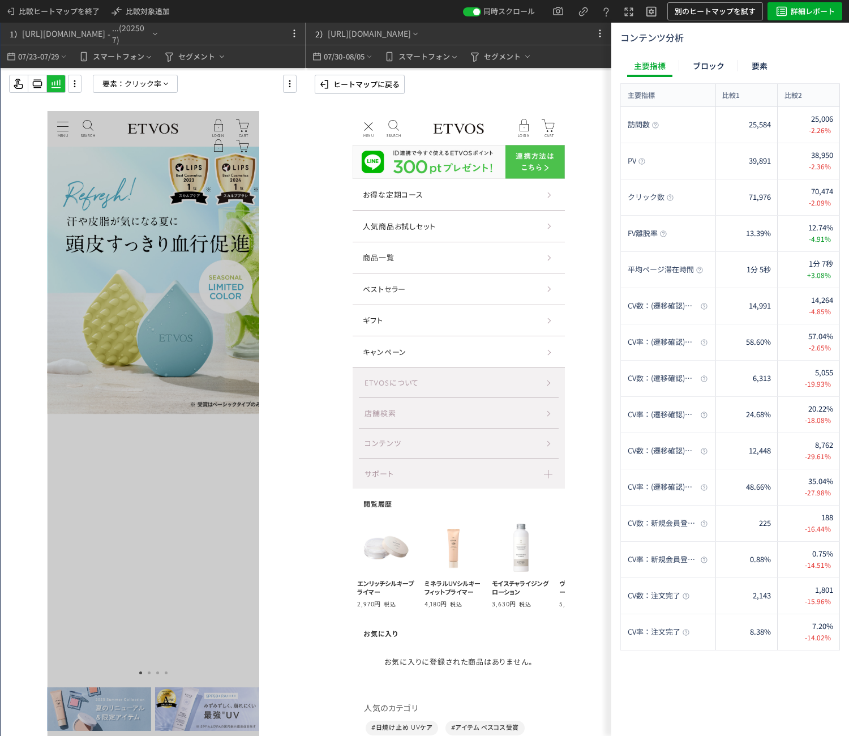
click at [374, 85] on p "ヒートマップに戻る" at bounding box center [366, 84] width 66 height 18
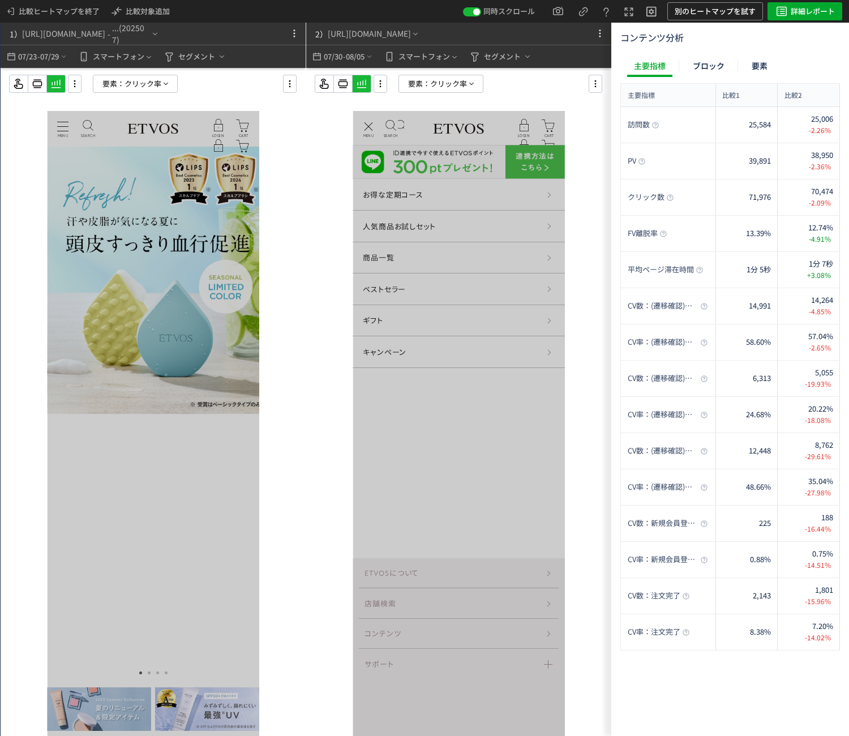
click at [73, 82] on icon at bounding box center [75, 84] width 14 height 12
click at [88, 113] on icon at bounding box center [85, 115] width 14 height 14
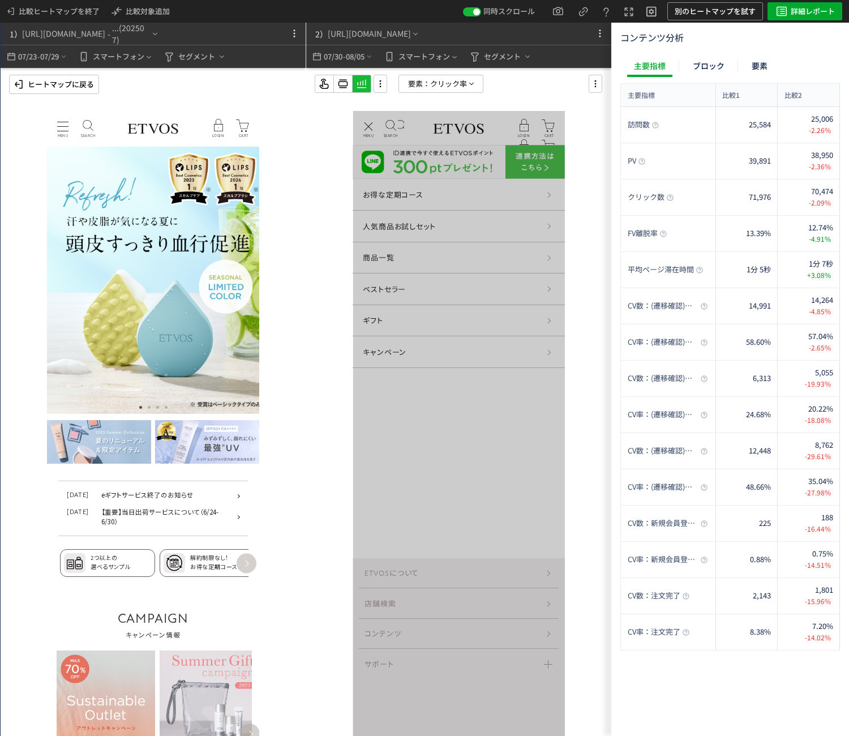
click at [61, 127] on p "MENU" at bounding box center [62, 126] width 11 height 1
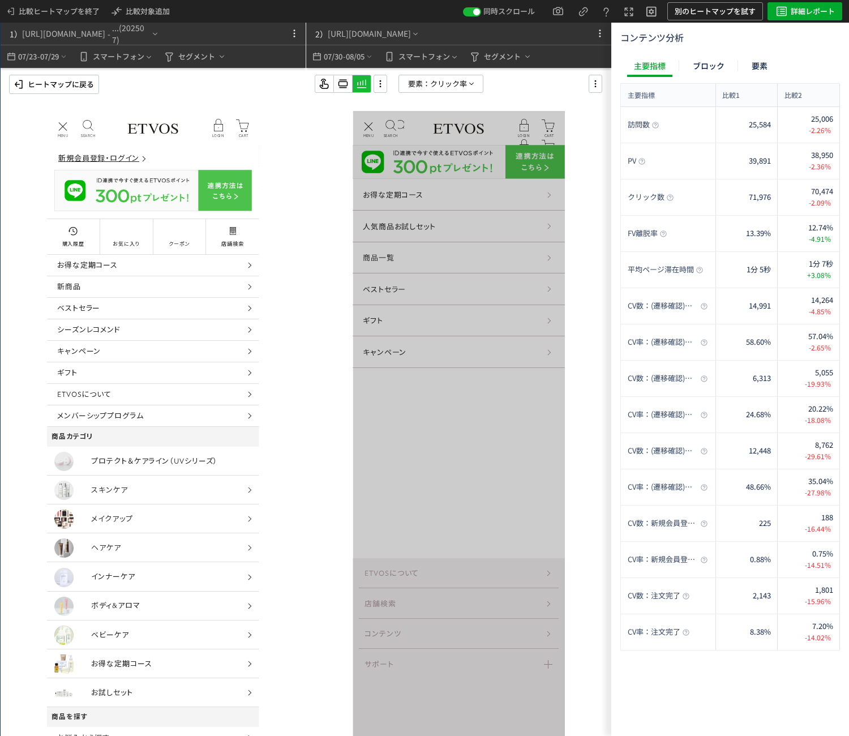
click at [67, 86] on p "ヒートマップに戻る" at bounding box center [61, 84] width 66 height 18
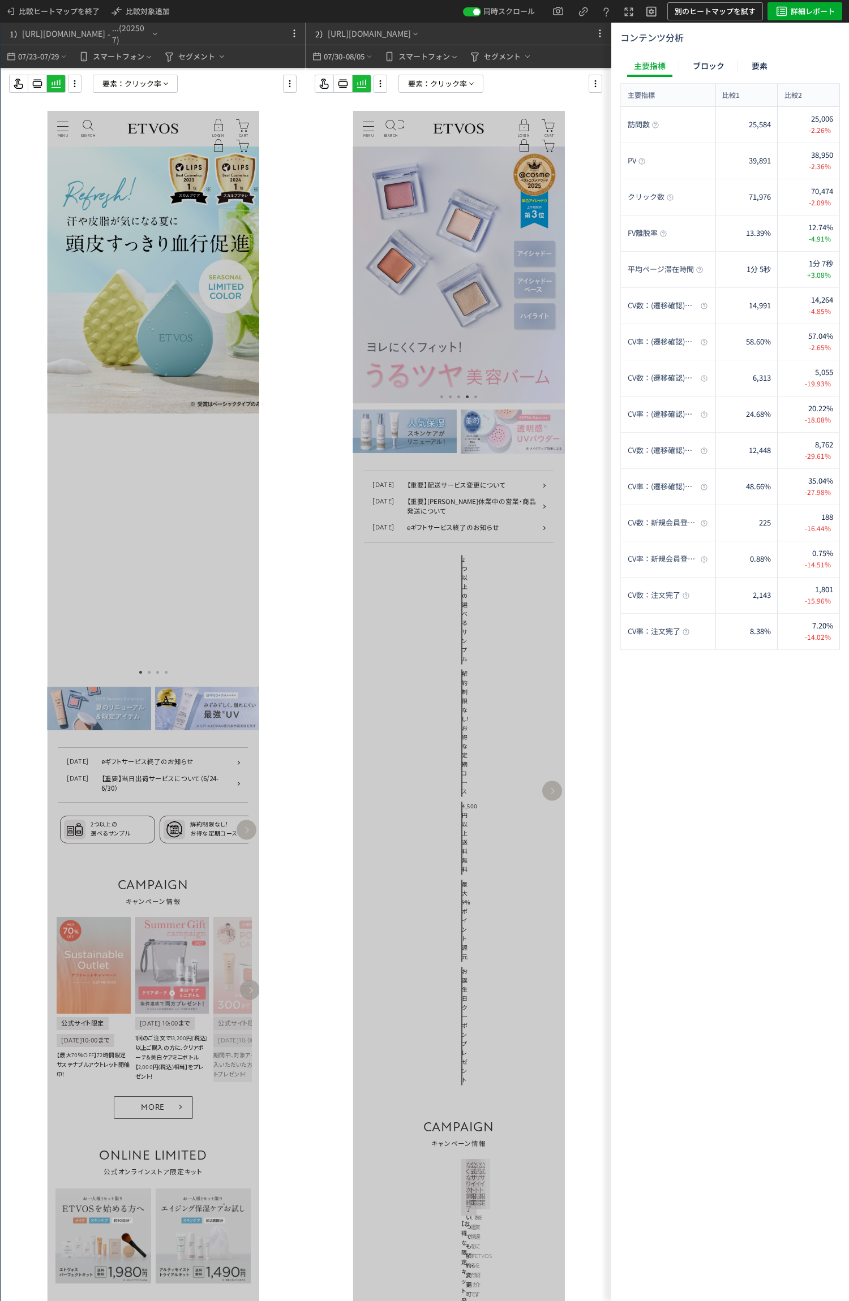
click at [380, 84] on use at bounding box center [381, 83] width 2 height 7
click at [409, 123] on p "ページ保存" at bounding box center [410, 133] width 55 height 20
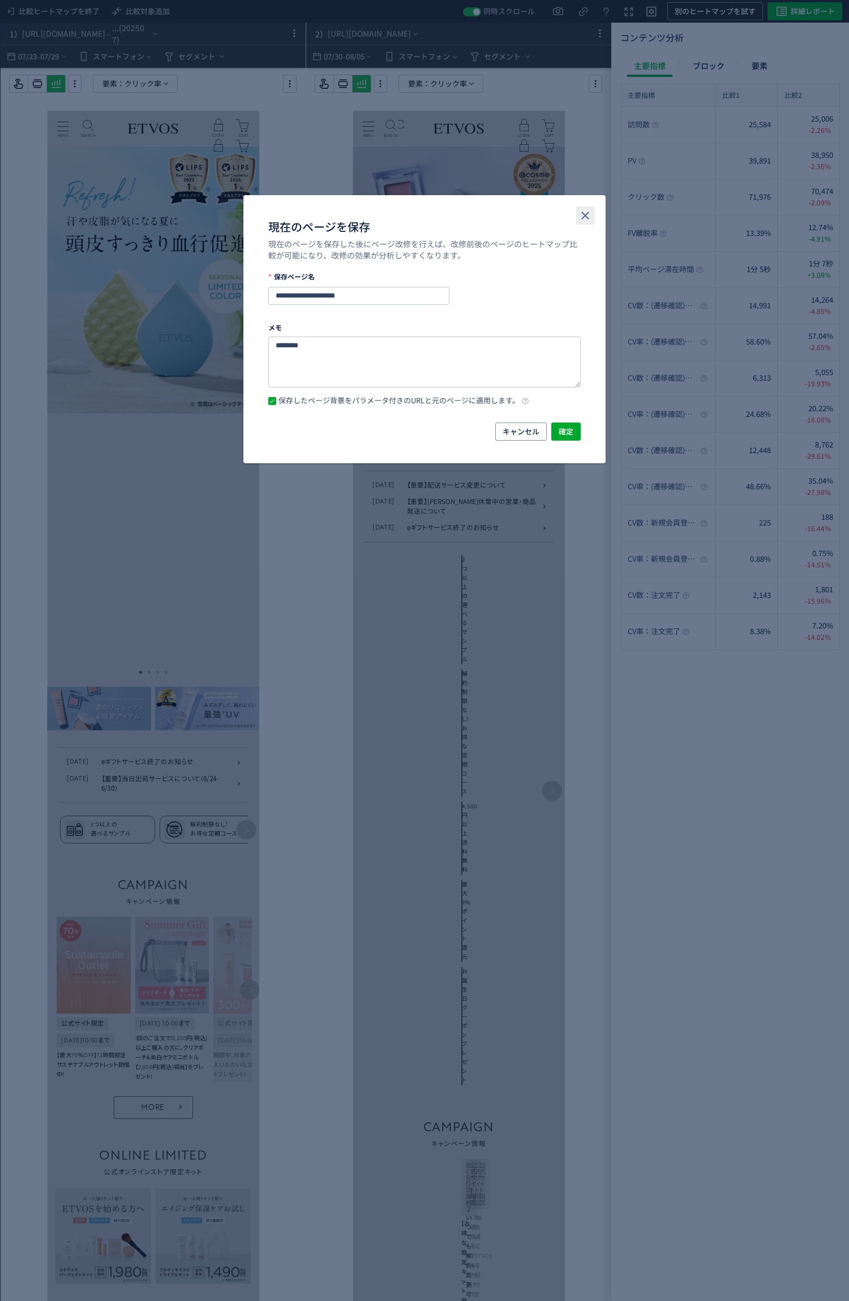
click at [587, 213] on use "close" at bounding box center [585, 216] width 8 height 8
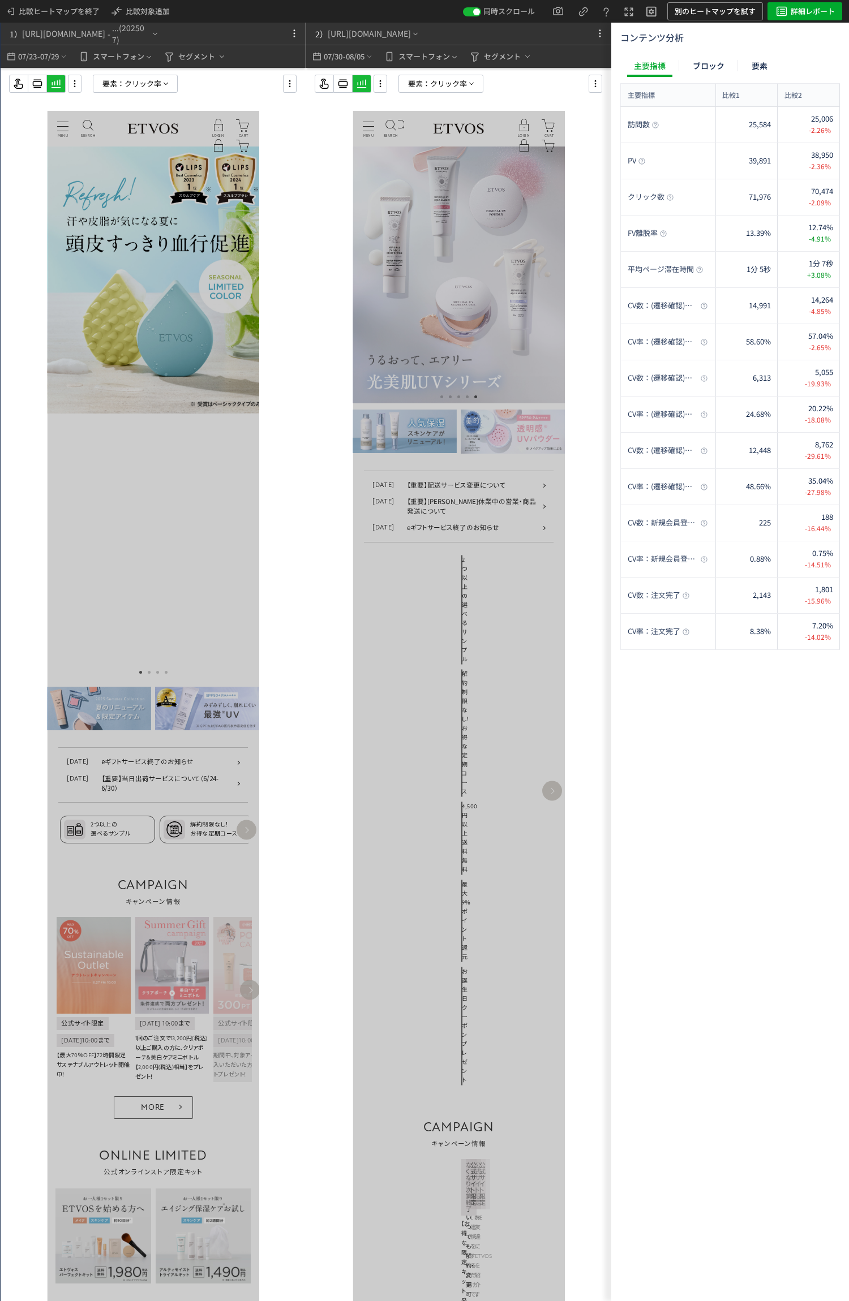
click at [379, 84] on icon at bounding box center [380, 84] width 14 height 12
click at [420, 124] on li "画面操作モード" at bounding box center [426, 133] width 95 height 18
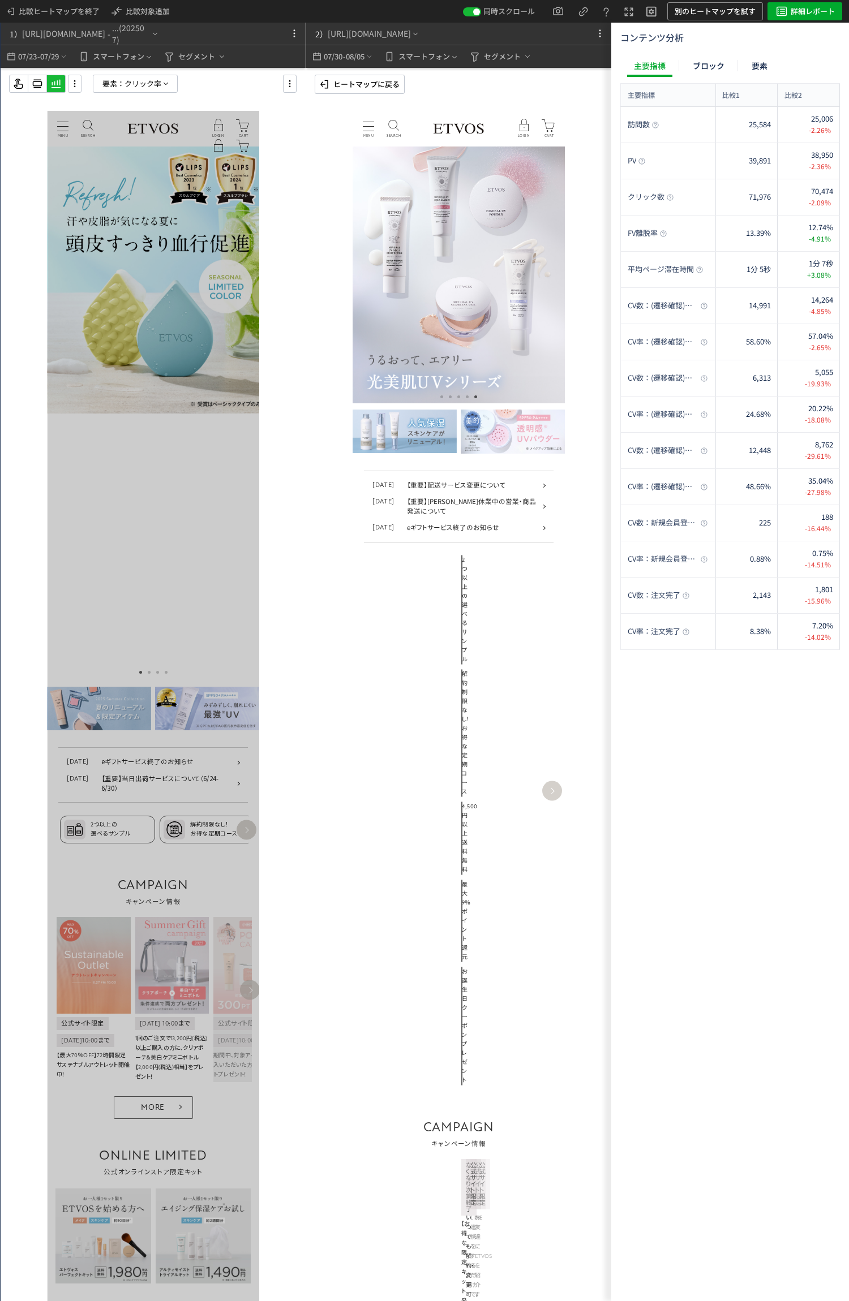
click at [367, 126] on span "MENU" at bounding box center [368, 126] width 11 height 1
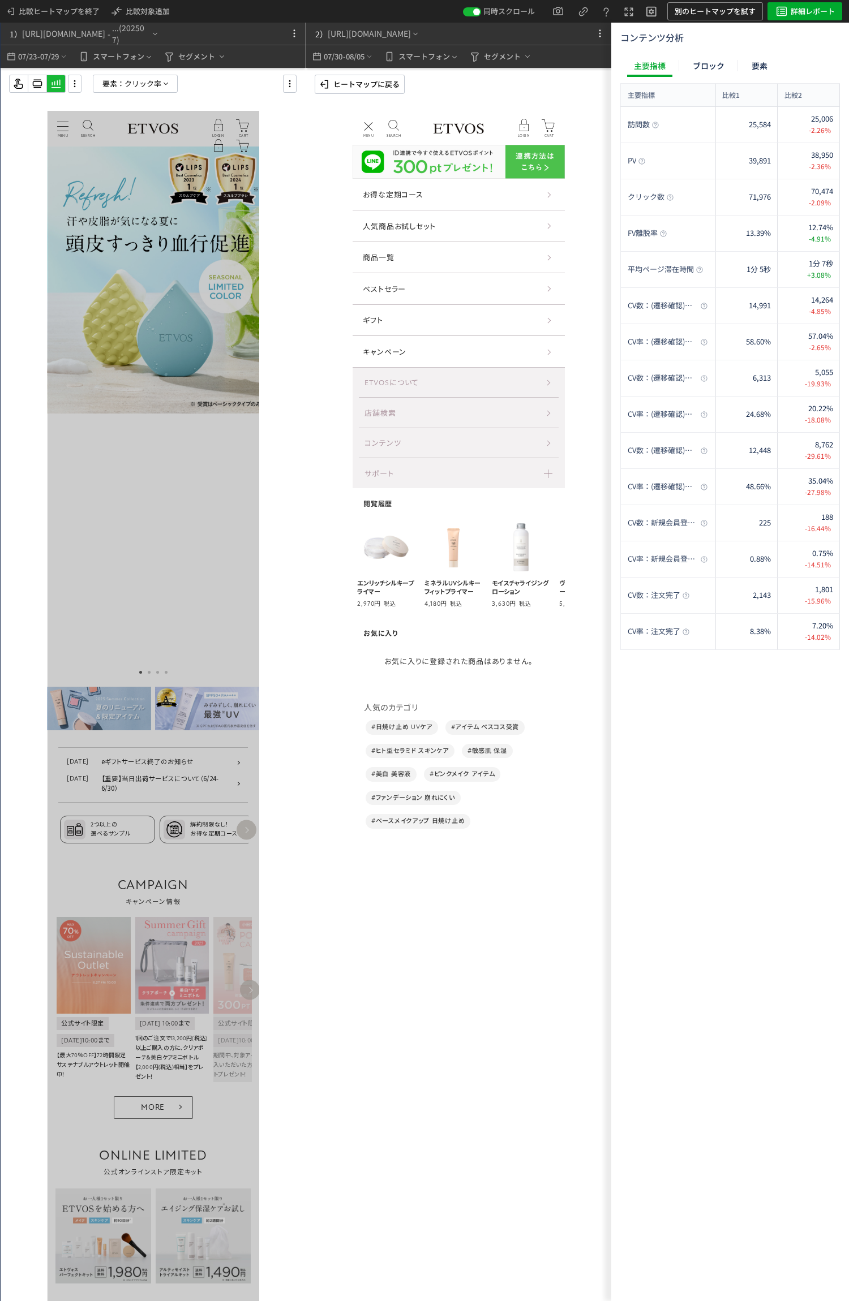
click at [75, 87] on use at bounding box center [75, 83] width 2 height 7
click at [108, 124] on li "画面操作モード" at bounding box center [120, 133] width 95 height 18
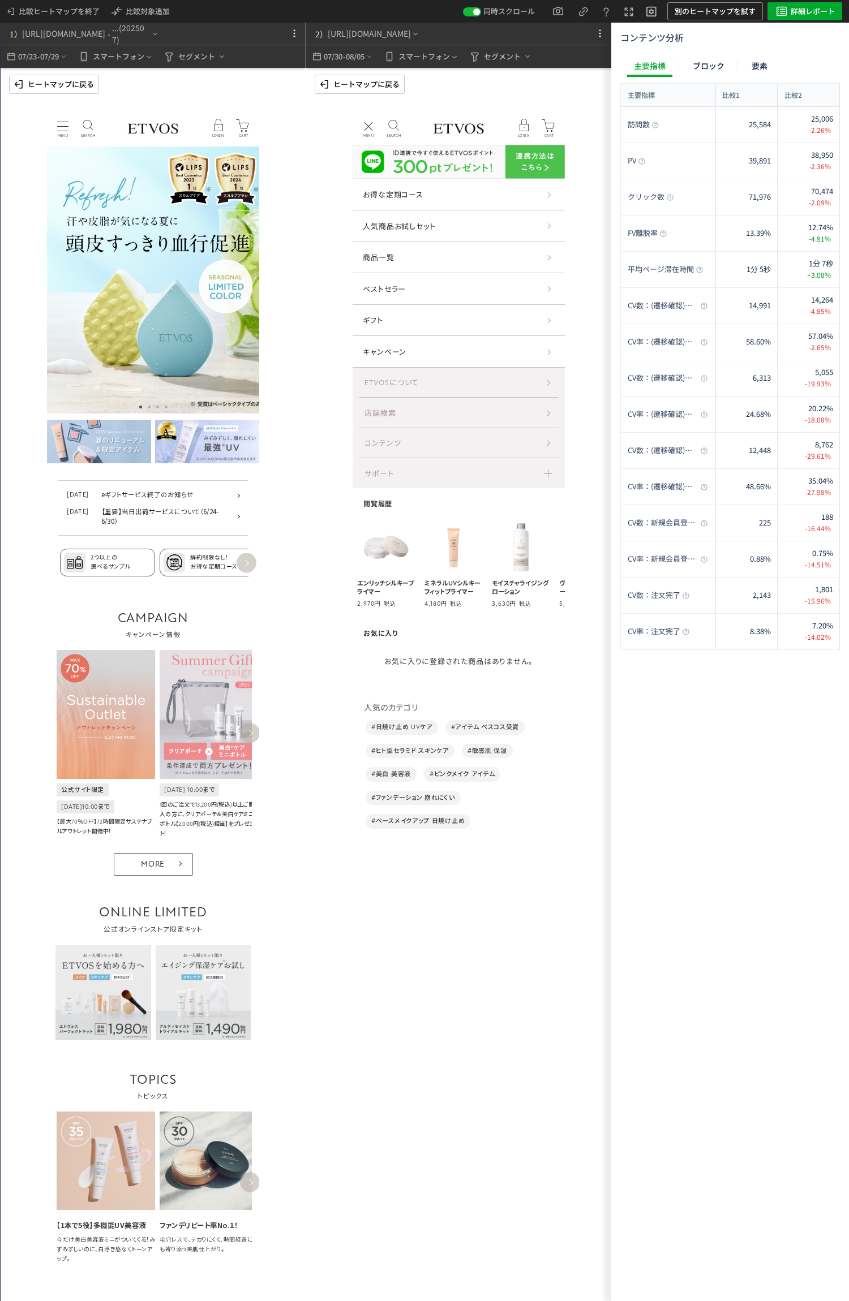
click at [63, 123] on div "MENU MENU" at bounding box center [63, 129] width 20 height 20
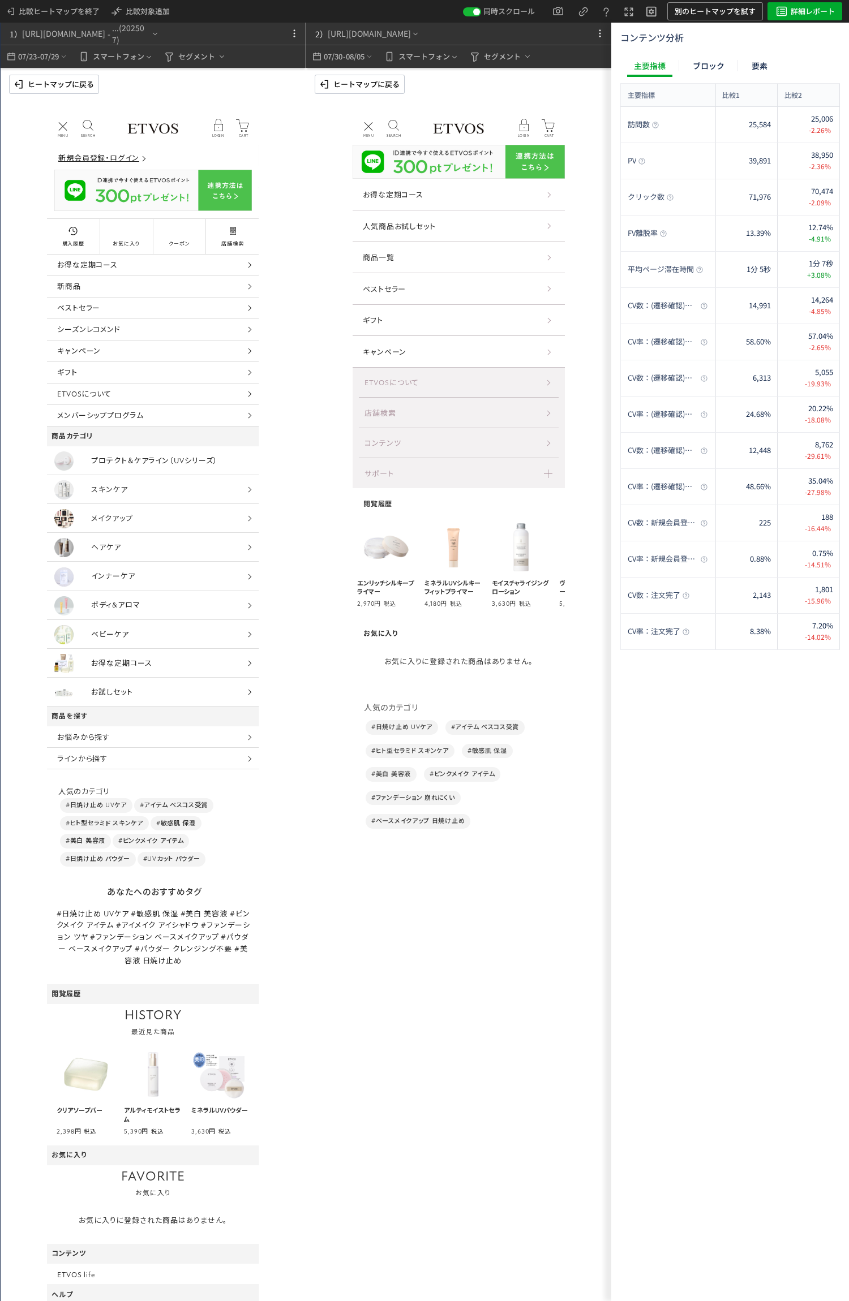
click at [347, 83] on p "ヒートマップに戻る" at bounding box center [366, 84] width 66 height 18
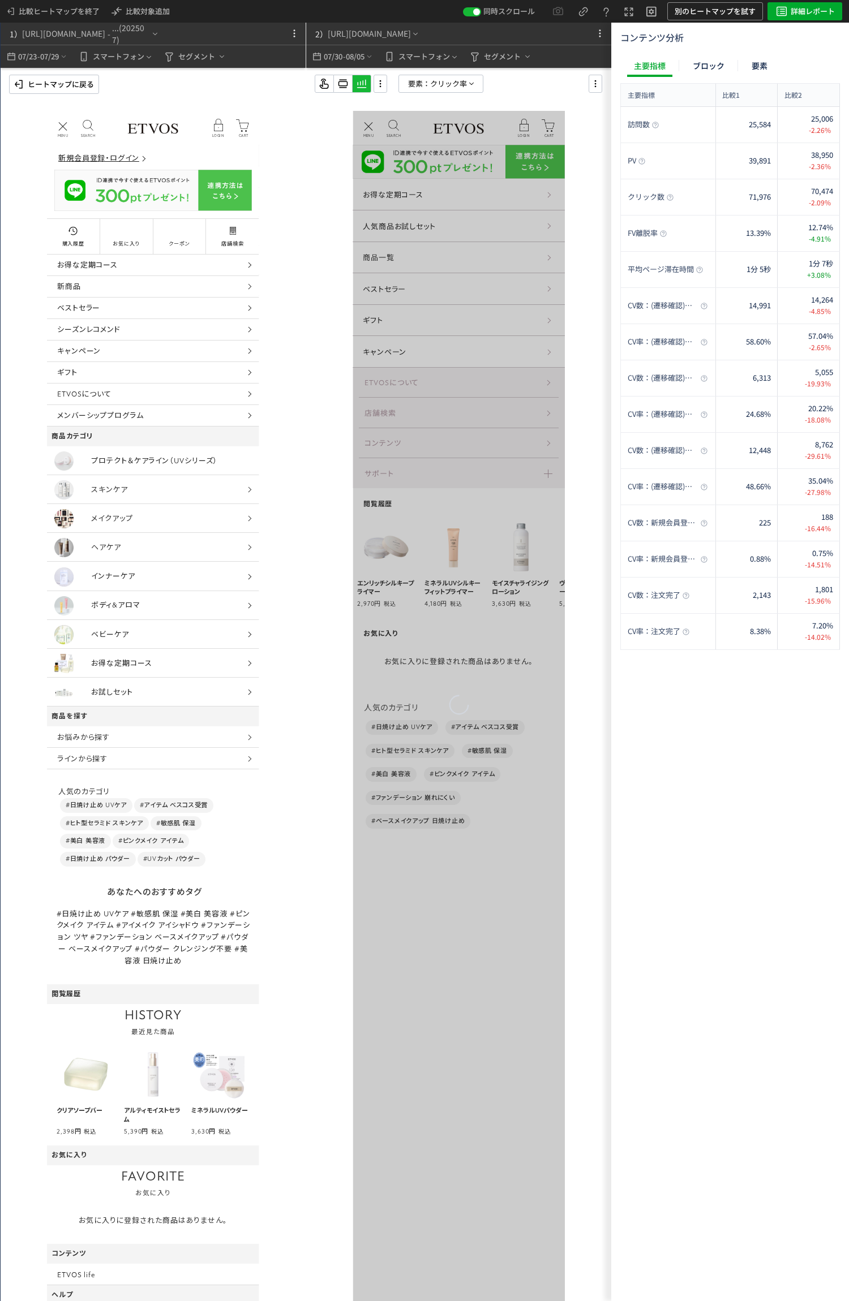
click at [71, 83] on p "ヒートマップに戻る" at bounding box center [61, 84] width 66 height 18
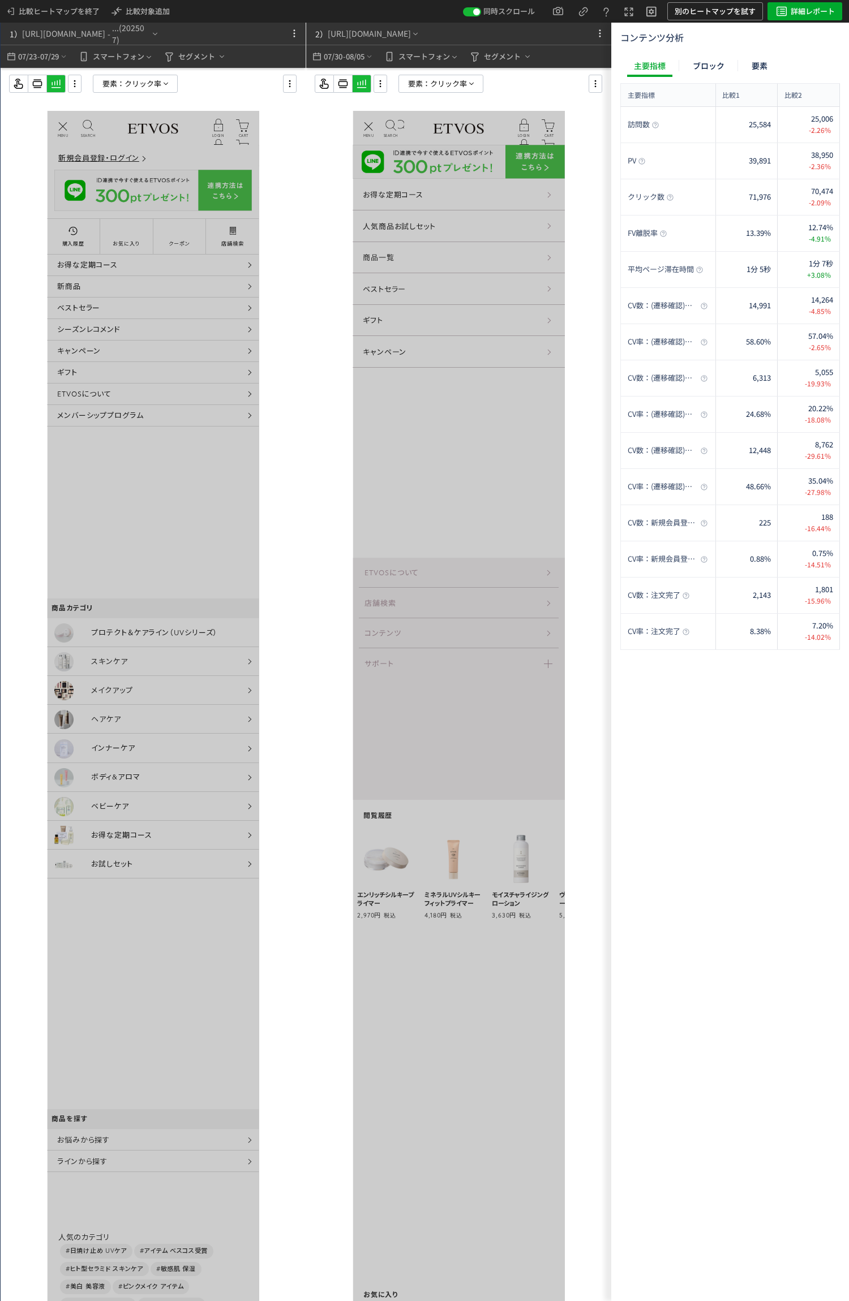
click at [448, 83] on span "クリック率" at bounding box center [448, 83] width 37 height 17
click at [435, 184] on button "クリック率" at bounding box center [441, 181] width 112 height 17
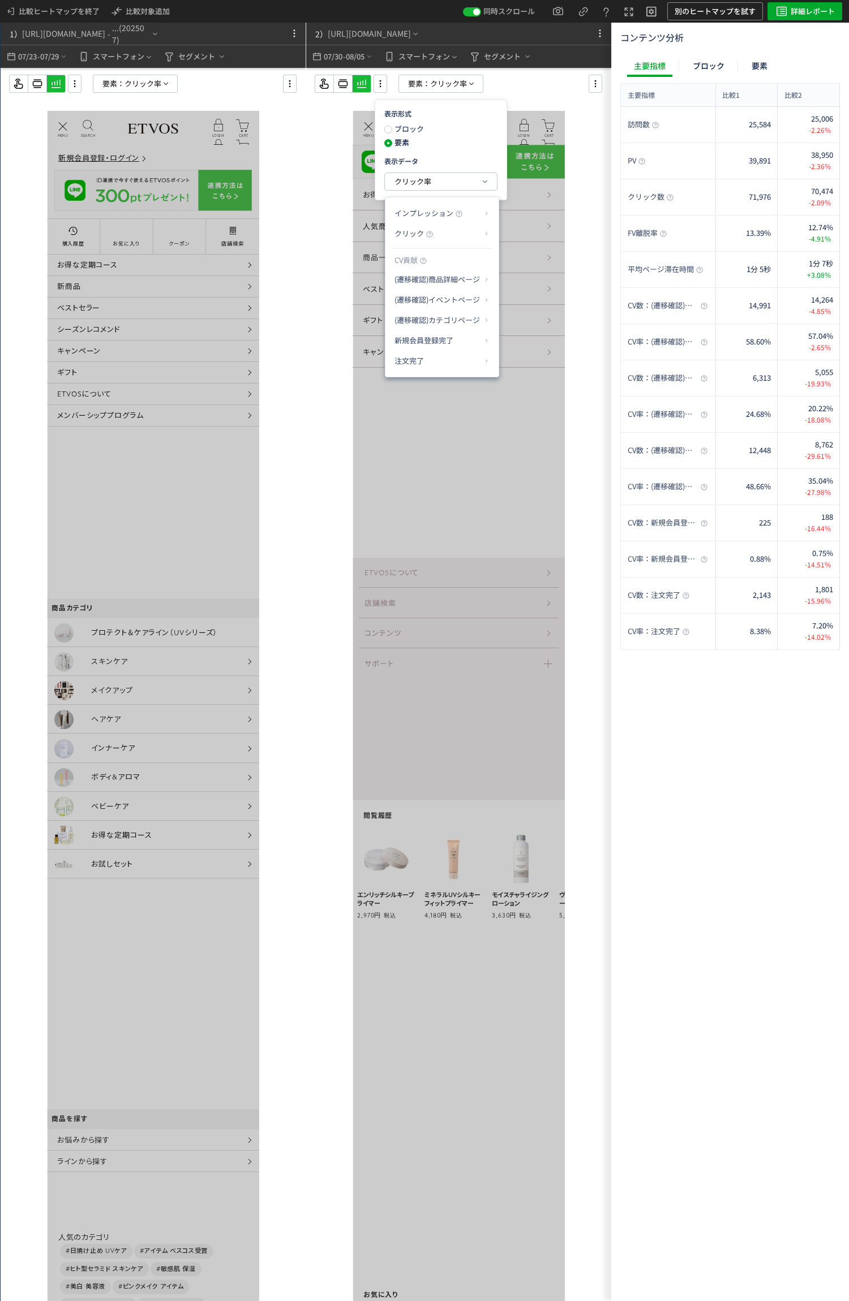
click at [445, 359] on p "注文完了" at bounding box center [437, 360] width 87 height 19
click at [534, 390] on li "CV貢献率" at bounding box center [521, 388] width 40 height 20
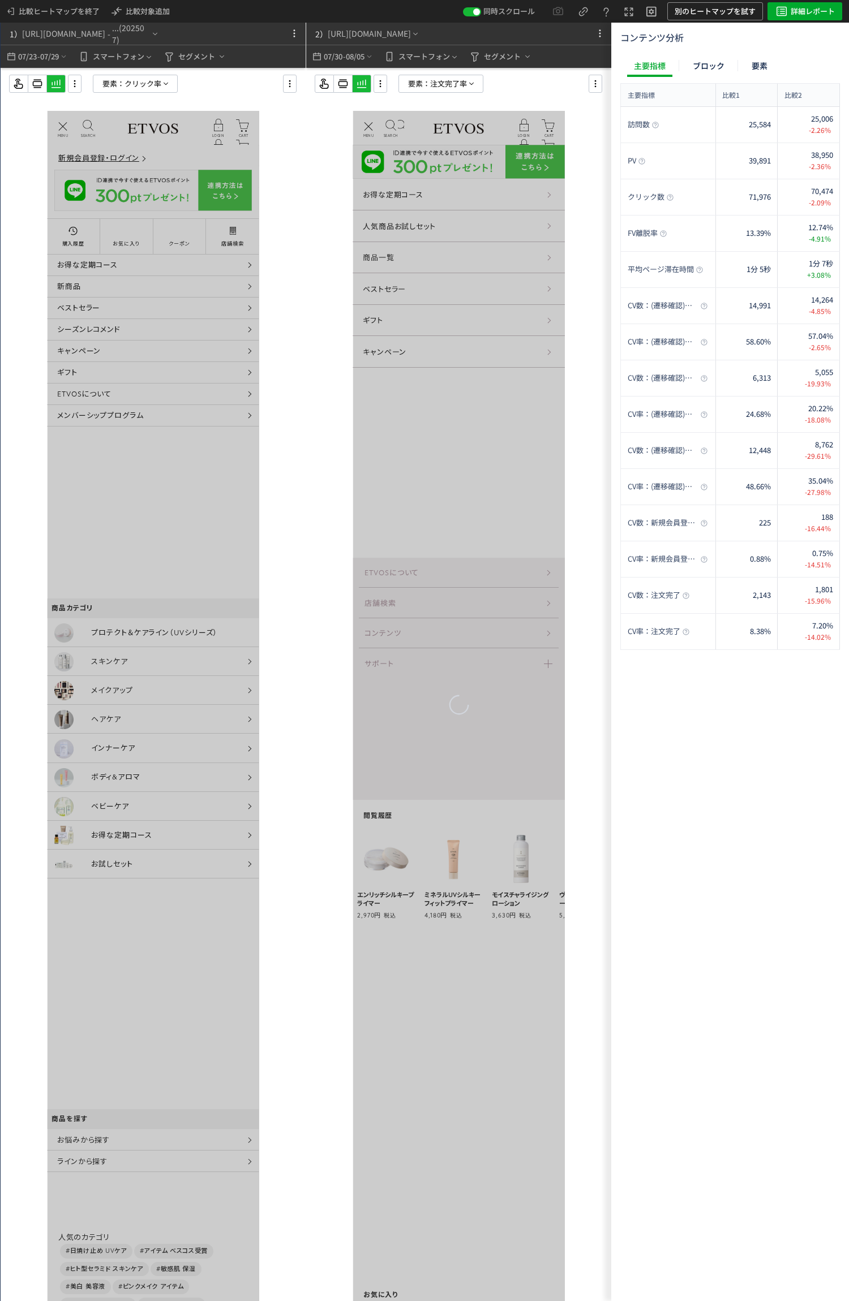
click at [131, 81] on span "クリック率" at bounding box center [142, 83] width 37 height 17
click at [152, 181] on button "クリック率" at bounding box center [135, 181] width 112 height 17
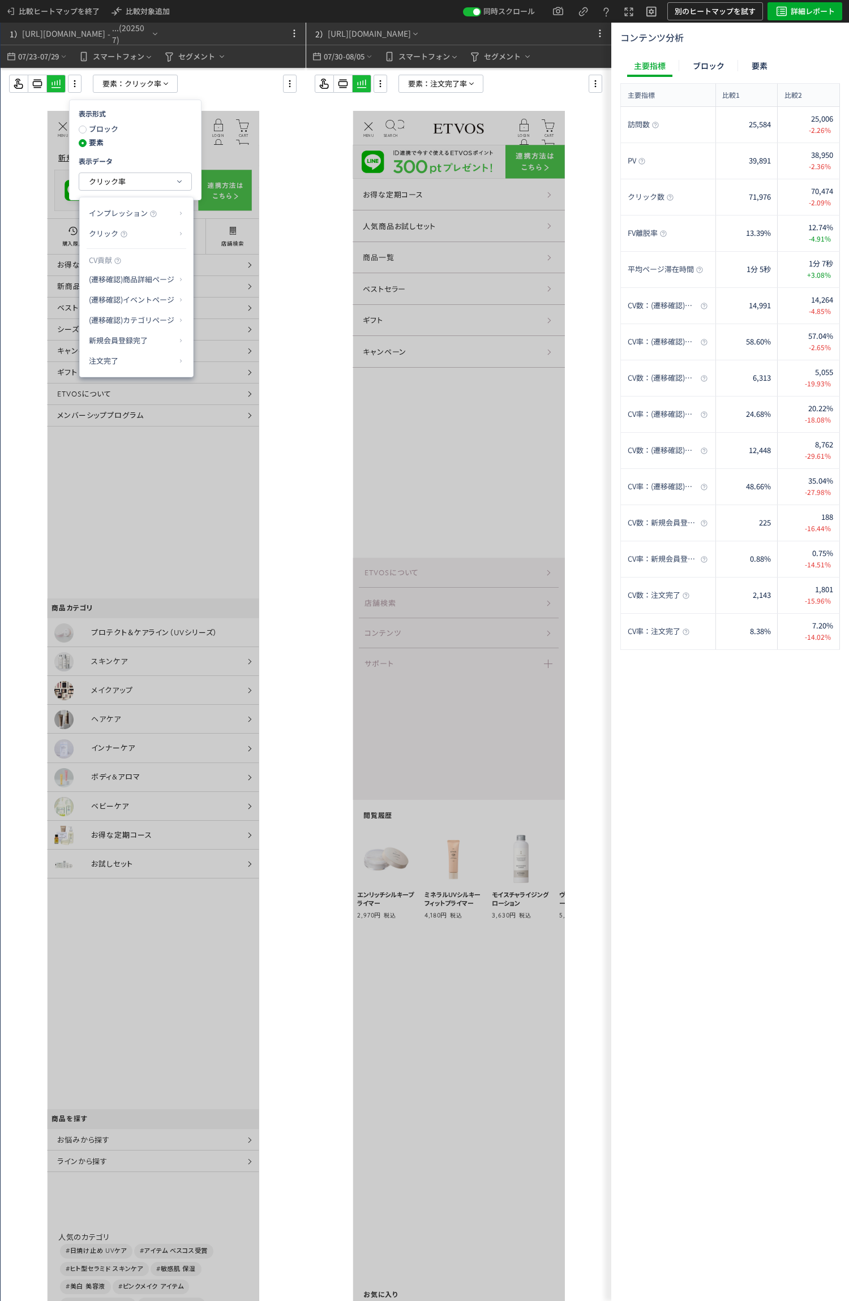
click at [149, 367] on p "注文完了" at bounding box center [132, 360] width 87 height 19
click at [225, 390] on li "CV貢献率" at bounding box center [216, 388] width 40 height 20
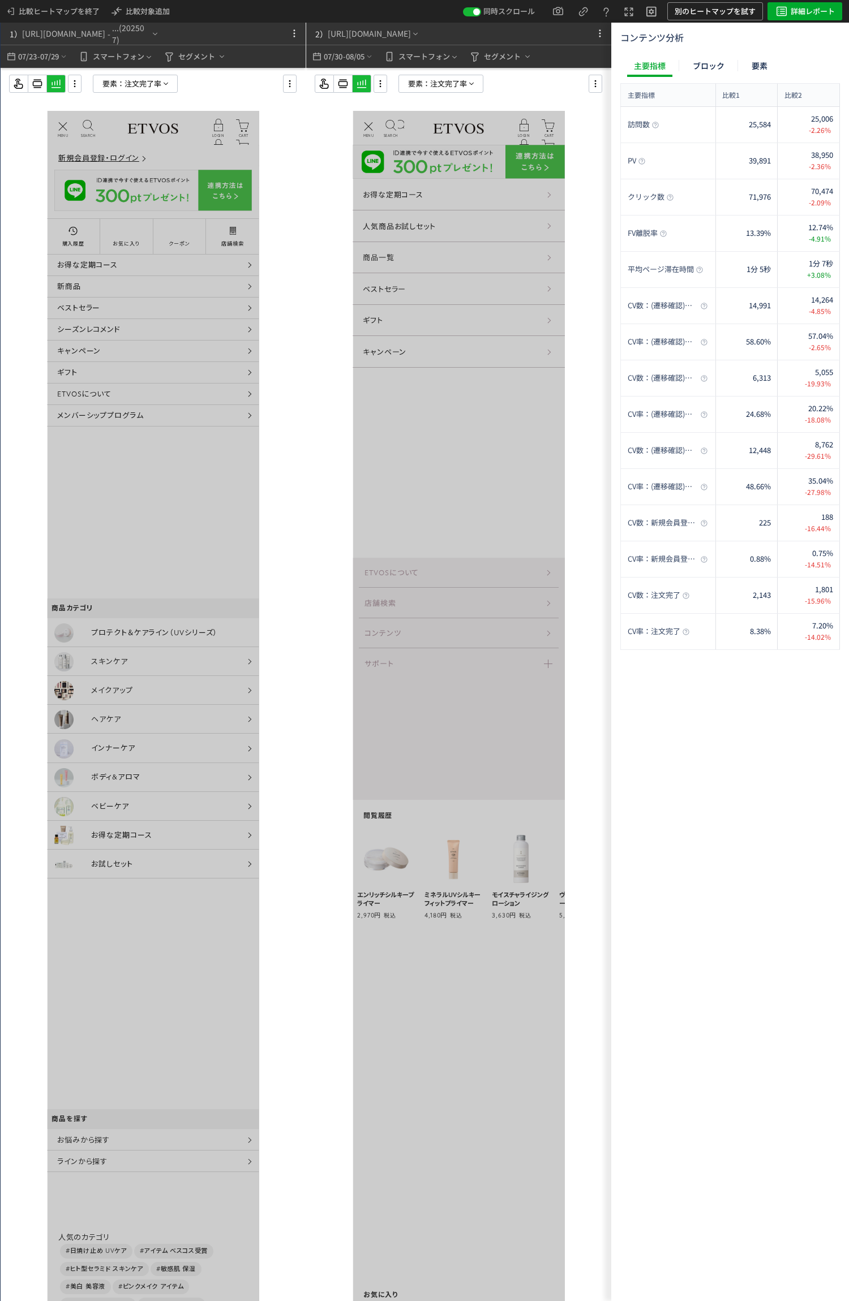
click at [149, 85] on span "注文完了率" at bounding box center [142, 83] width 37 height 17
click at [380, 87] on use at bounding box center [381, 83] width 2 height 7
click at [420, 124] on li "画面操作モード" at bounding box center [426, 133] width 95 height 18
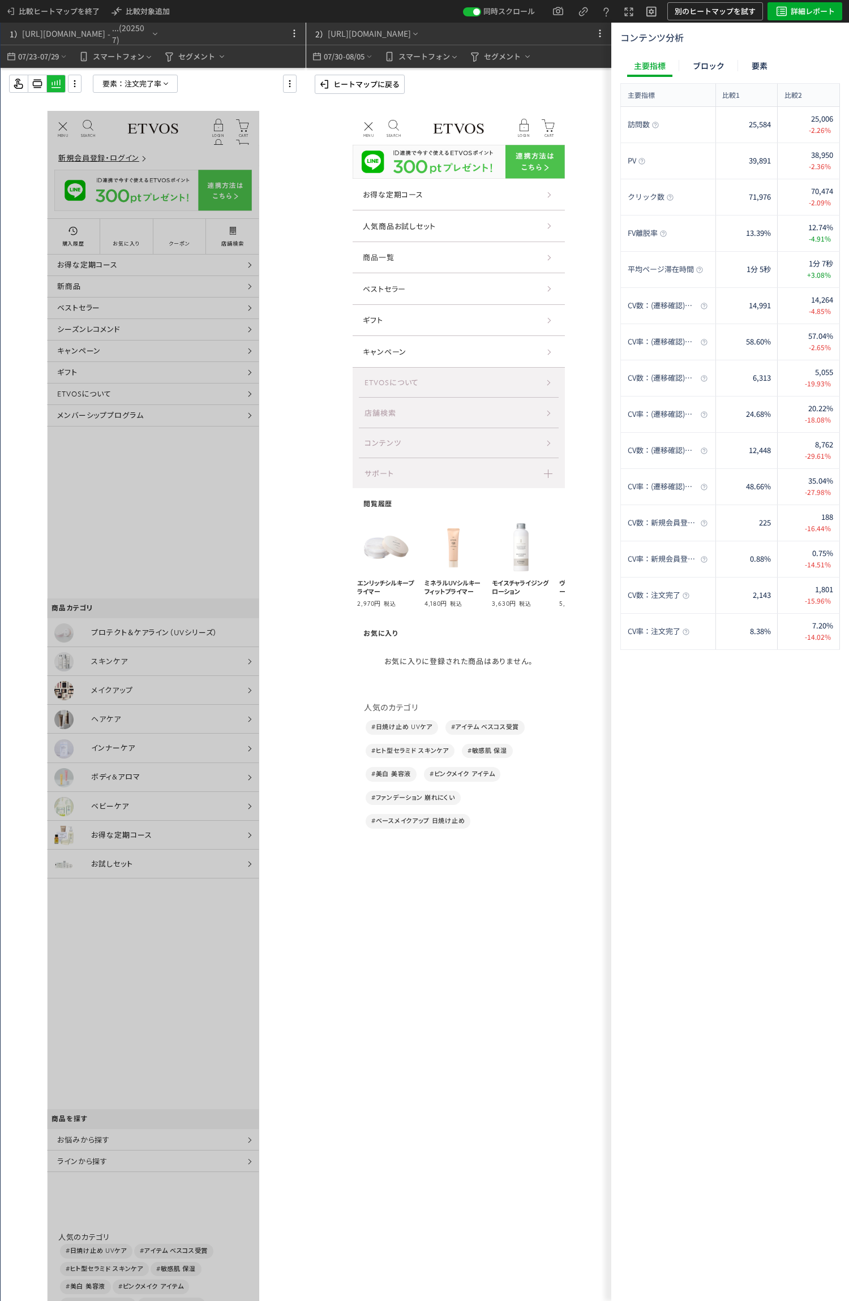
click at [521, 257] on div "商品一覧" at bounding box center [459, 258] width 212 height 32
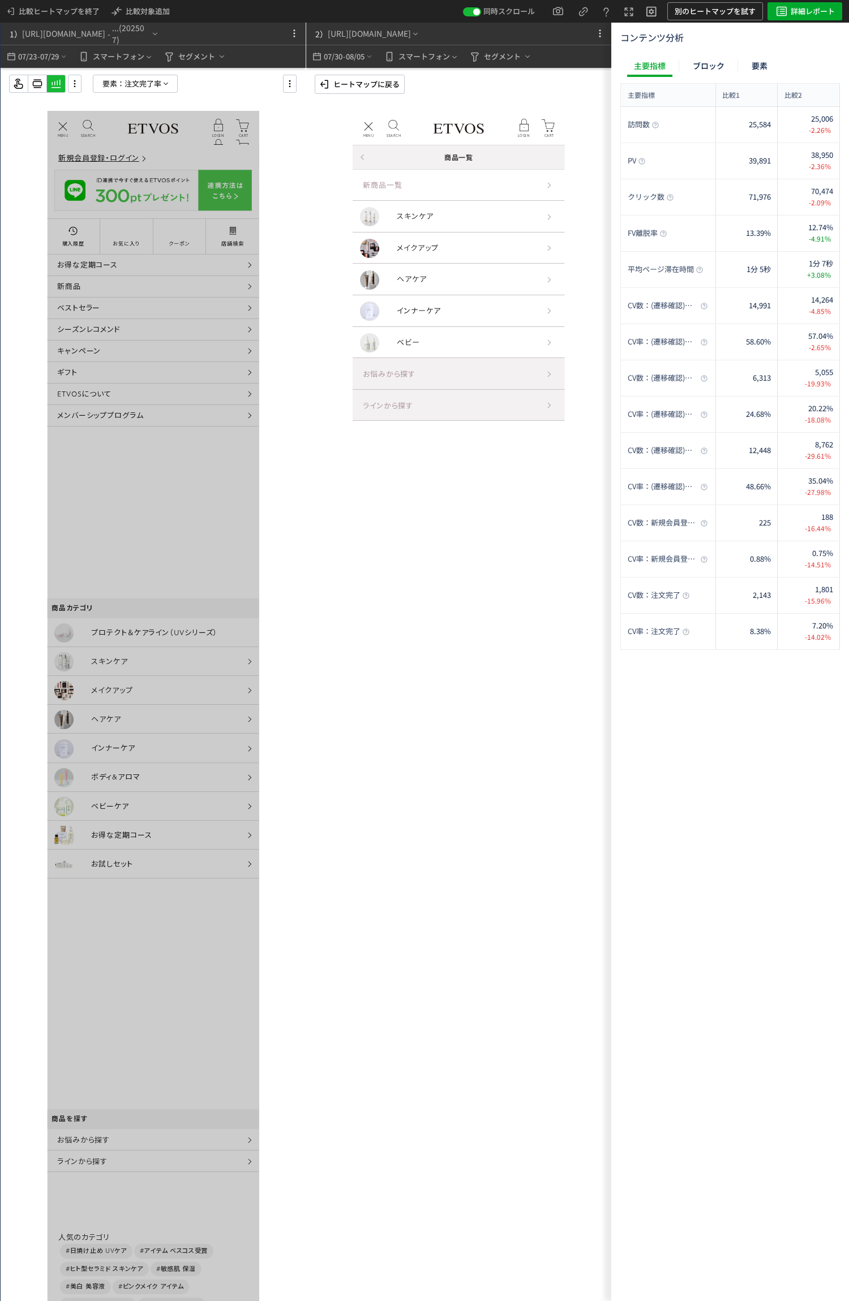
click at [364, 83] on p "ヒートマップに戻る" at bounding box center [366, 84] width 66 height 18
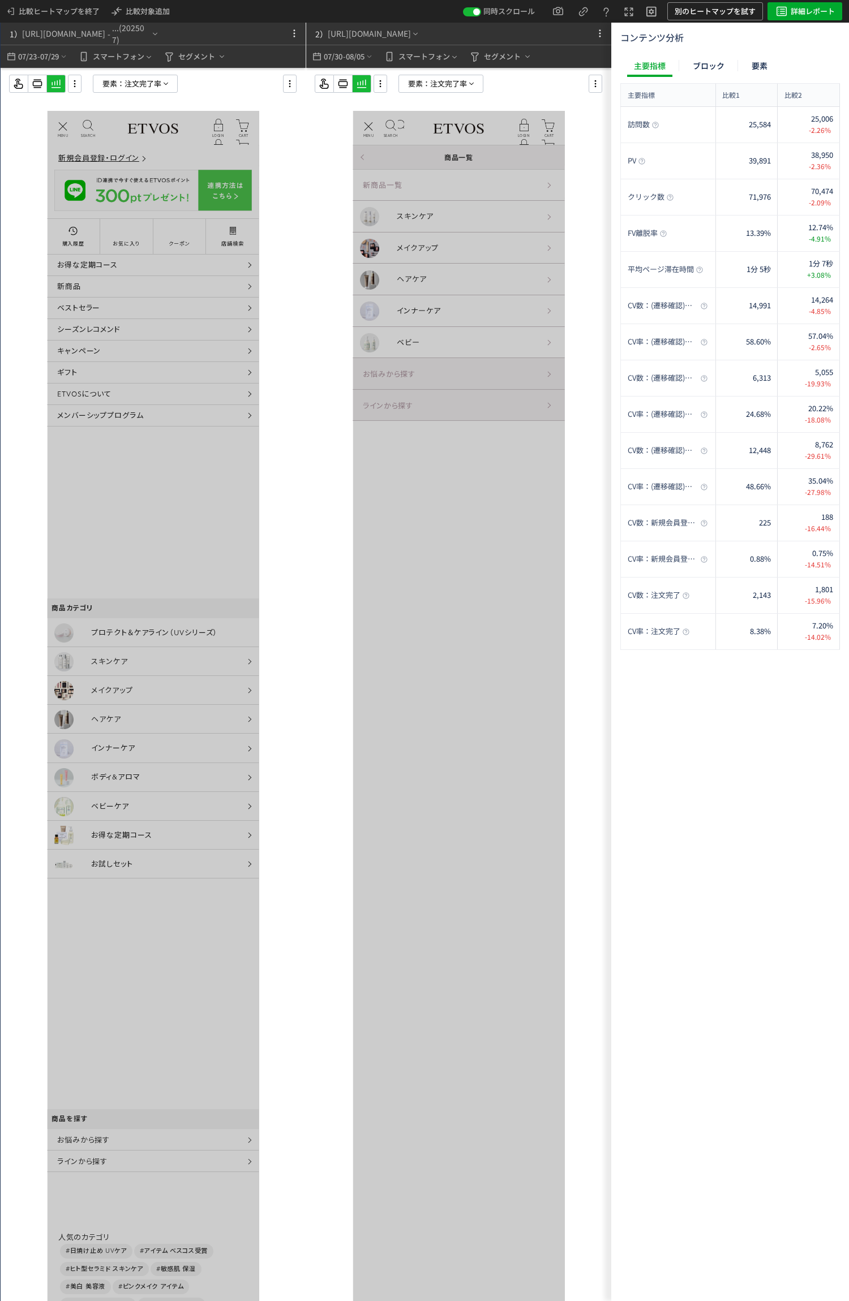
click at [471, 84] on icon at bounding box center [471, 83] width 9 height 9
click at [459, 186] on button "注文完了率" at bounding box center [441, 181] width 112 height 17
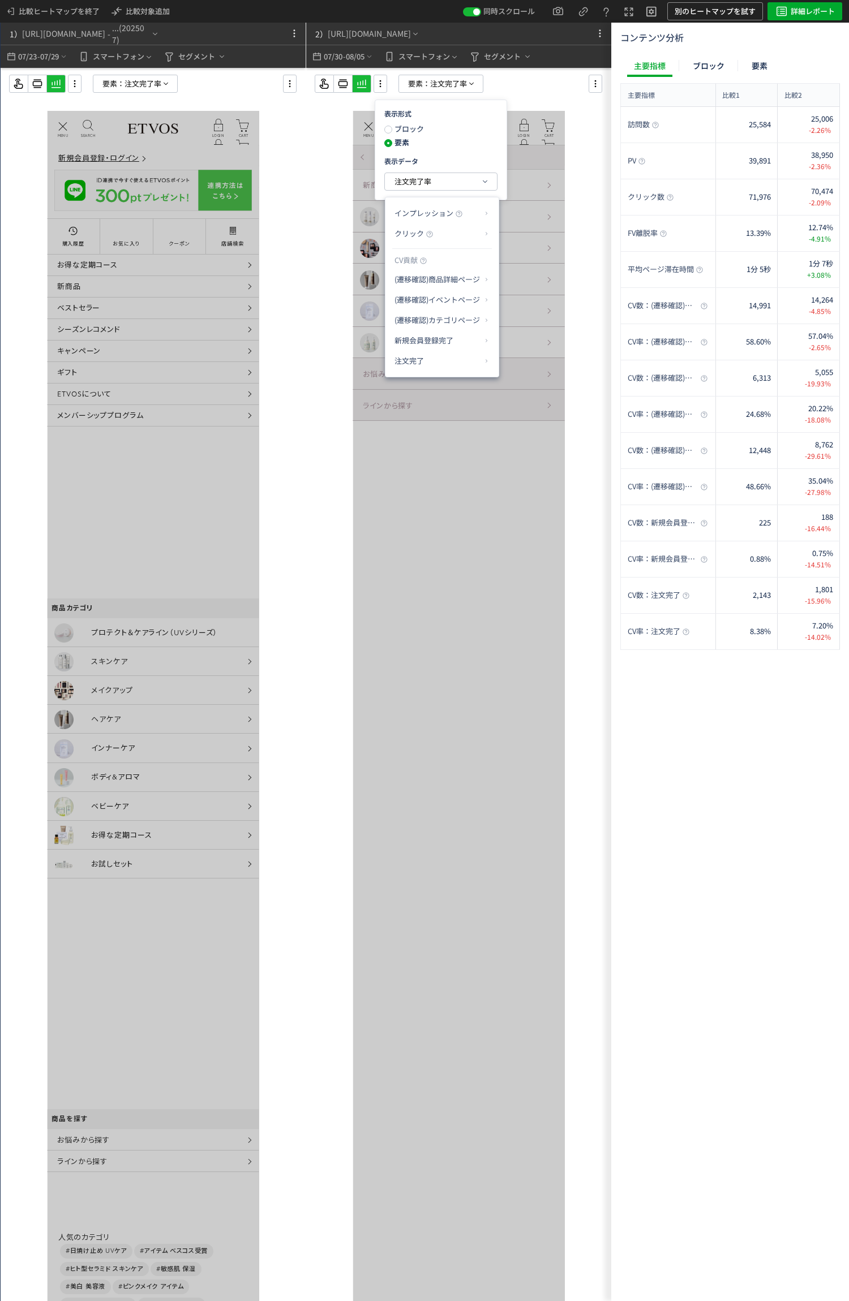
click at [458, 370] on p "注文完了" at bounding box center [437, 360] width 87 height 19
click at [469, 238] on p "クリック" at bounding box center [437, 233] width 87 height 19
click at [534, 268] on li "クリック率" at bounding box center [531, 261] width 61 height 20
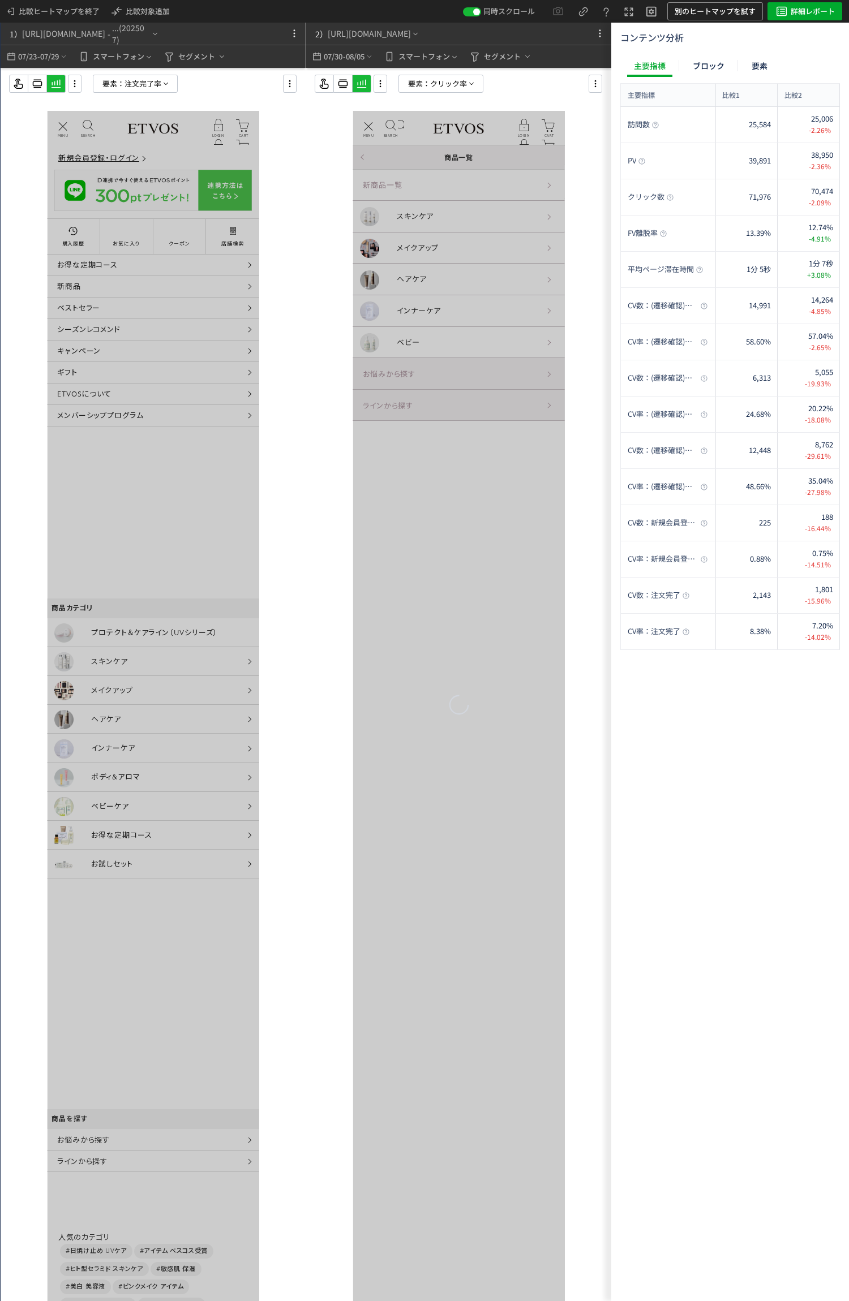
click at [151, 87] on span "注文完了率" at bounding box center [142, 83] width 37 height 17
click at [130, 186] on button "注文完了率" at bounding box center [135, 181] width 112 height 17
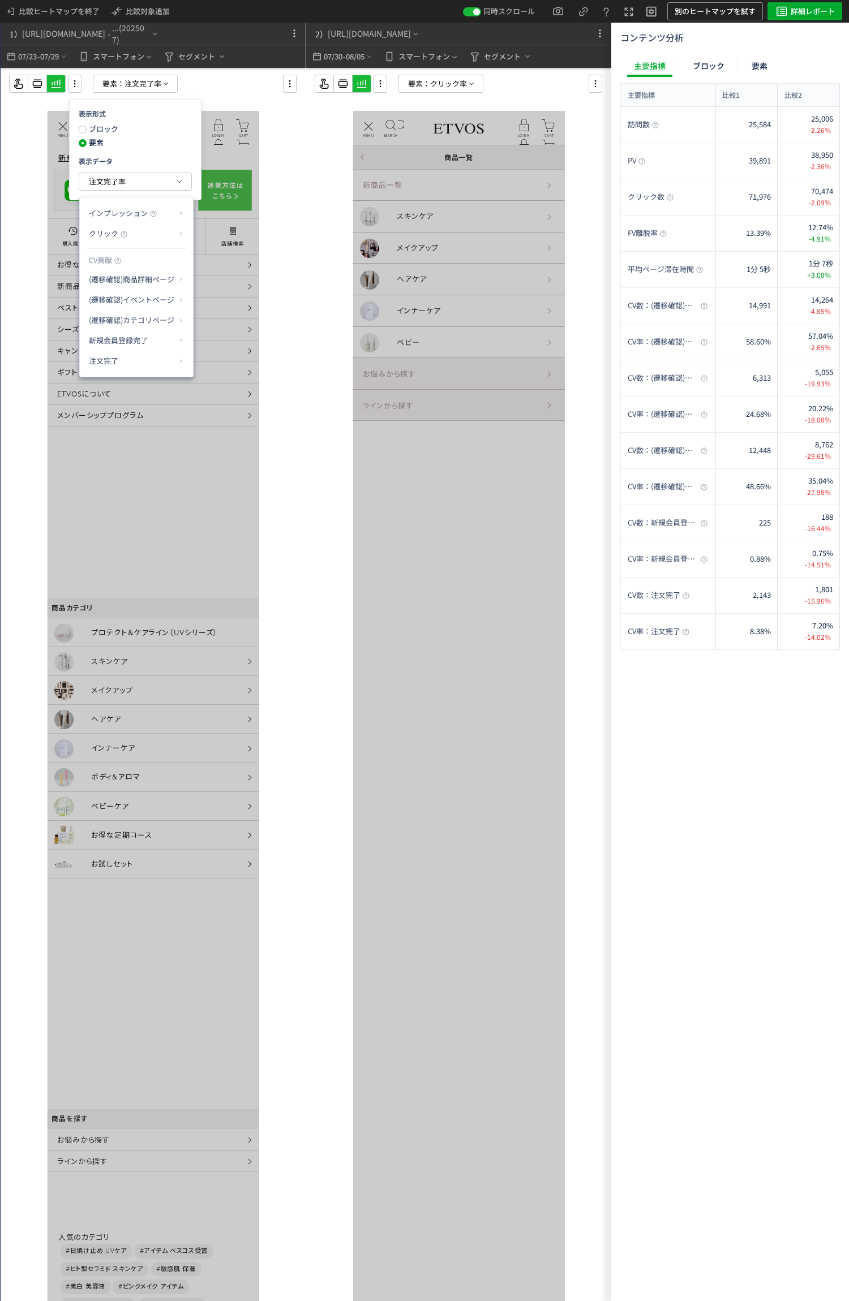
click at [164, 233] on p "クリック" at bounding box center [132, 233] width 87 height 19
click at [233, 267] on li "クリック率" at bounding box center [226, 261] width 61 height 20
